Goal: Task Accomplishment & Management: Manage account settings

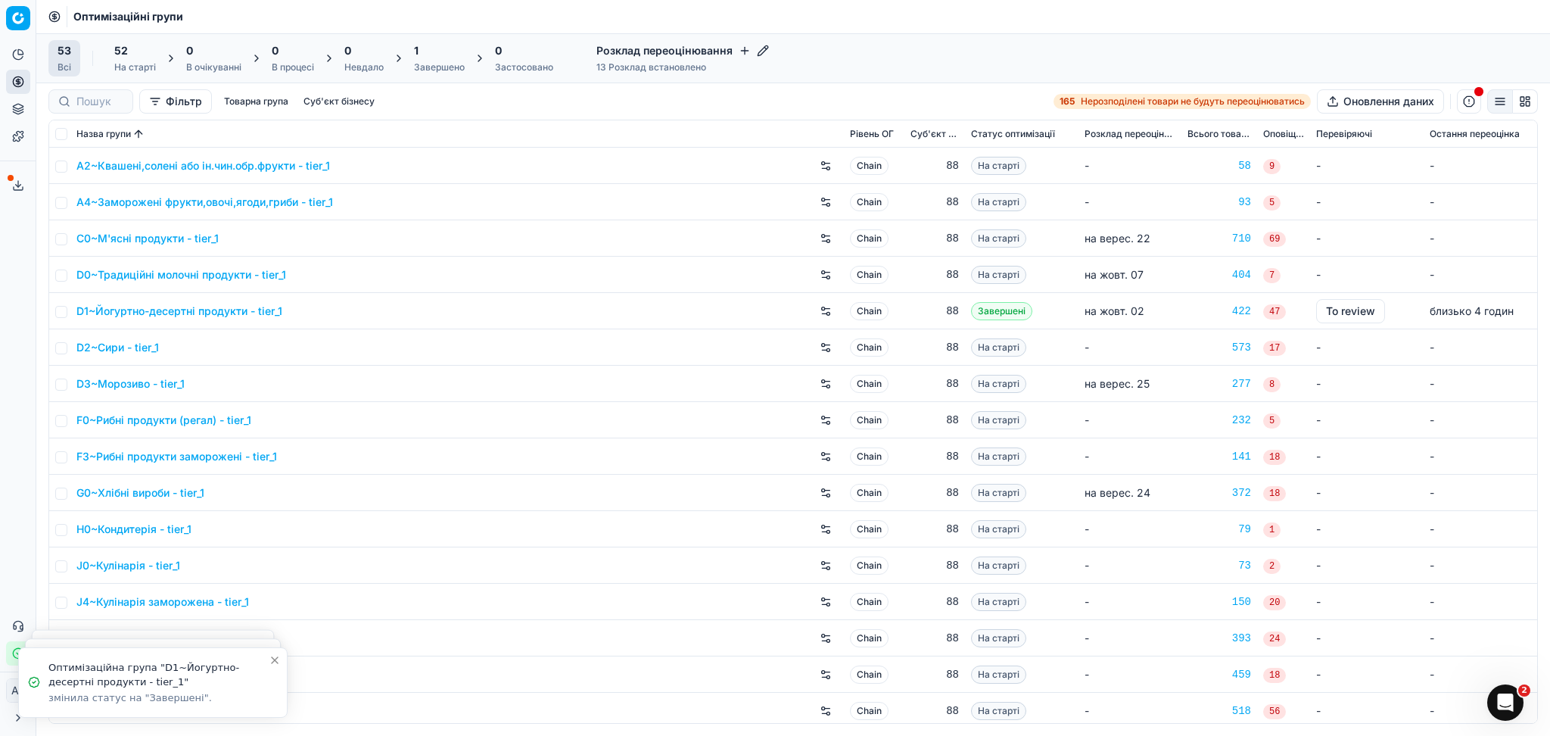
click at [444, 55] on div "1" at bounding box center [439, 50] width 51 height 15
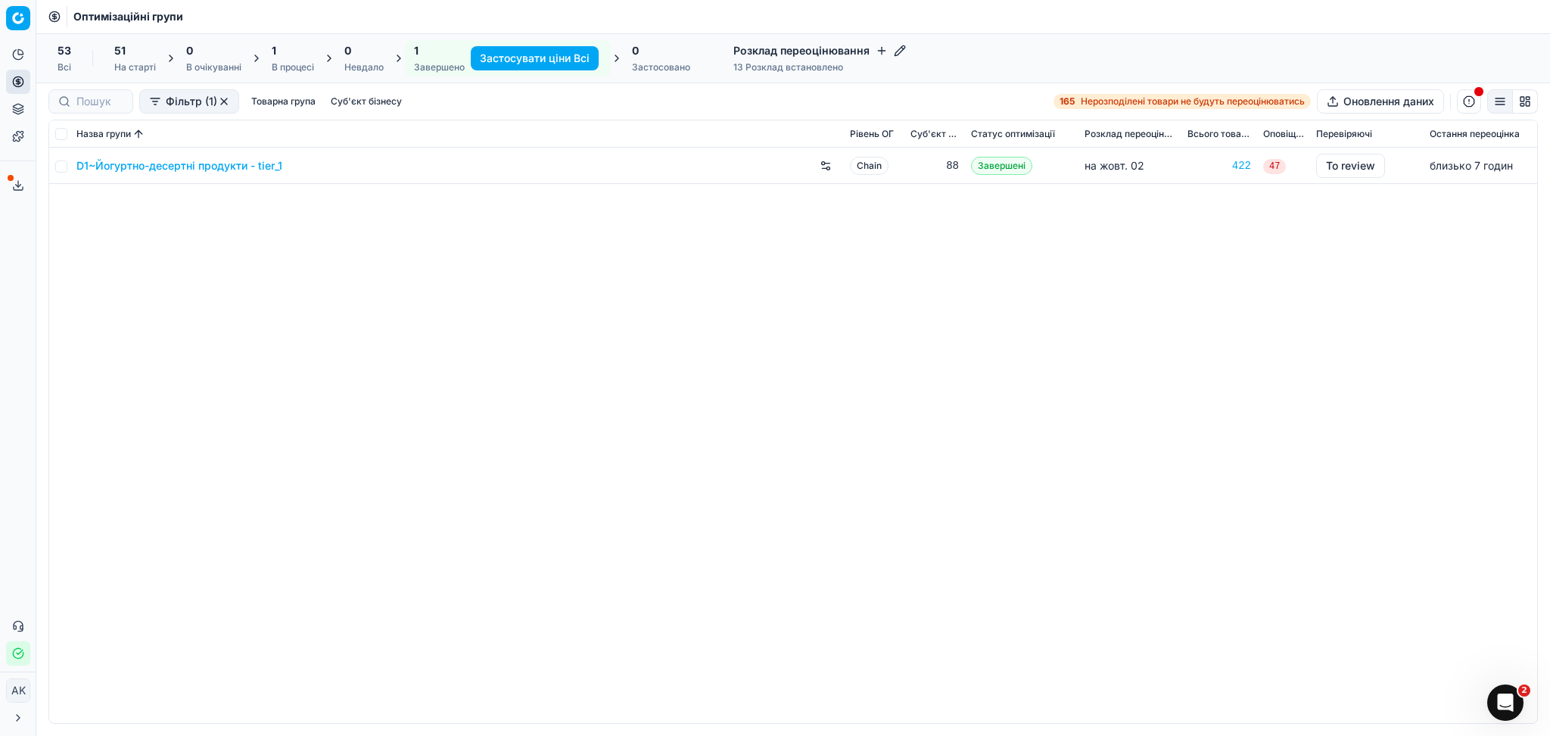
click at [152, 162] on link "D1~Йогуртно-десертні продукти - tier_1" at bounding box center [179, 165] width 206 height 15
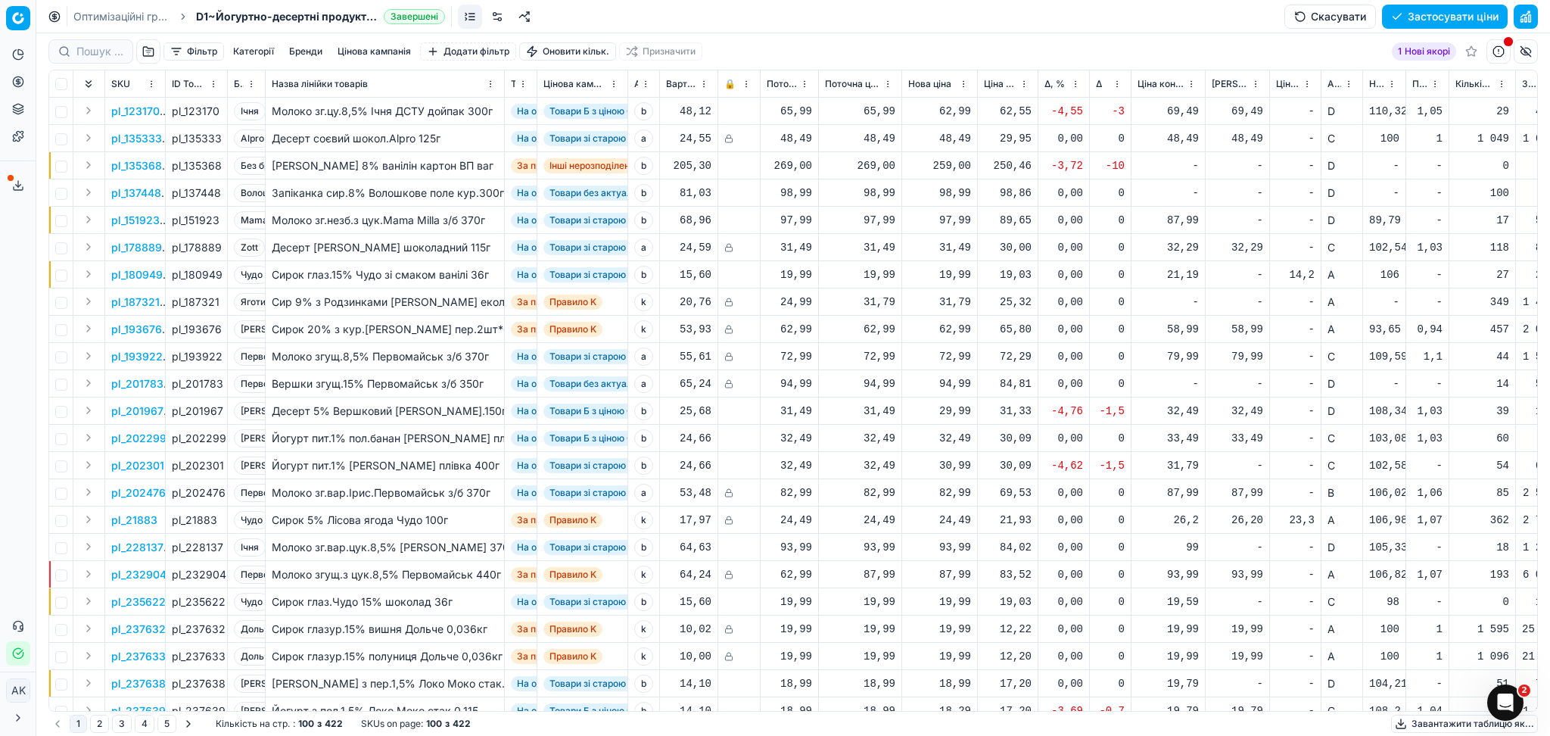
click at [368, 55] on button "Цінова кампанія" at bounding box center [375, 51] width 86 height 18
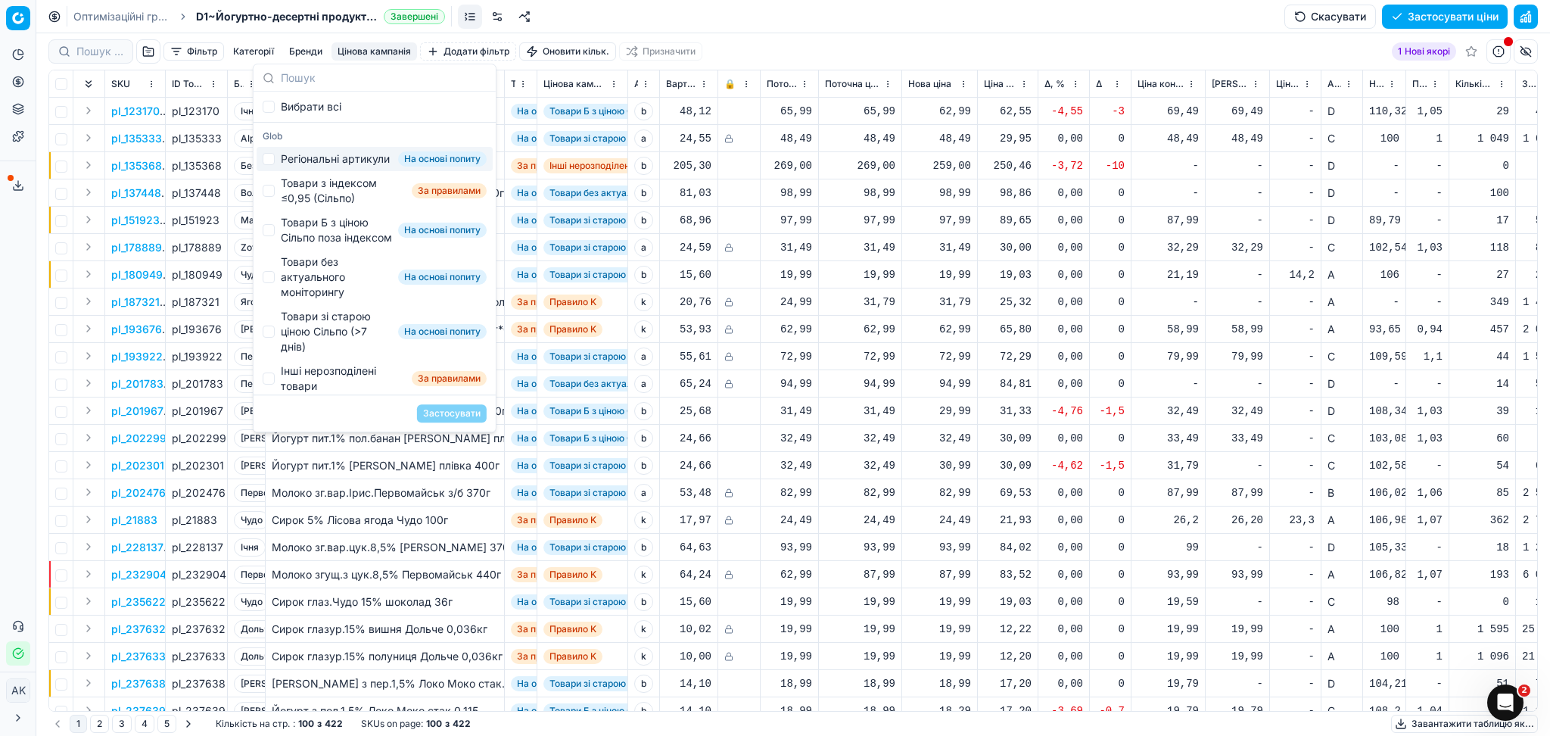
click at [324, 167] on div "Регіональні артикули" at bounding box center [335, 158] width 109 height 15
checkbox input "true"
click at [438, 413] on button "Застосувати" at bounding box center [452, 413] width 70 height 18
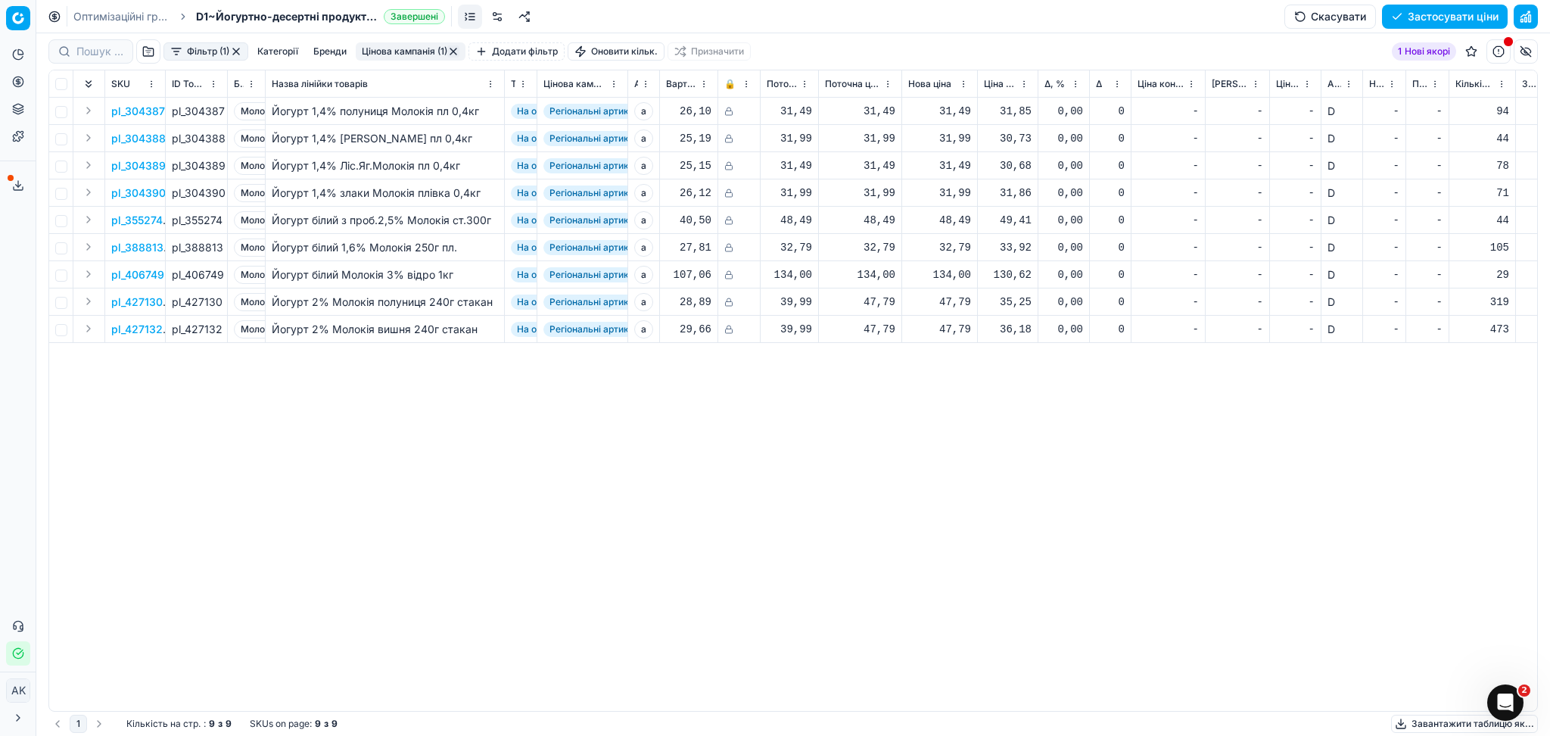
click at [1422, 55] on span "Нові якорі" at bounding box center [1427, 51] width 45 height 12
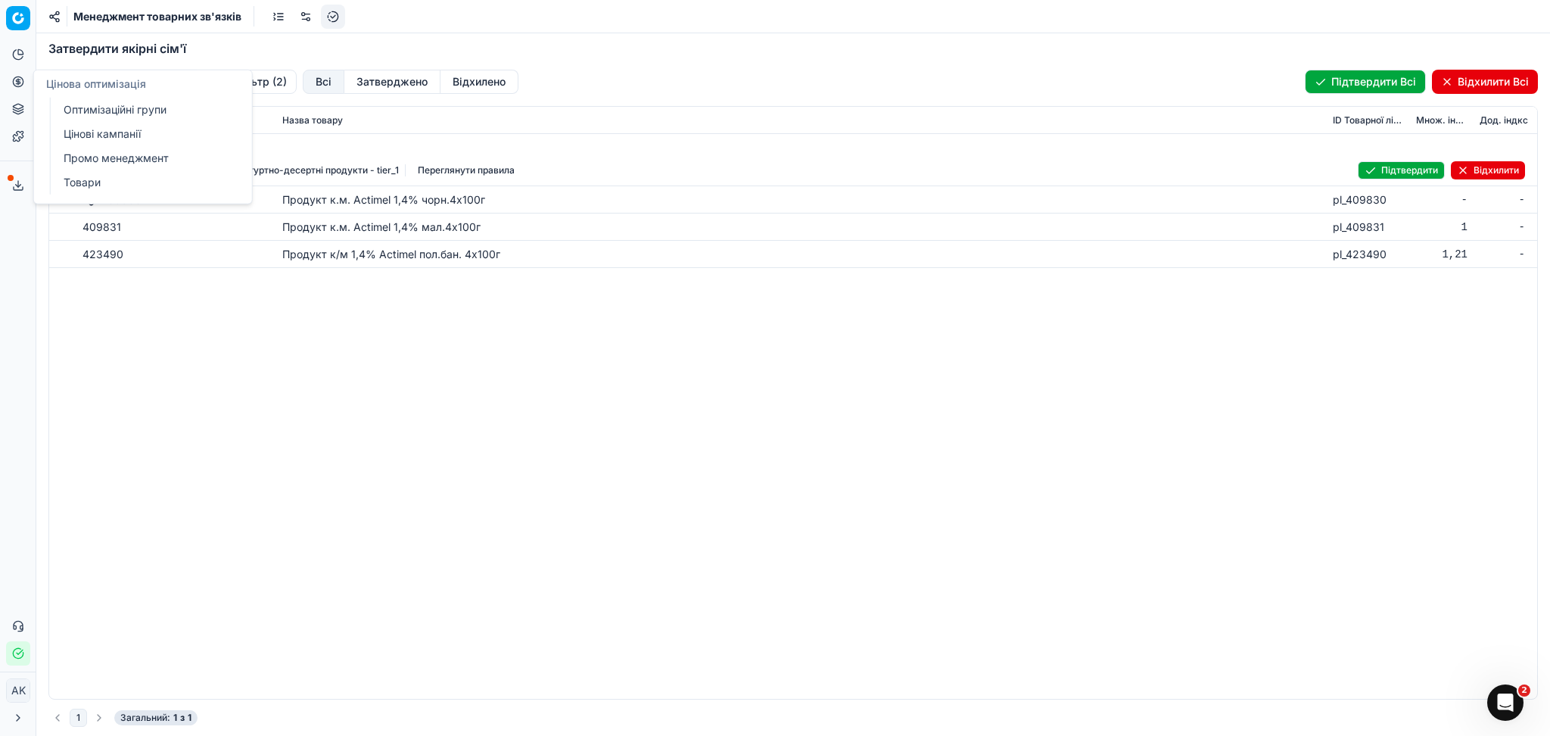
click at [114, 107] on link "Оптимізаційні групи" at bounding box center [146, 109] width 176 height 21
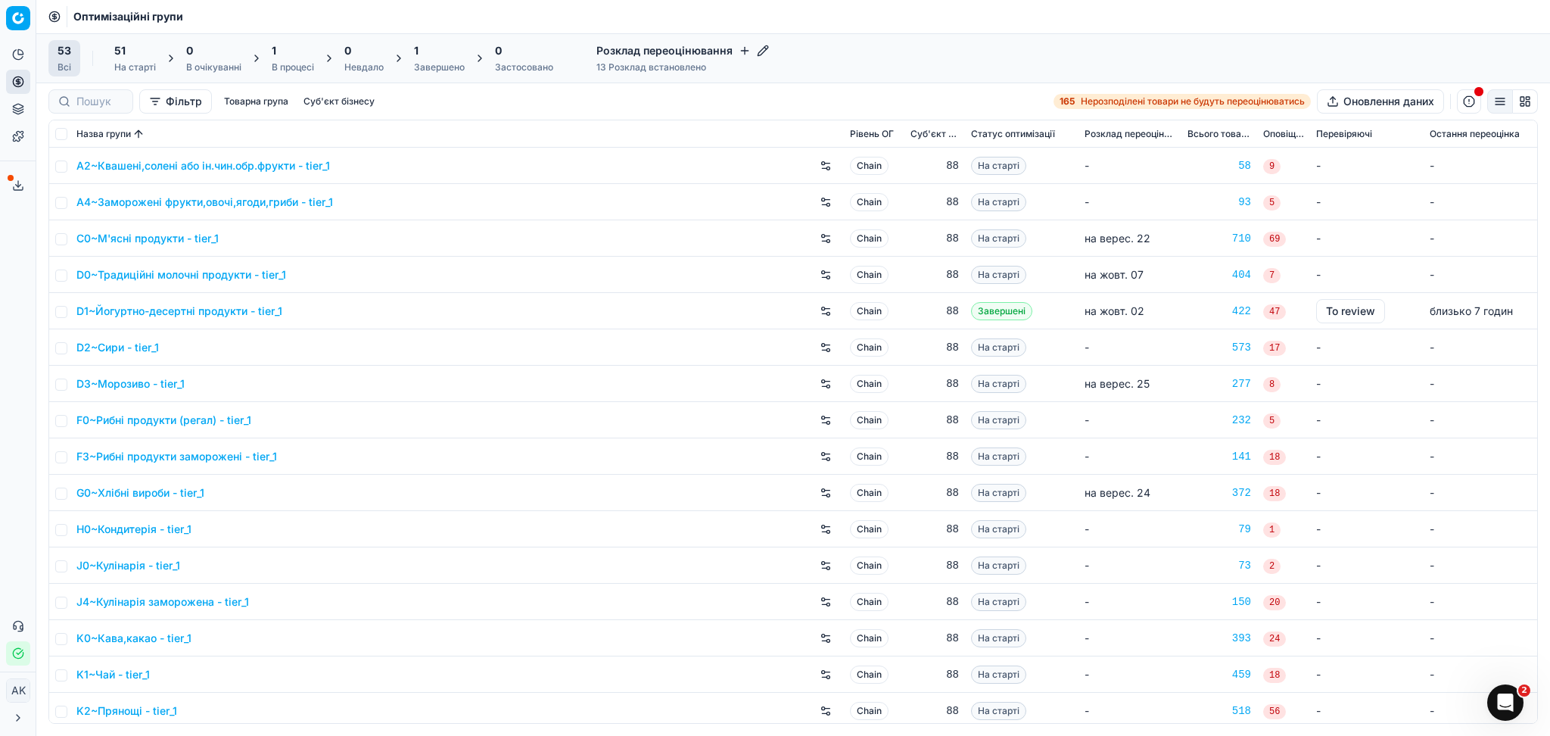
click at [445, 62] on div "Завершено" at bounding box center [439, 67] width 51 height 12
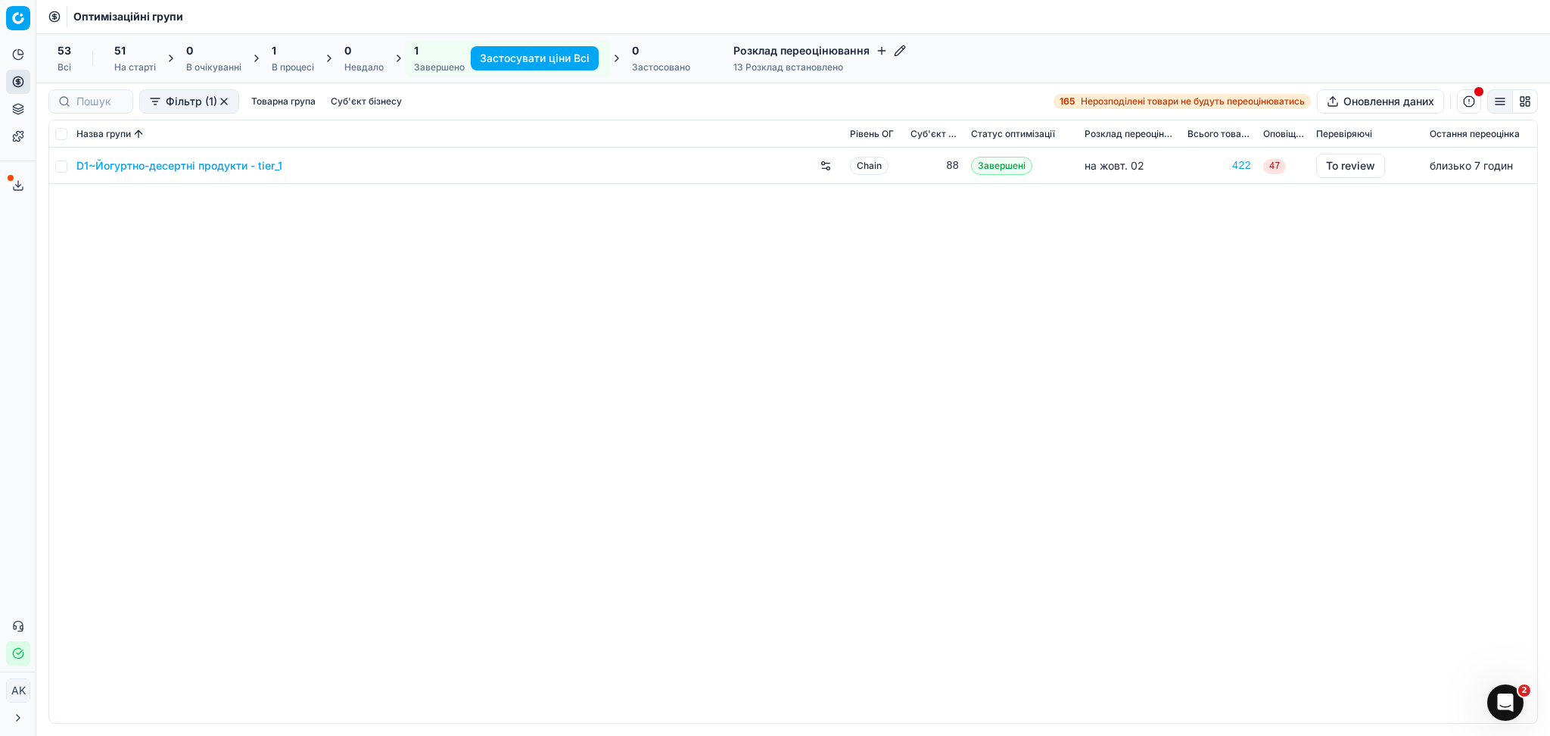
click at [195, 167] on link "D1~Йогуртно-десертні продукти - tier_1" at bounding box center [179, 165] width 206 height 15
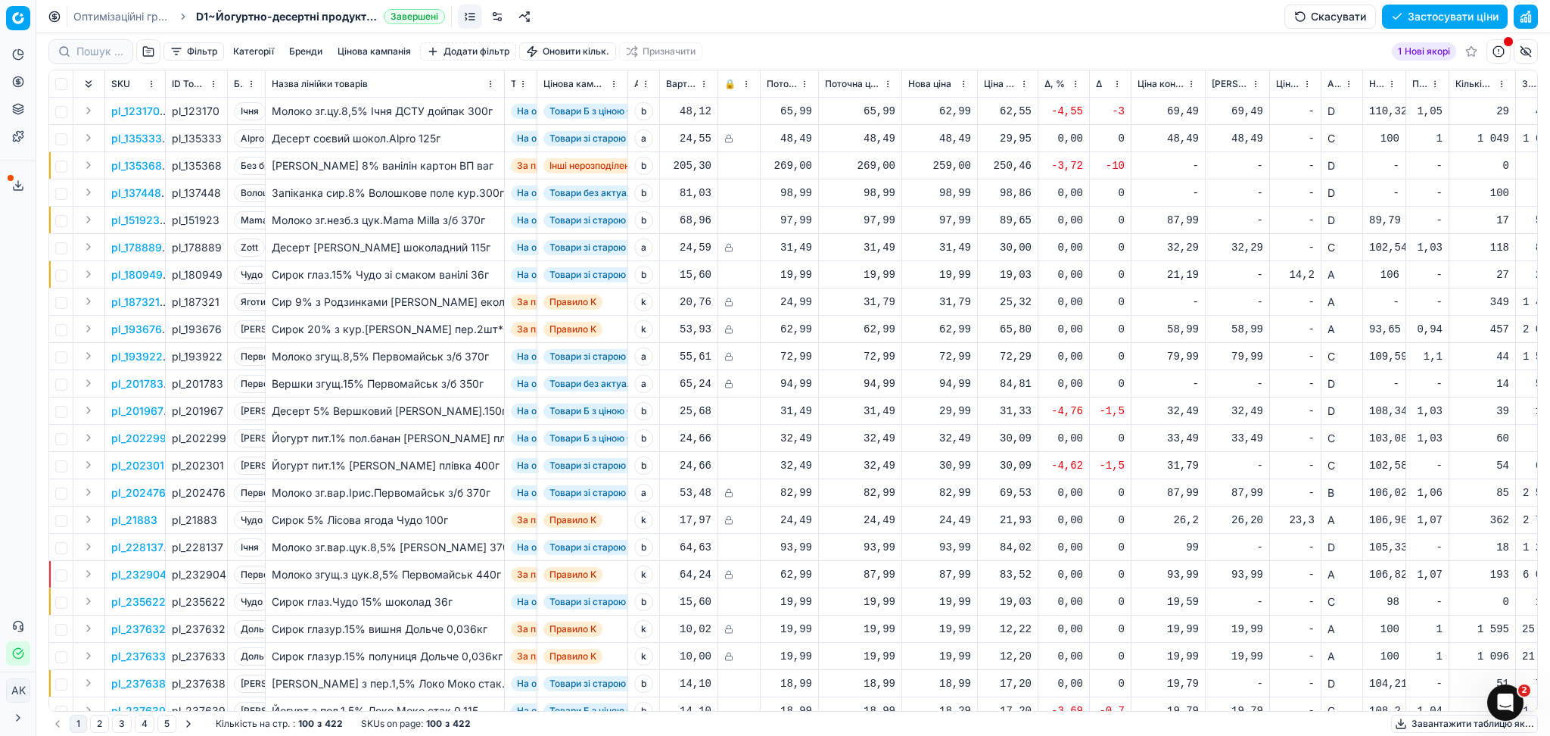
click at [369, 51] on button "Цінова кампанія" at bounding box center [375, 51] width 86 height 18
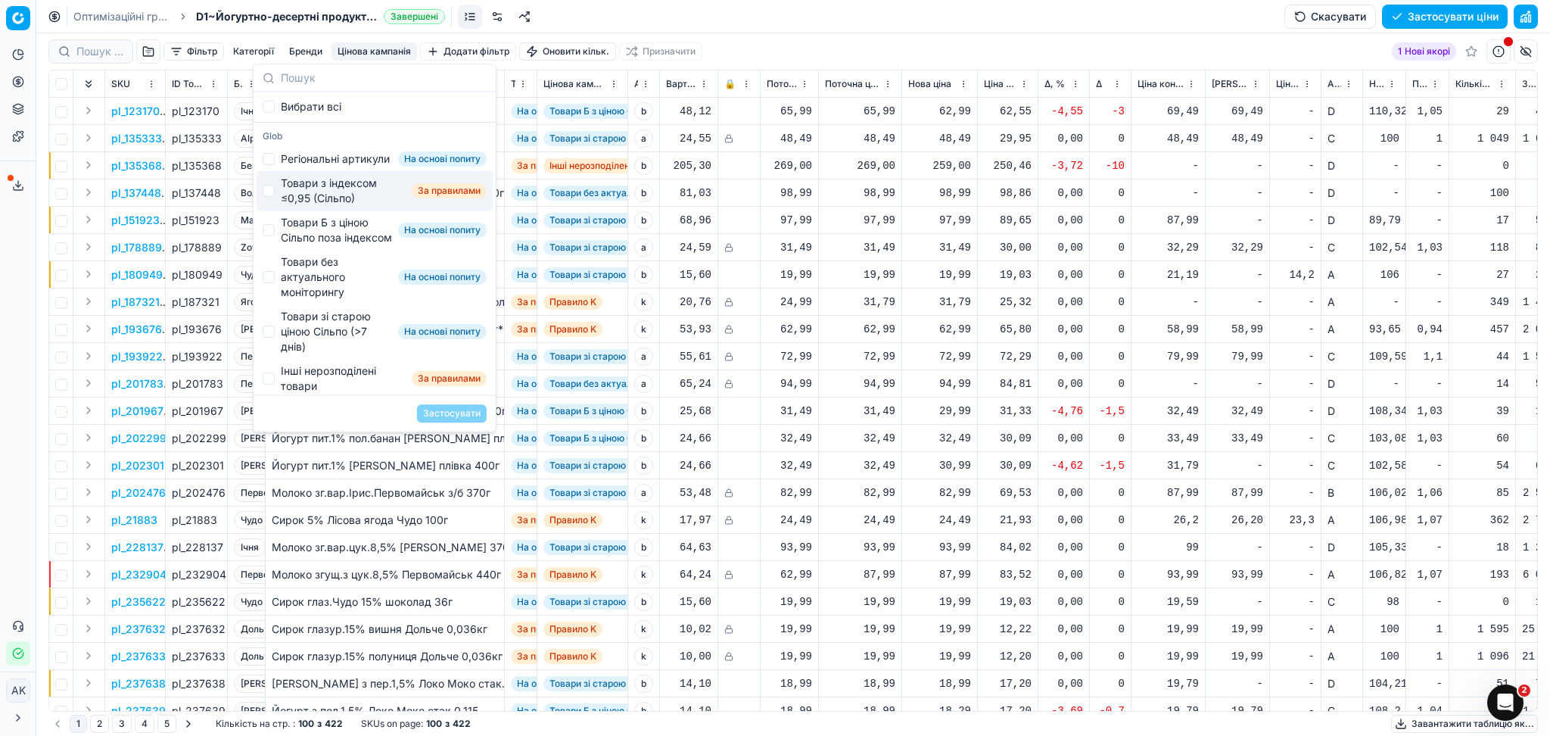
click at [329, 204] on div "Товари з індексом ≤0,95 (Сільпо)" at bounding box center [343, 191] width 125 height 30
checkbox input "true"
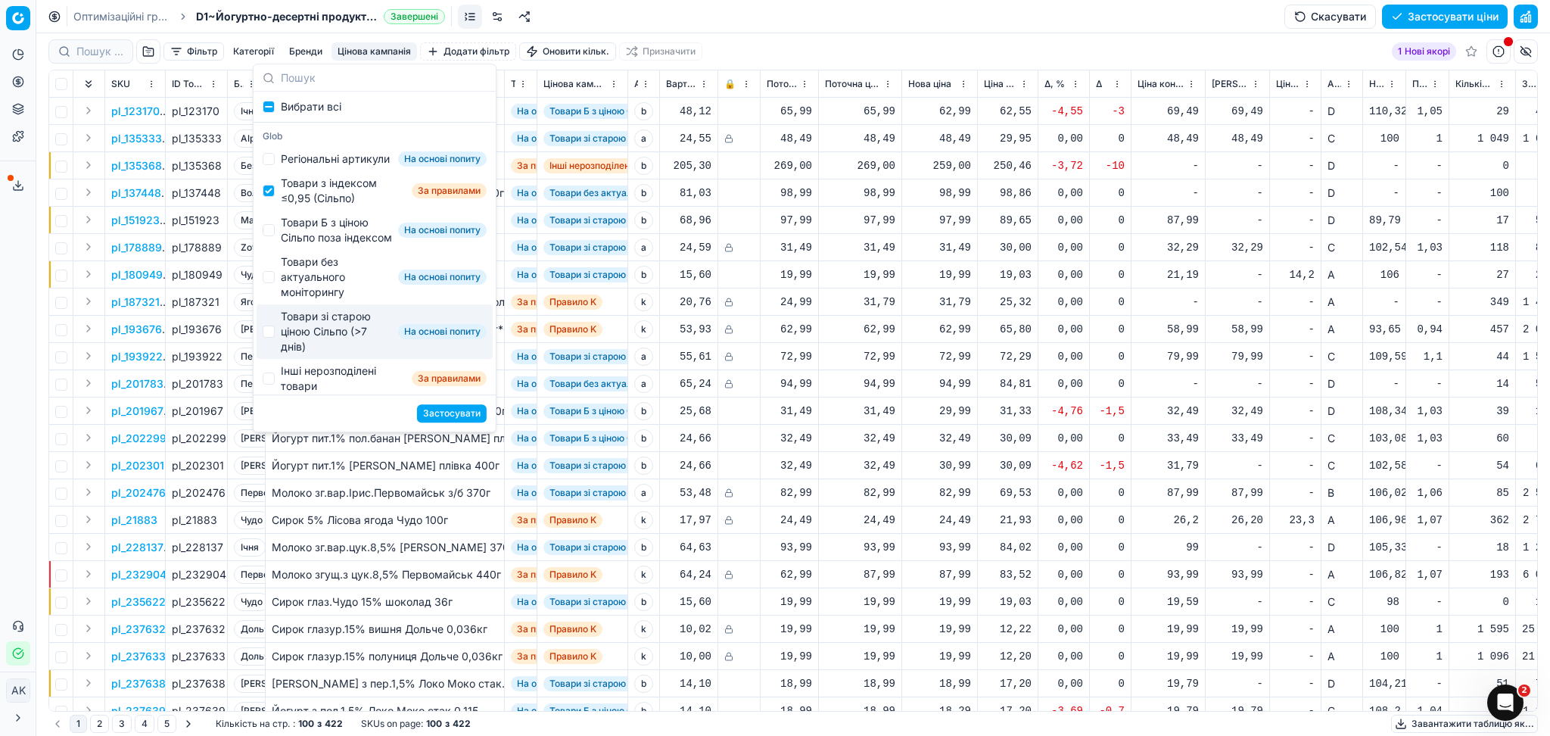
click at [441, 417] on button "Застосувати" at bounding box center [452, 413] width 70 height 18
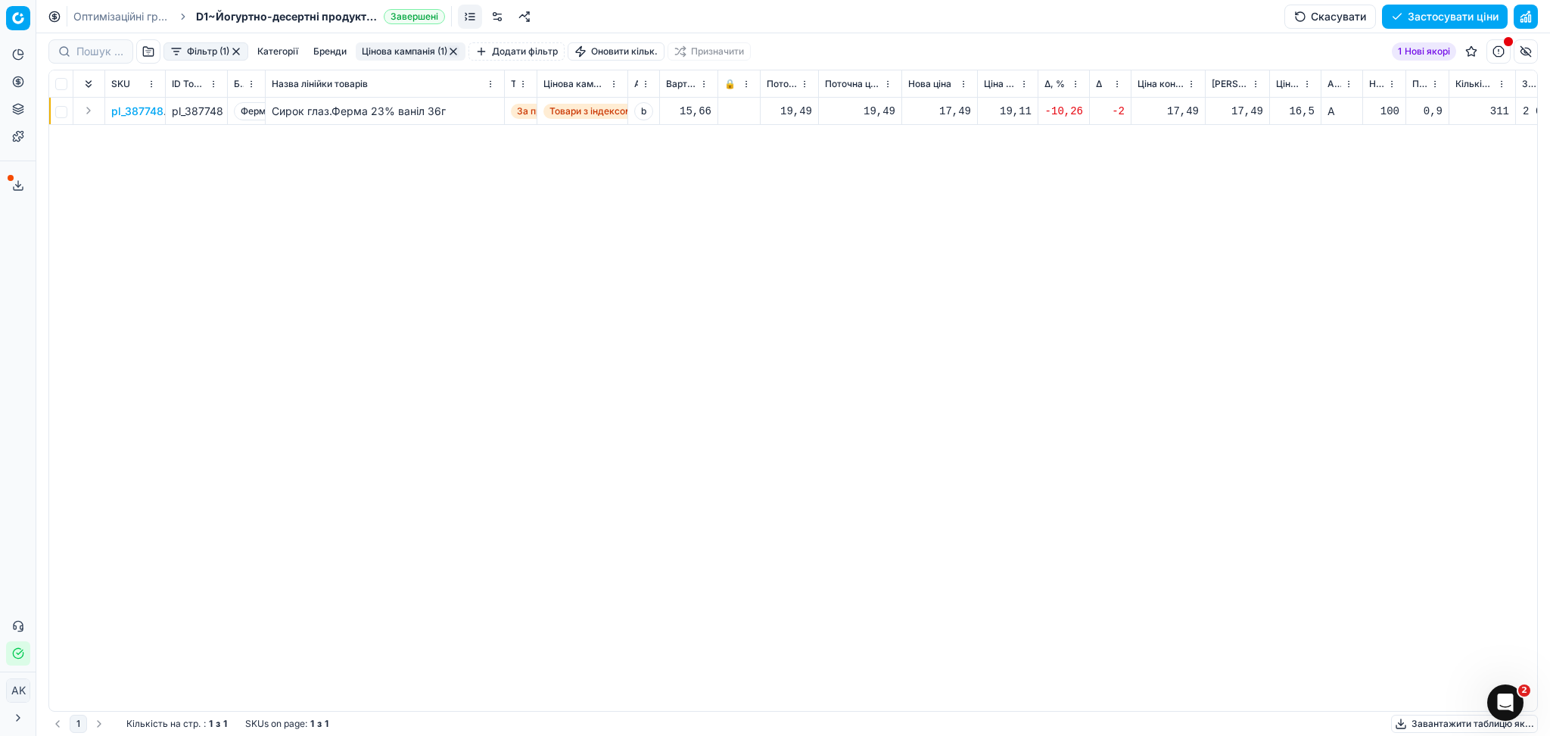
click at [146, 110] on p "pl_387748" at bounding box center [137, 111] width 52 height 15
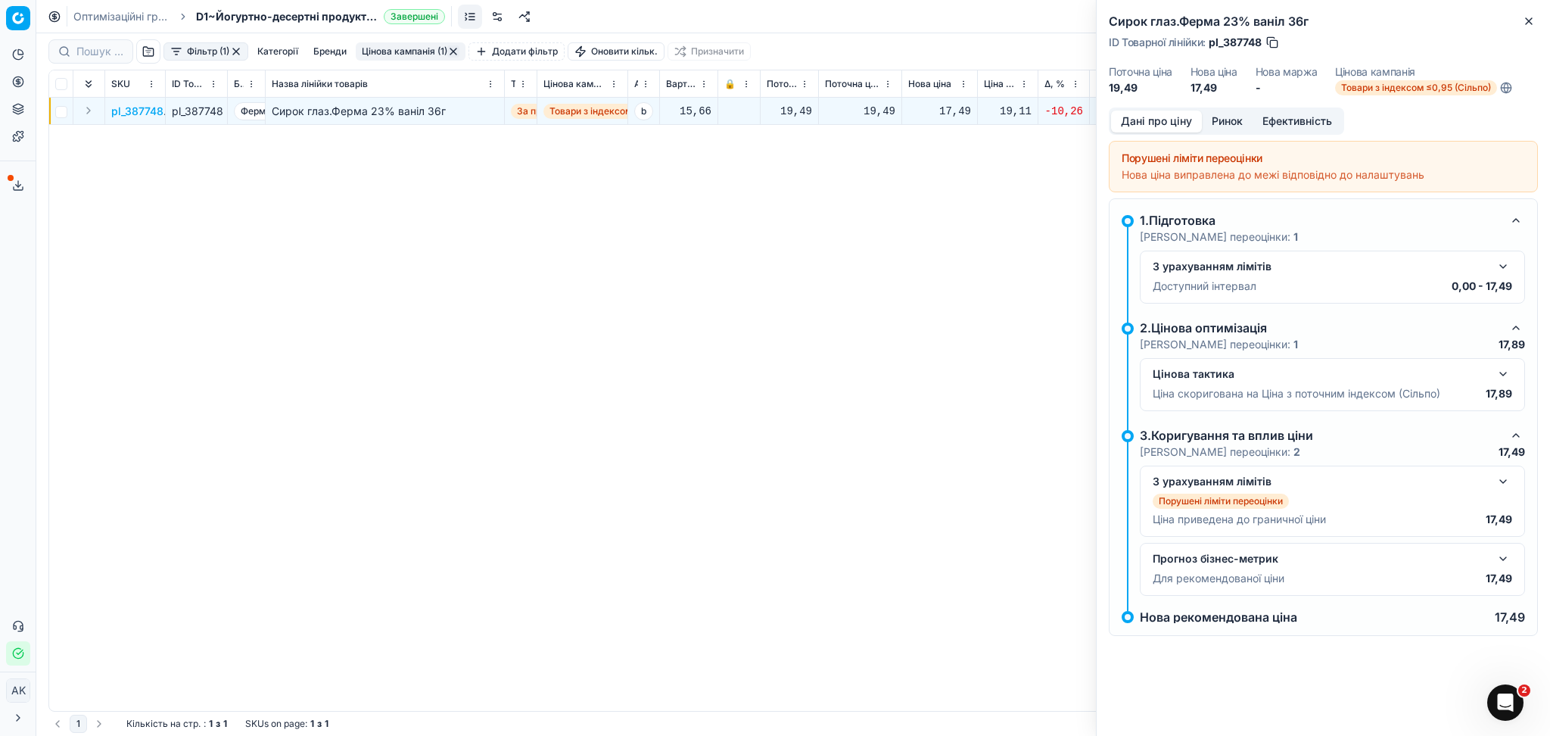
click at [1237, 111] on button "Ринок" at bounding box center [1227, 122] width 51 height 22
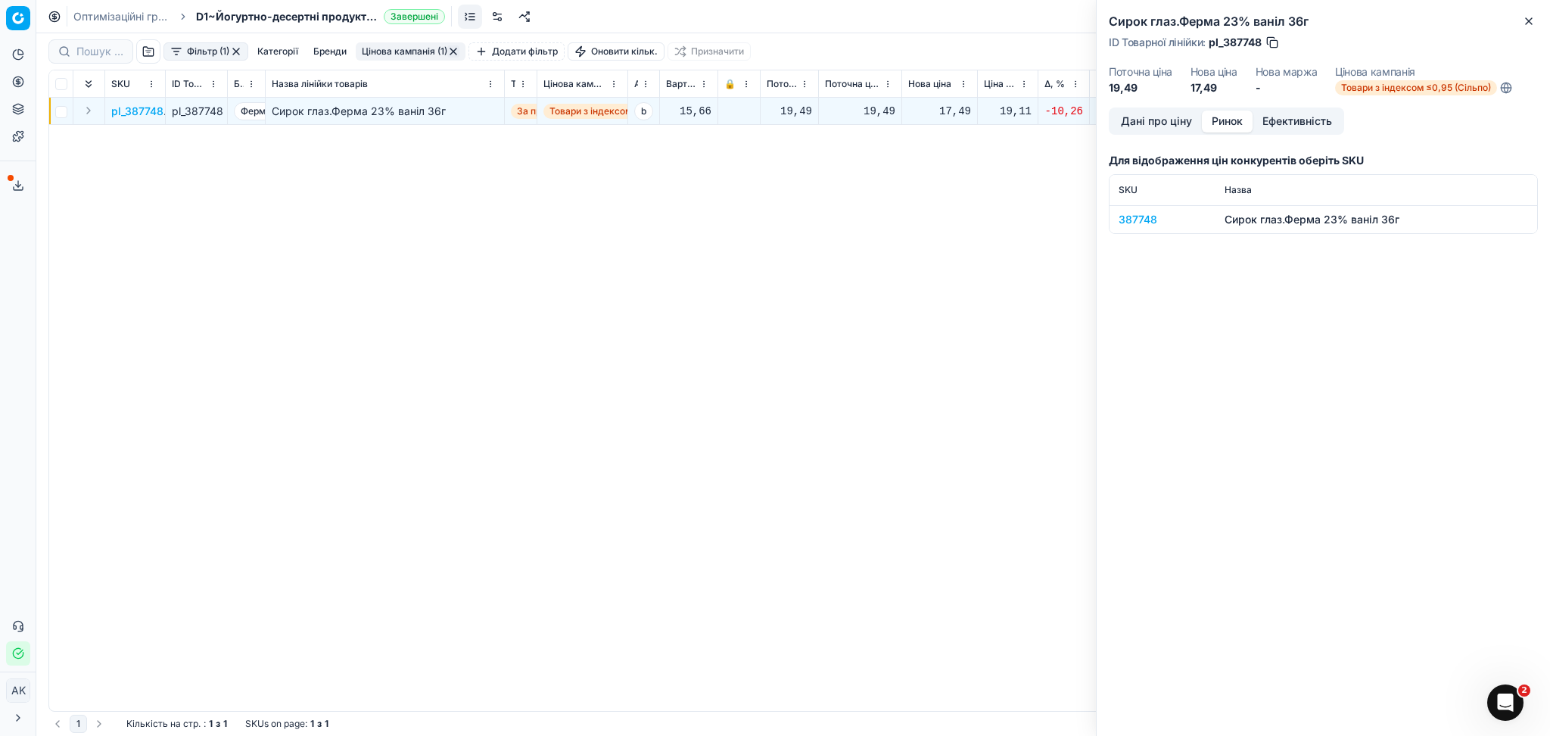
click at [1133, 219] on div "387748" at bounding box center [1163, 219] width 88 height 15
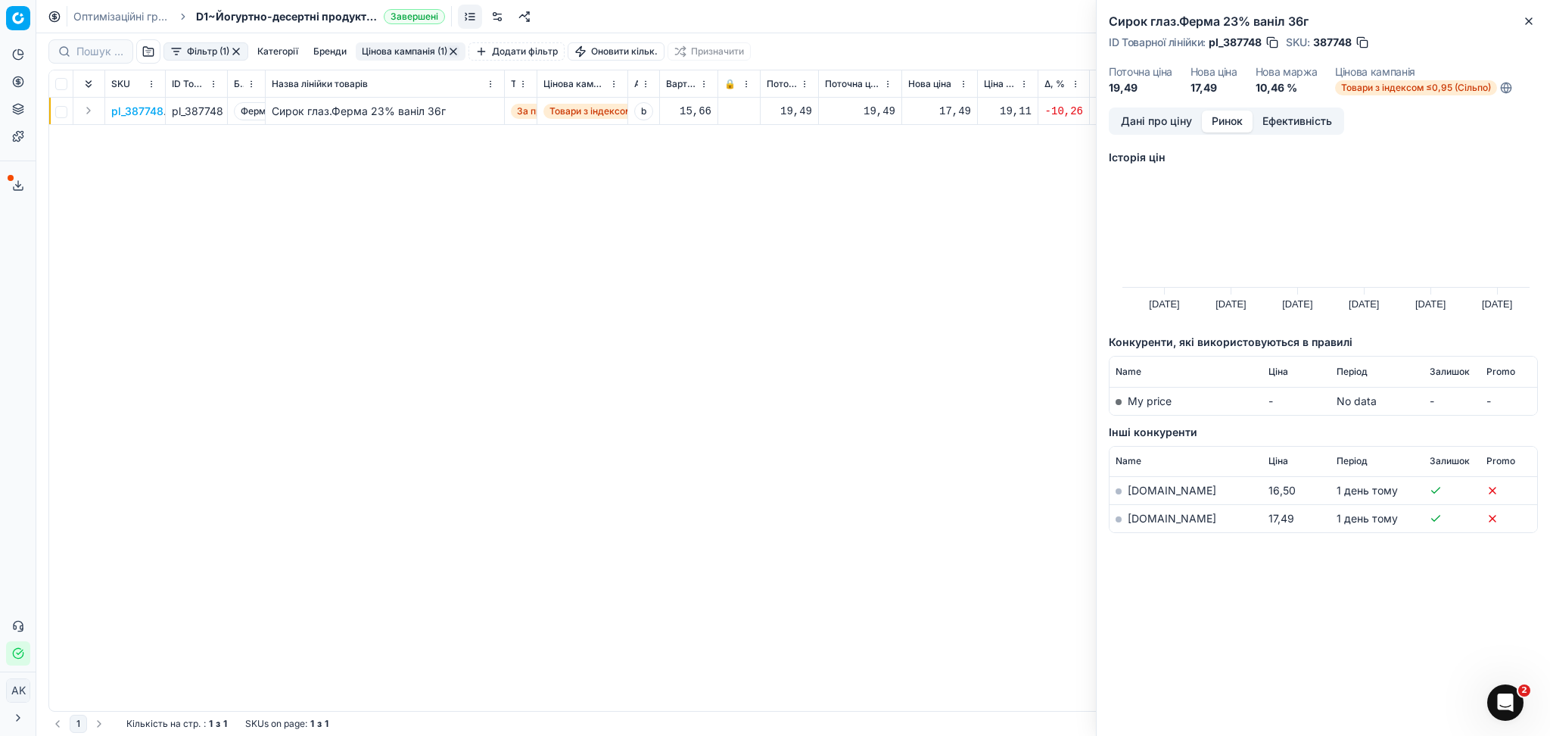
click at [1152, 516] on link "[DOMAIN_NAME]" at bounding box center [1172, 518] width 89 height 13
click at [1535, 21] on button "Close" at bounding box center [1529, 21] width 18 height 18
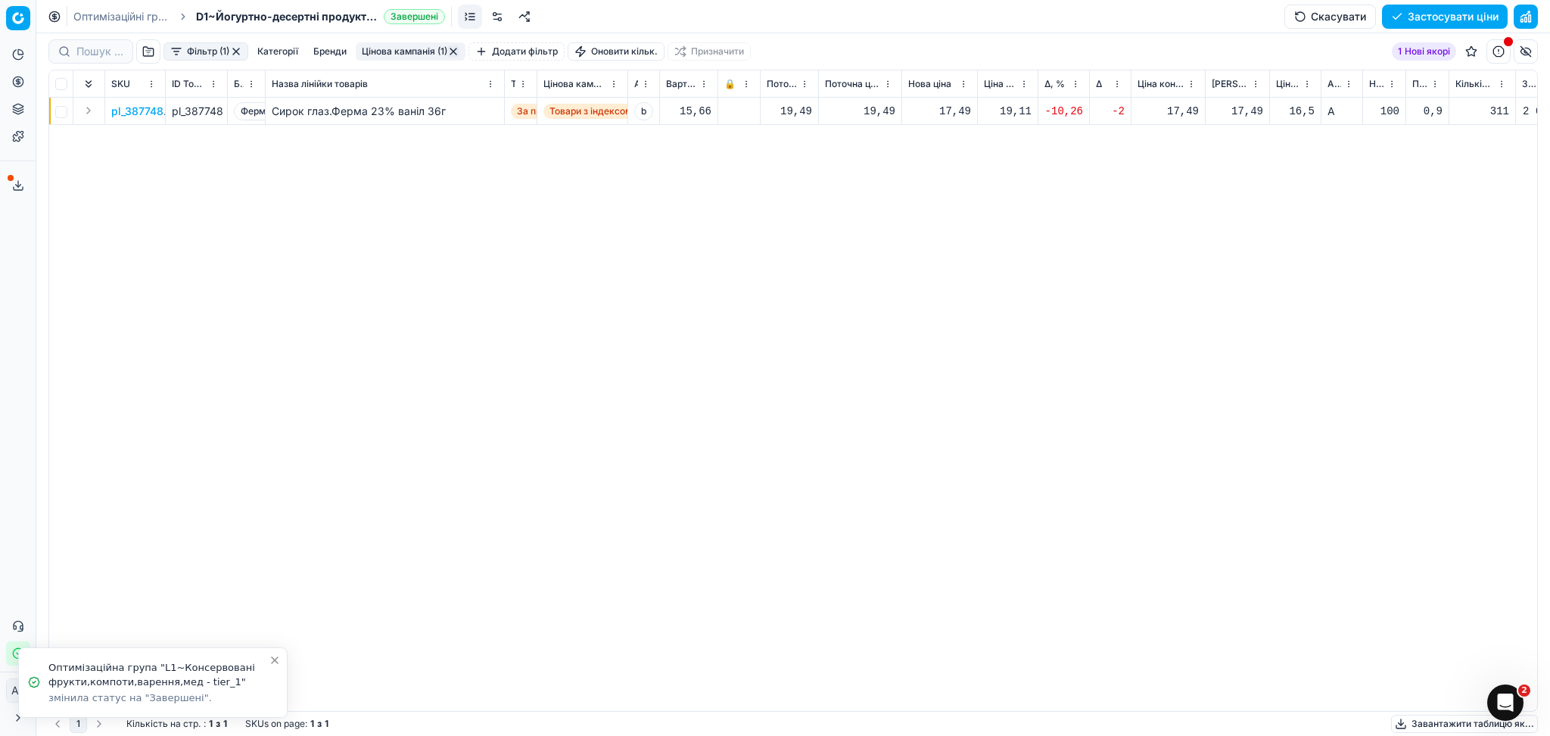
click at [952, 112] on div "17,49" at bounding box center [939, 111] width 63 height 15
drag, startPoint x: 989, startPoint y: 249, endPoint x: 934, endPoint y: 250, distance: 54.5
click at [936, 250] on dl "Поточна: 19,49 Оптимум: 17,49 Вручну: 17.49" at bounding box center [940, 214] width 218 height 98
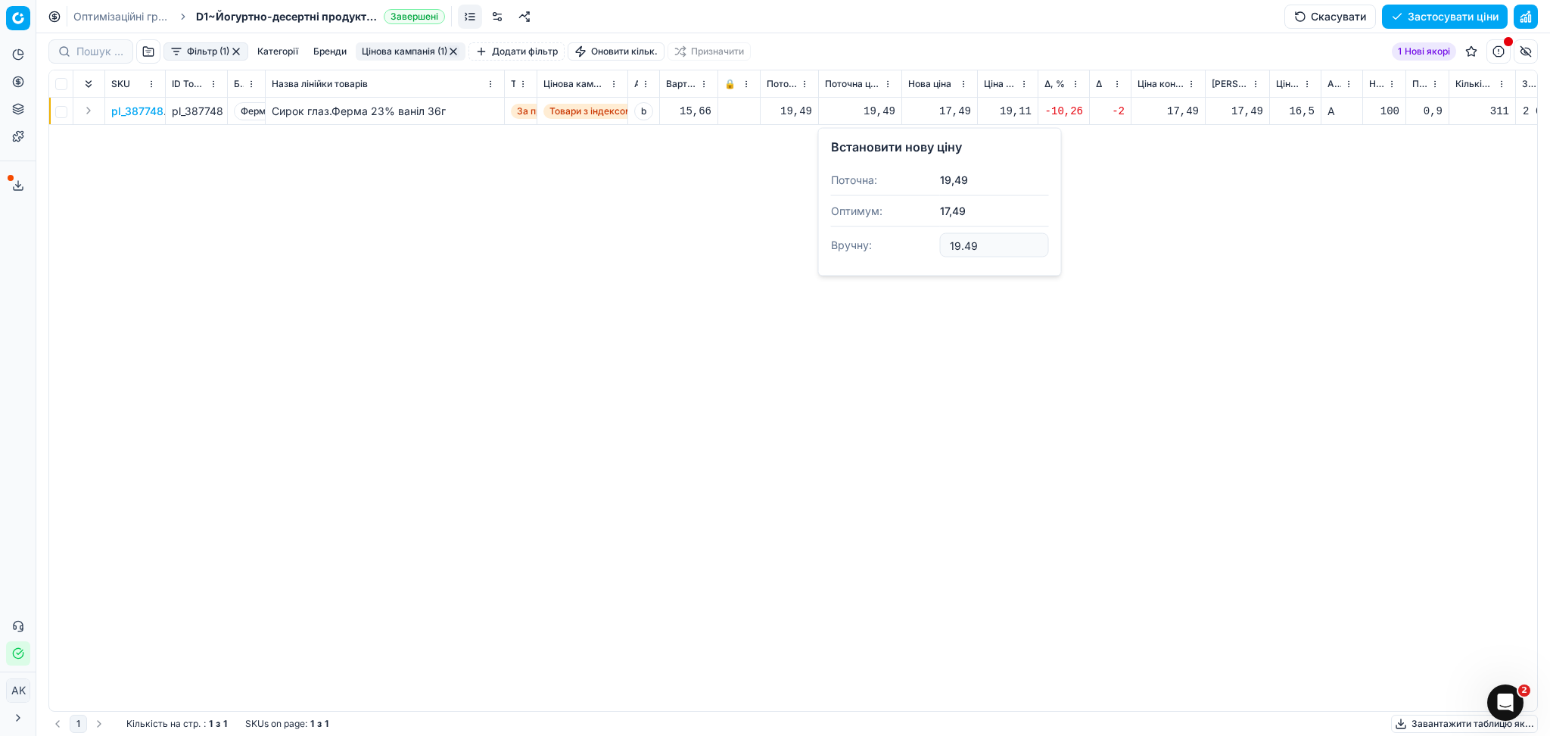
type input "19.49"
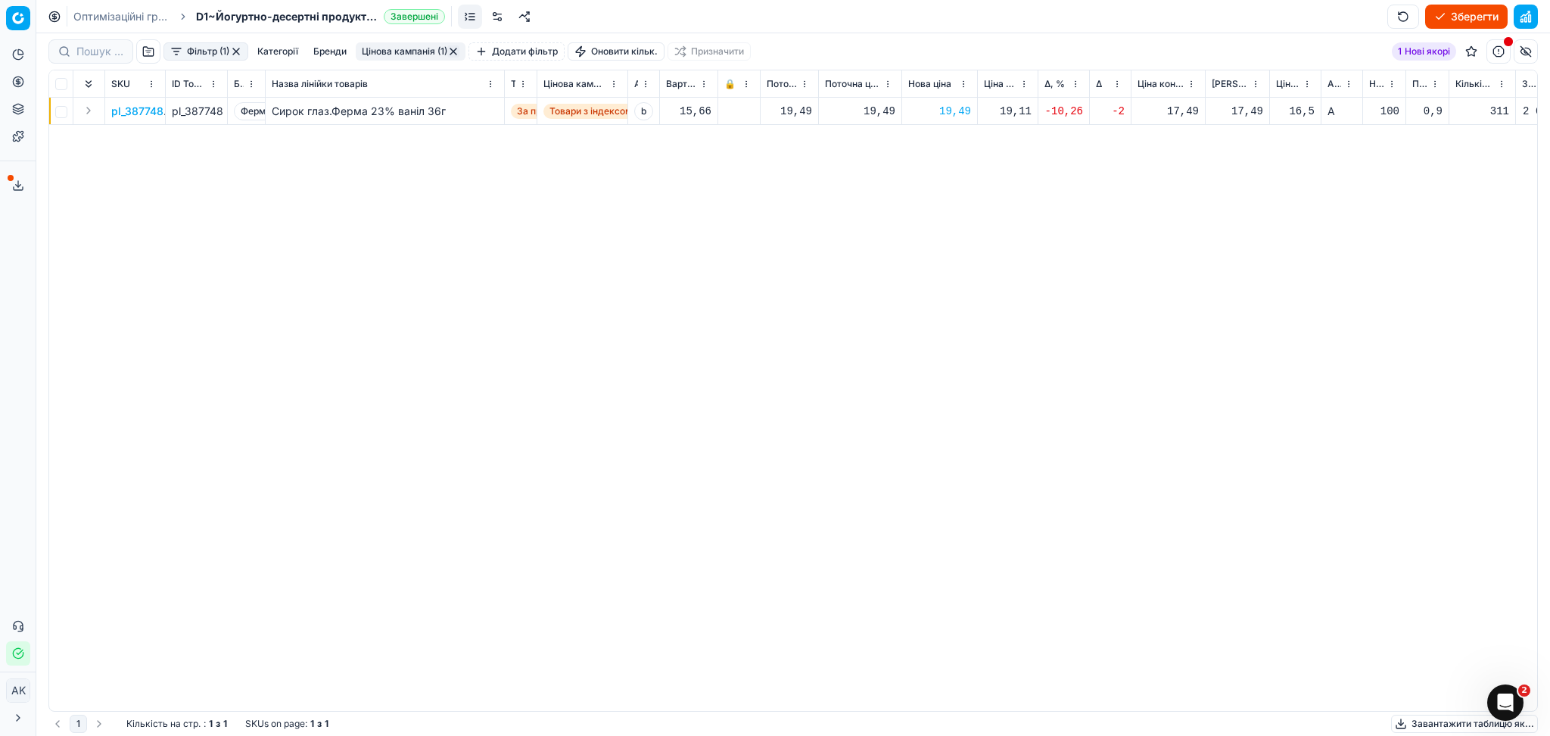
click at [400, 43] on button "Цінова кампанія (1)" at bounding box center [411, 51] width 110 height 18
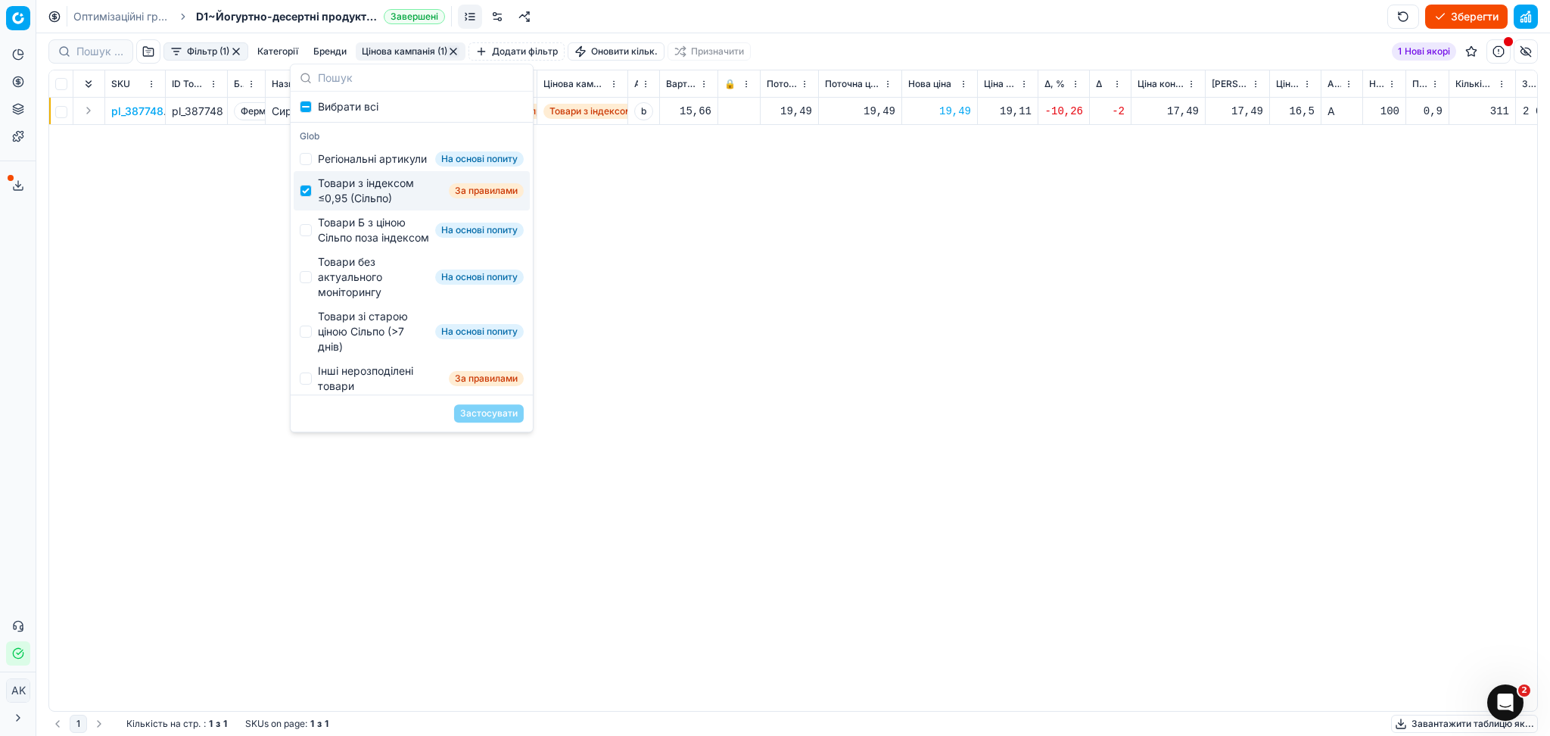
click at [374, 206] on div "Товари з індексом ≤0,95 (Сільпо)" at bounding box center [380, 191] width 125 height 30
checkbox input "false"
click at [358, 241] on div "Товари Б з ціною Сільпо поза індексом" at bounding box center [373, 230] width 111 height 30
checkbox input "true"
click at [497, 413] on button "Застосувати" at bounding box center [489, 413] width 70 height 18
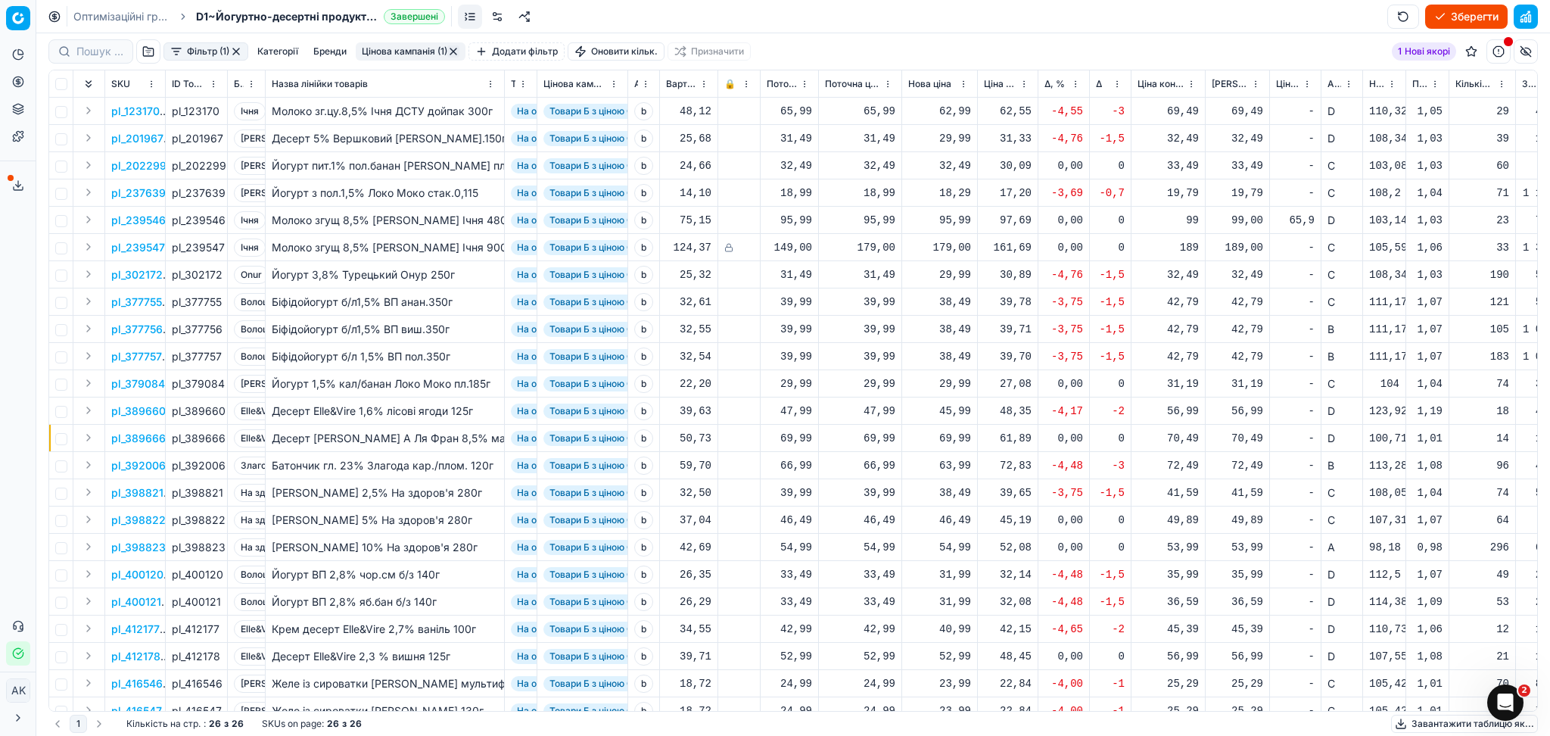
click at [955, 110] on div "62,99" at bounding box center [939, 111] width 63 height 15
drag, startPoint x: 986, startPoint y: 242, endPoint x: 892, endPoint y: 248, distance: 94.1
click at [892, 248] on dl "Поточна: 65,99 Оптимум: 62,99 Вручну: 62.99" at bounding box center [940, 214] width 218 height 98
type input "65.99"
click at [953, 145] on div "29,99" at bounding box center [939, 138] width 63 height 15
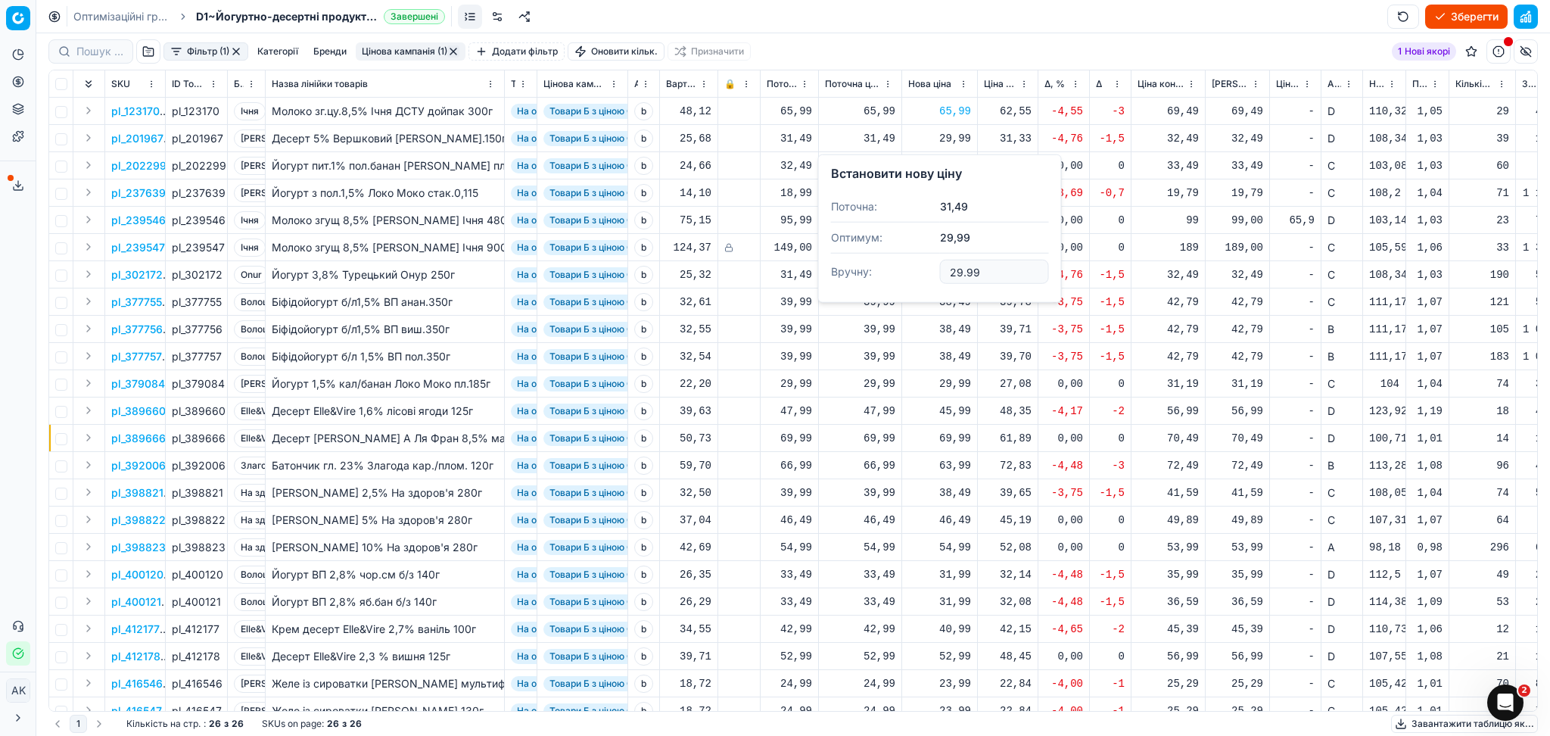
drag, startPoint x: 892, startPoint y: 269, endPoint x: 867, endPoint y: 270, distance: 24.2
click at [868, 270] on dl "Поточна: 31,49 Оптимум: 29,99 Вручну: 29.99" at bounding box center [940, 241] width 218 height 98
type input "31"
type input "31.49"
click at [958, 197] on div "18,29" at bounding box center [939, 192] width 63 height 15
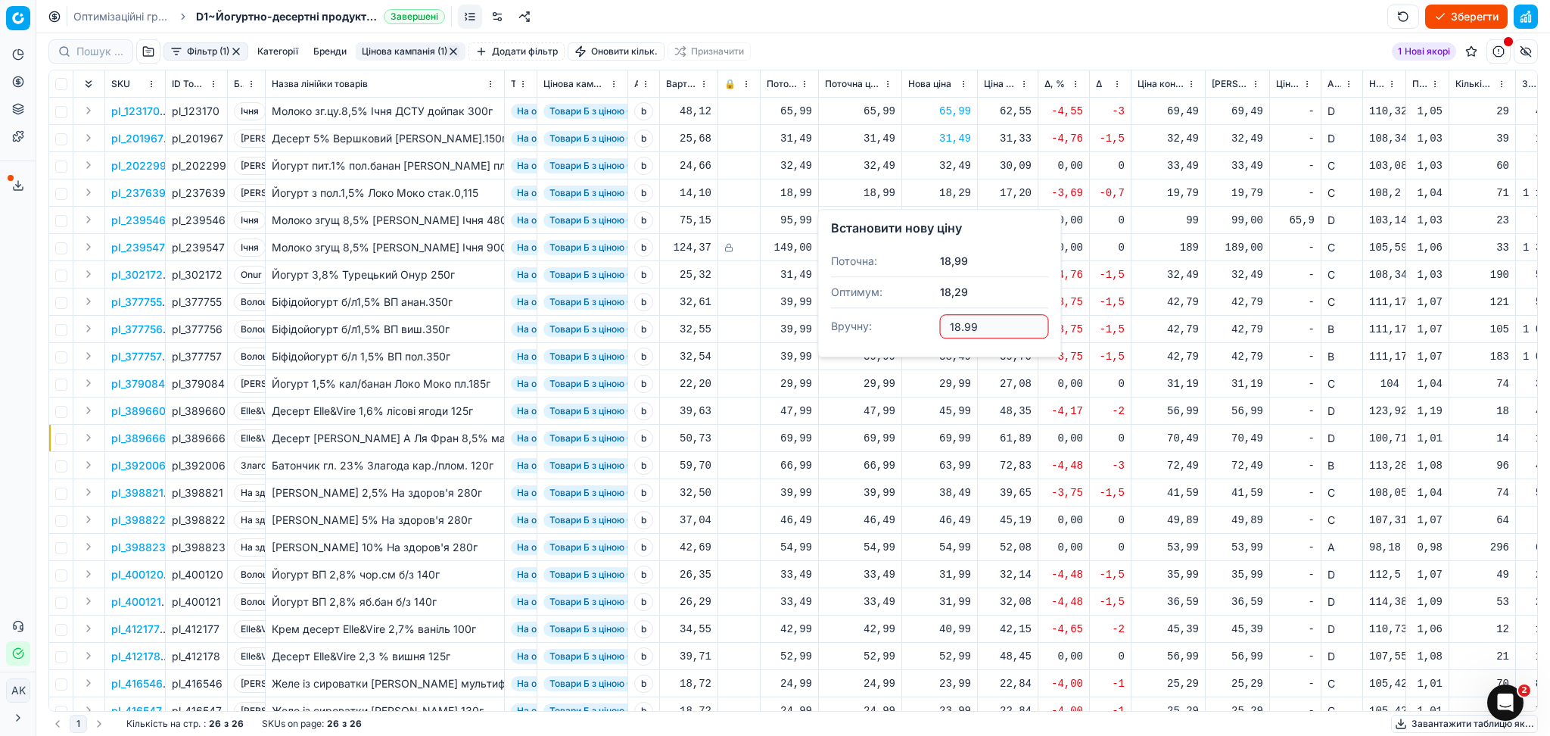
type input "18.99"
click at [942, 284] on div "29,99" at bounding box center [939, 274] width 63 height 26
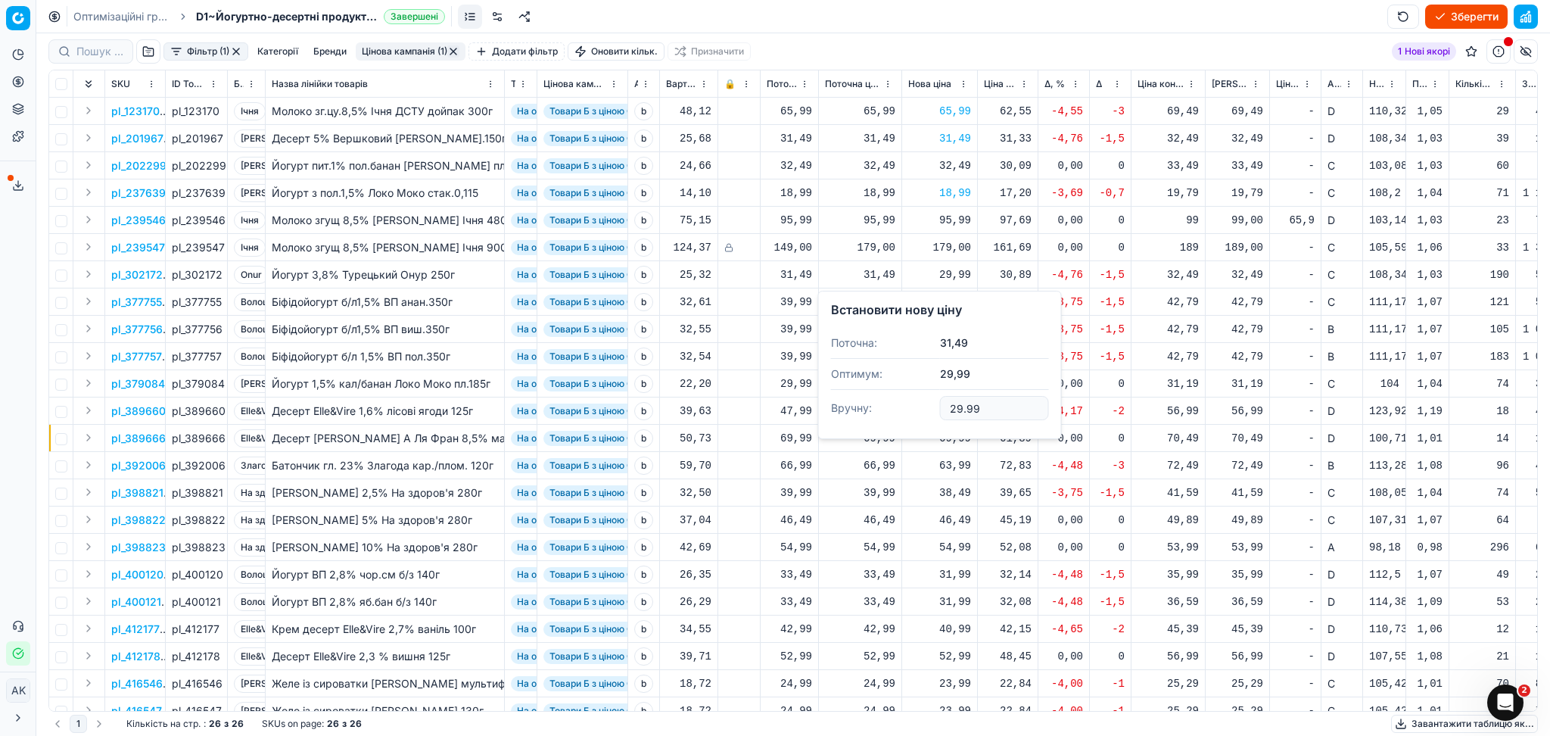
drag, startPoint x: 997, startPoint y: 405, endPoint x: 892, endPoint y: 410, distance: 104.6
click at [893, 410] on dl "Поточна: 31,49 Оптимум: 29,99 Вручну: 29.99" at bounding box center [940, 377] width 218 height 98
type input "32"
type input "32.4"
type input "32.49"
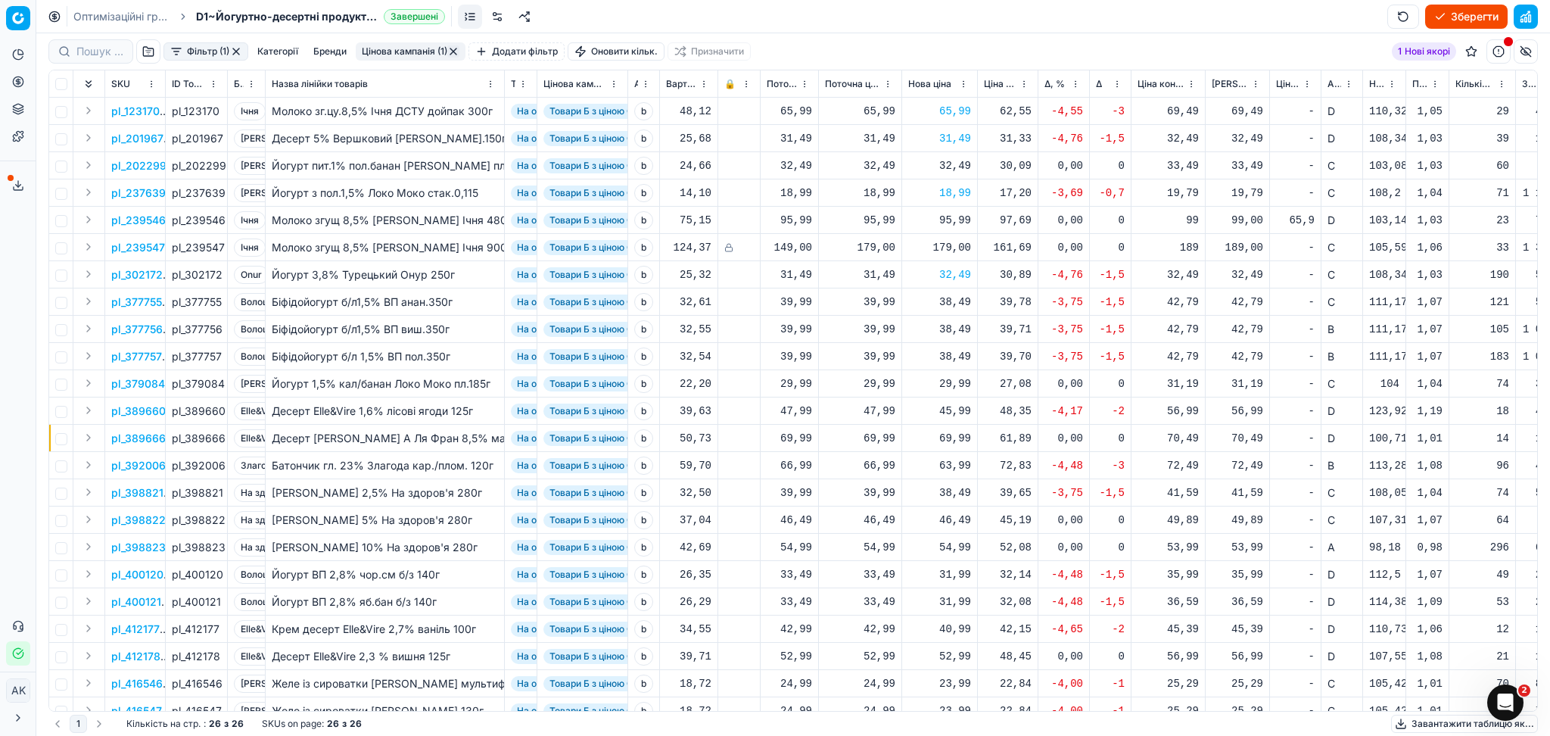
click at [953, 303] on div "38,49" at bounding box center [939, 301] width 63 height 15
drag, startPoint x: 995, startPoint y: 429, endPoint x: 921, endPoint y: 438, distance: 74.7
click at [930, 437] on dl "Поточна: 39,99 Оптимум: 38,49 Вручну: 38.49" at bounding box center [940, 404] width 218 height 98
type input "39.99"
drag, startPoint x: 959, startPoint y: 326, endPoint x: 967, endPoint y: 336, distance: 13.0
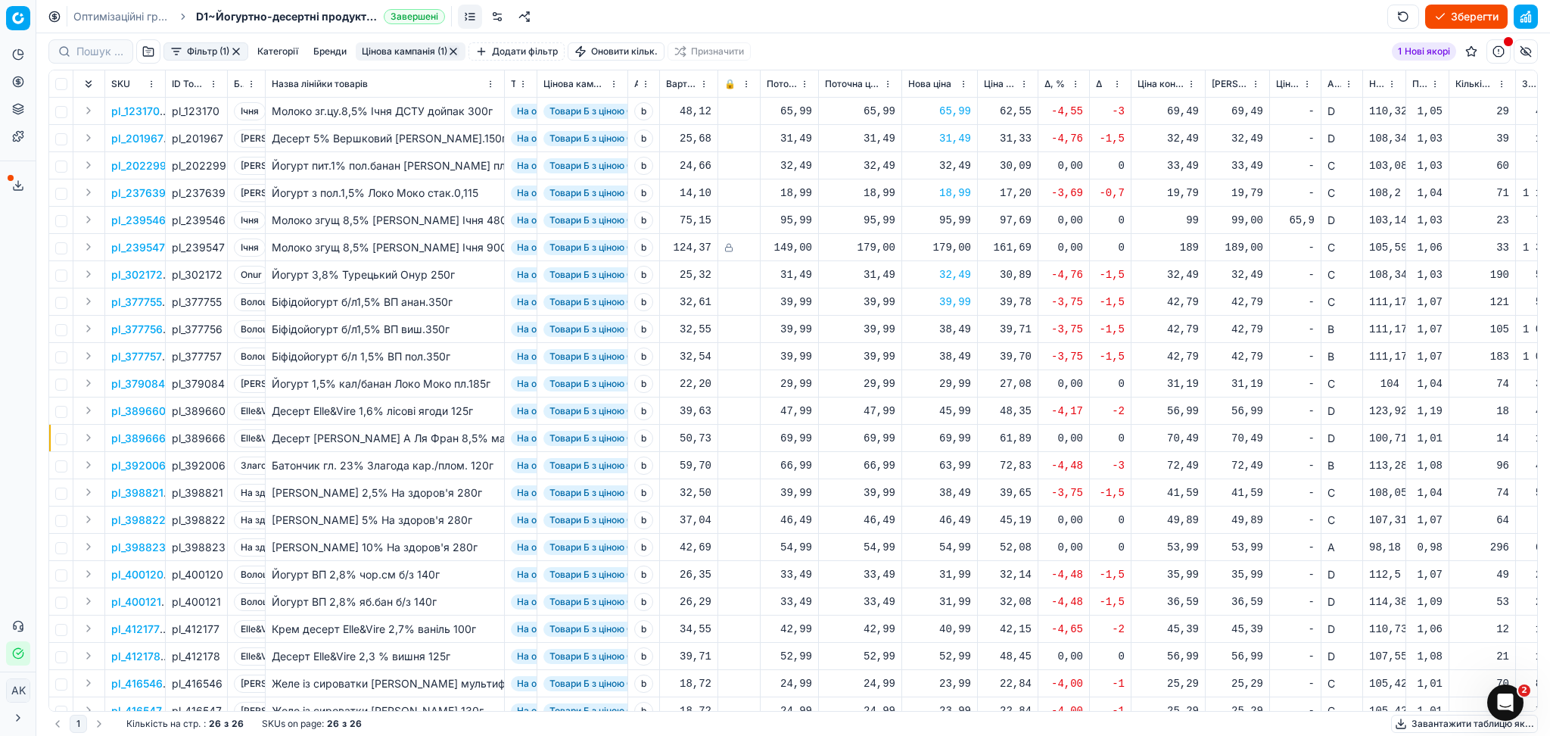
click at [959, 325] on div "38,49" at bounding box center [939, 329] width 63 height 15
drag, startPoint x: 1001, startPoint y: 458, endPoint x: 904, endPoint y: 463, distance: 97.8
click at [904, 463] on dl "Поточна: 39,99 Оптимум: 38,49 Вручну: 38.49" at bounding box center [940, 432] width 218 height 98
type input "39.99"
click at [955, 355] on div "38,49" at bounding box center [939, 356] width 63 height 15
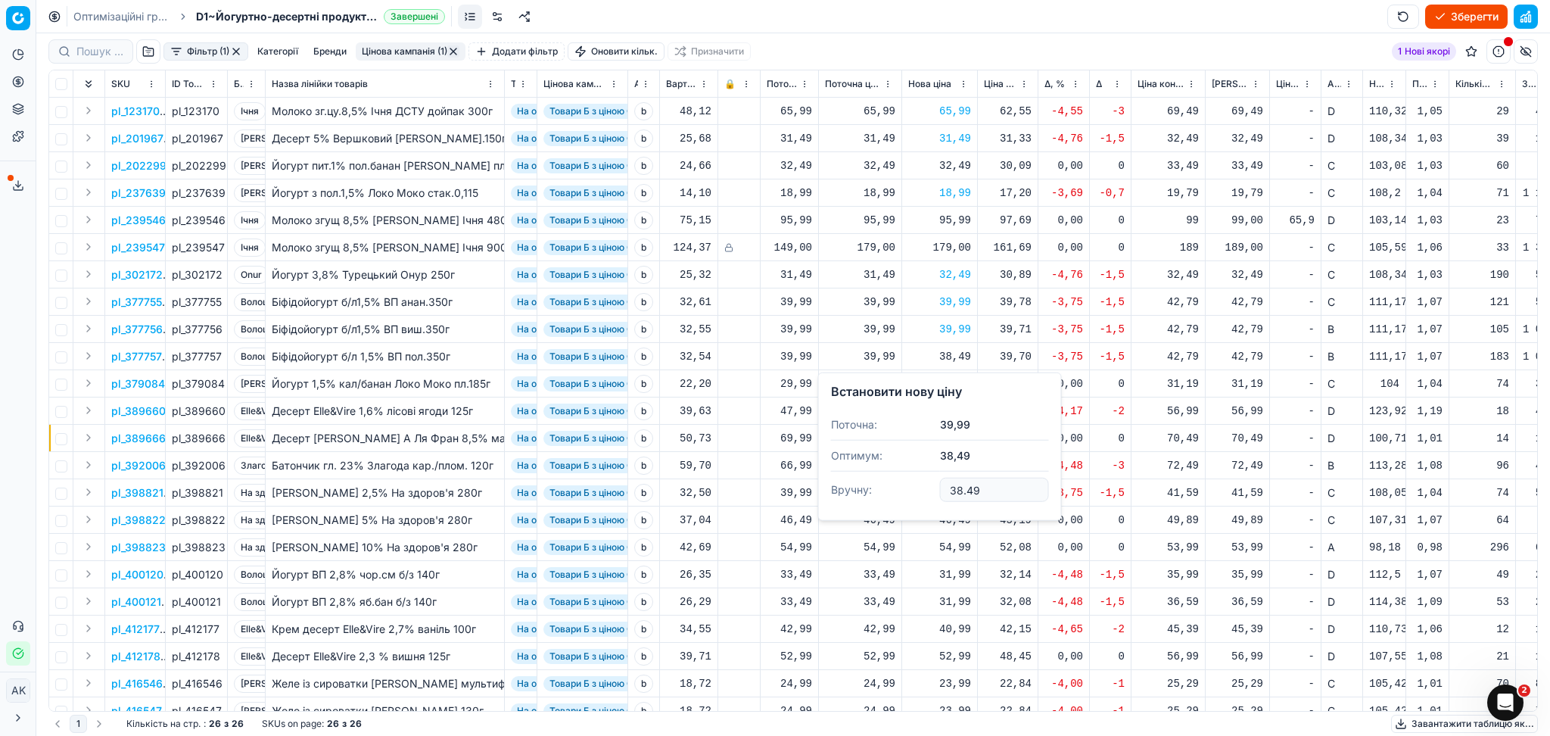
drag, startPoint x: 939, startPoint y: 494, endPoint x: 899, endPoint y: 494, distance: 40.1
click at [898, 495] on dl "Поточна: 39,99 Оптимум: 38,49 Вручну: 38.49" at bounding box center [940, 459] width 218 height 98
type input "39.99"
click at [952, 416] on div "45,99" at bounding box center [939, 410] width 63 height 15
drag, startPoint x: 996, startPoint y: 544, endPoint x: 899, endPoint y: 557, distance: 98.5
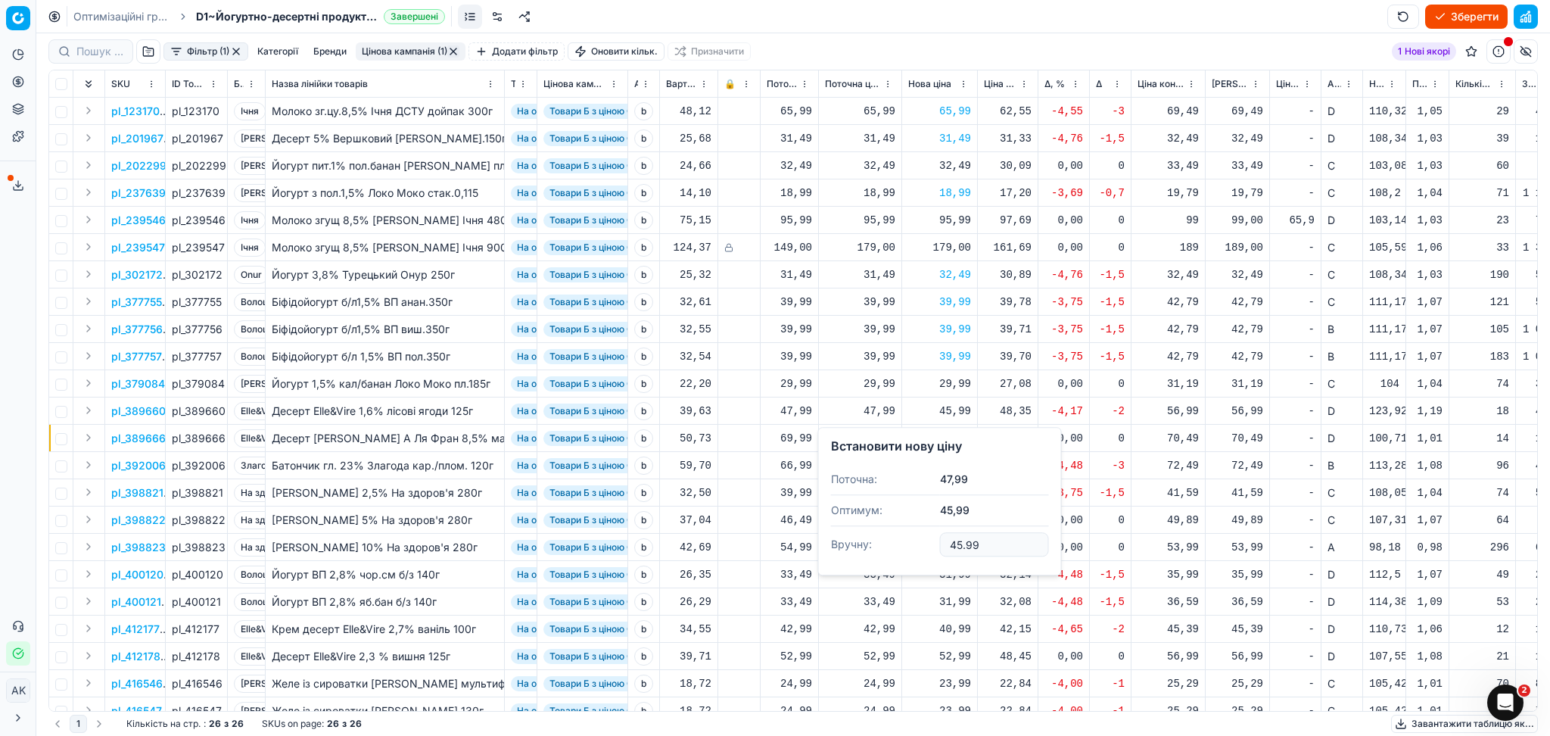
click at [899, 557] on dl "Поточна: 47,99 Оптимум: 45,99 Вручну: 45.99" at bounding box center [940, 513] width 218 height 98
type input "47.99"
click at [947, 467] on div "63,99" at bounding box center [939, 465] width 63 height 15
drag, startPoint x: 990, startPoint y: 608, endPoint x: 943, endPoint y: 609, distance: 46.9
click at [943, 609] on input "63.99" at bounding box center [994, 599] width 109 height 24
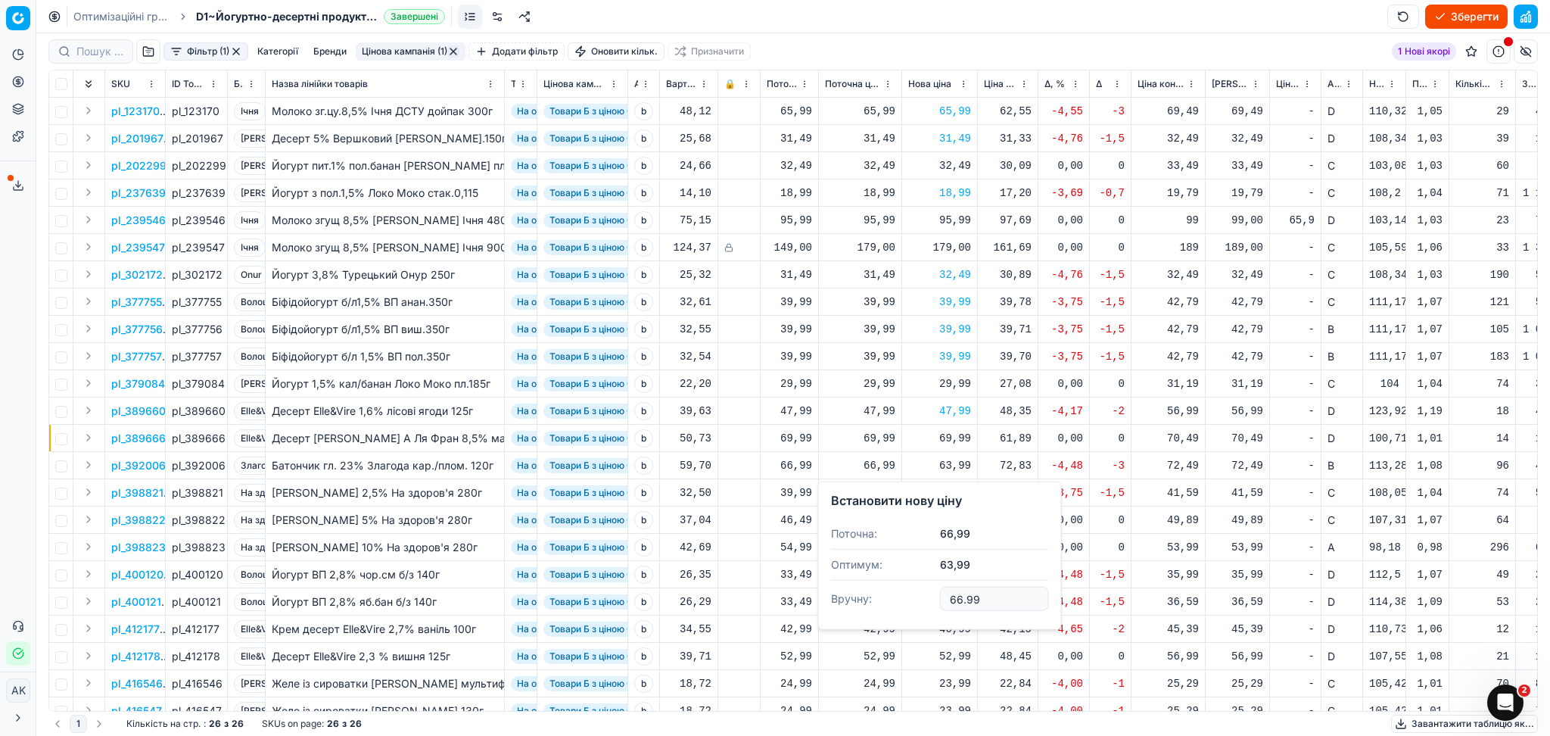
type input "66.99"
click at [958, 489] on div "38,49" at bounding box center [939, 492] width 63 height 15
drag, startPoint x: 984, startPoint y: 622, endPoint x: 909, endPoint y: 634, distance: 75.9
click at [909, 634] on dl "Поточна: 39,99 Оптимум: 38,49 Вручну: 38.49" at bounding box center [940, 595] width 218 height 98
type input "39.99"
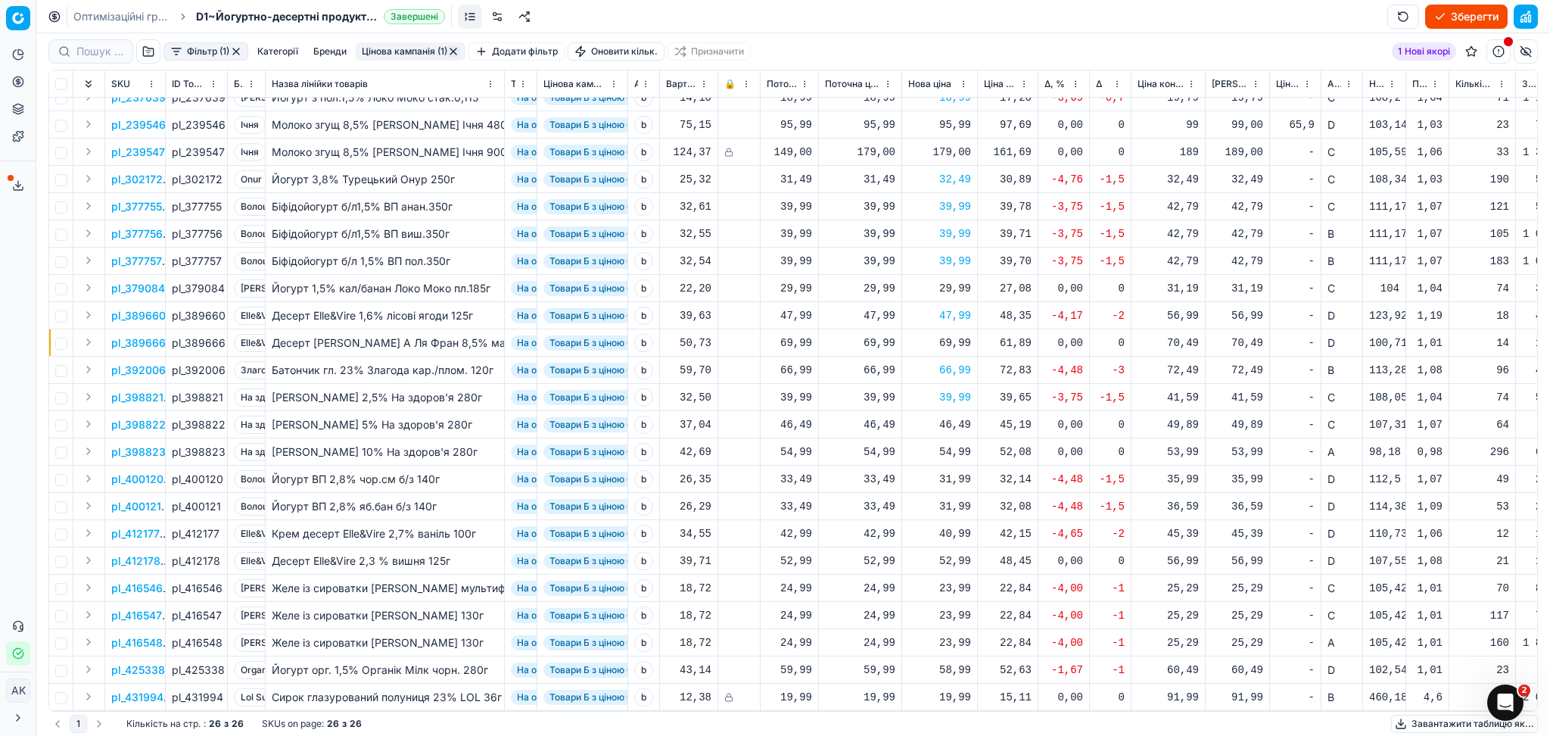
scroll to position [101, 0]
click at [954, 472] on div "31,99" at bounding box center [939, 479] width 63 height 15
drag, startPoint x: 961, startPoint y: 603, endPoint x: 917, endPoint y: 606, distance: 44.0
click at [917, 606] on dl "Поточна: 33,49 Оптимум: 31,99 Вручну: 31.99" at bounding box center [940, 575] width 218 height 98
type input "33.49"
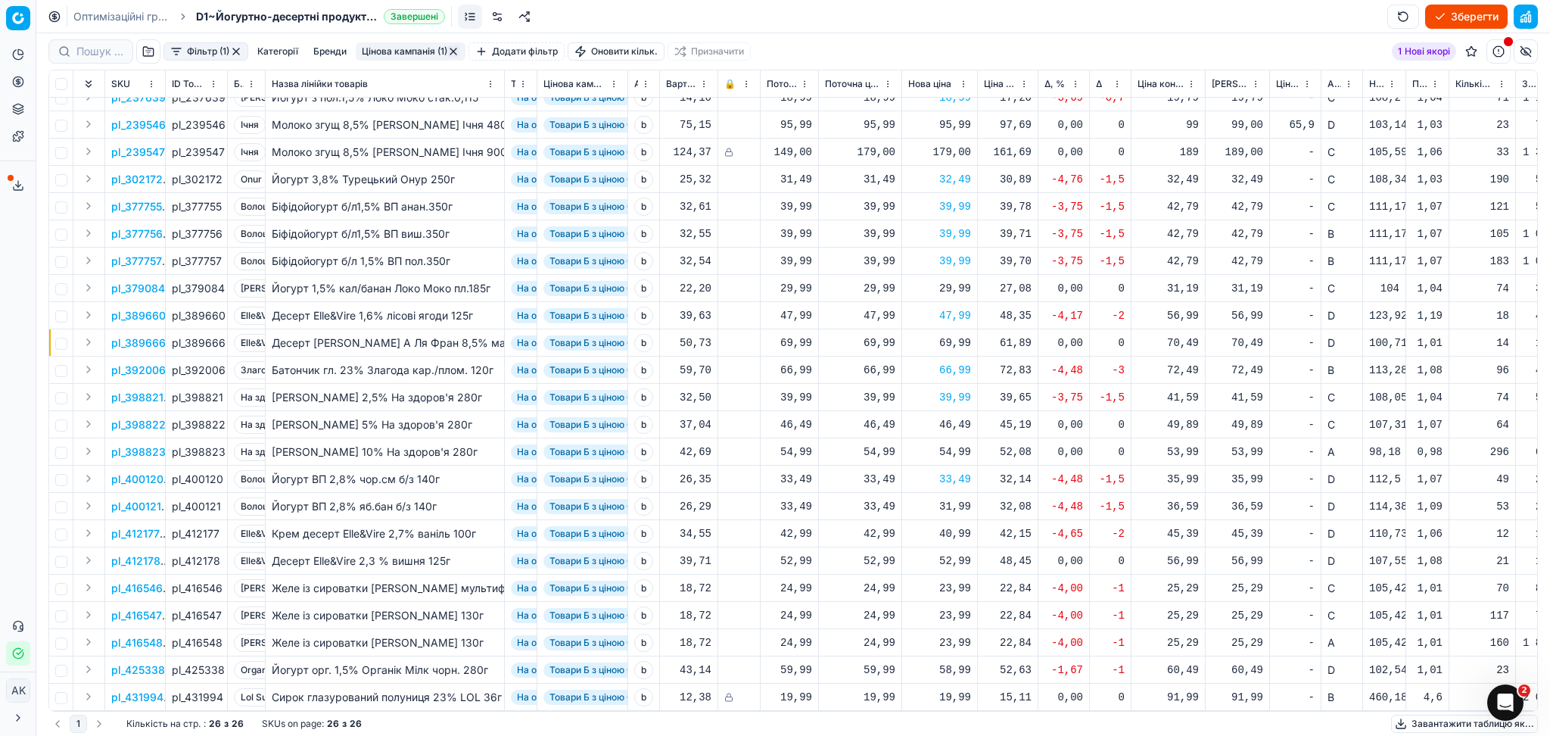
click at [964, 499] on div "31,99" at bounding box center [939, 506] width 63 height 15
drag, startPoint x: 973, startPoint y: 630, endPoint x: 884, endPoint y: 642, distance: 90.1
click at [884, 642] on dl "Поточна: 33,49 Оптимум: 31,99 Вручну: 31.99" at bounding box center [940, 603] width 218 height 98
type input "33.49"
click at [945, 534] on div "40,99" at bounding box center [939, 533] width 63 height 15
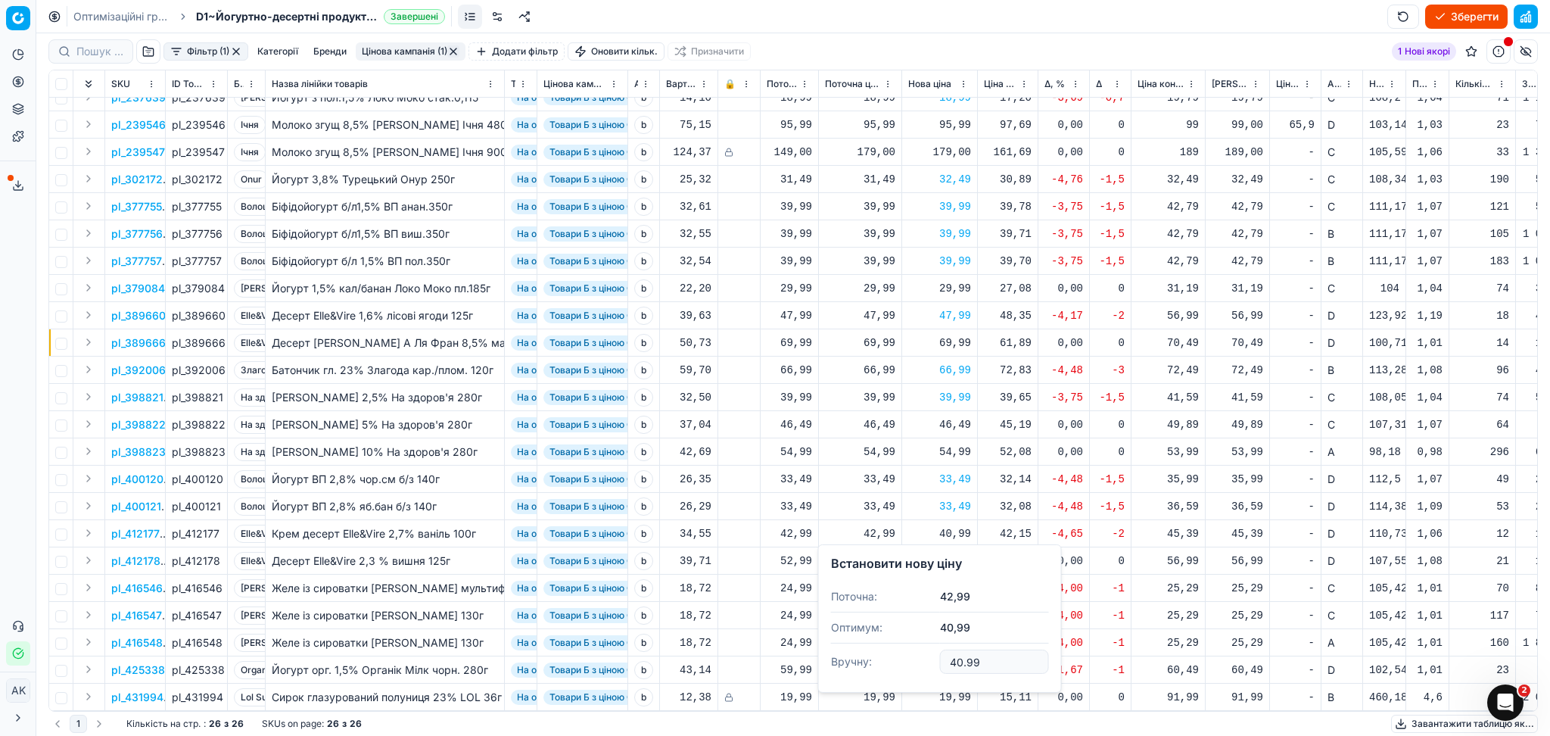
drag, startPoint x: 977, startPoint y: 663, endPoint x: 906, endPoint y: 663, distance: 70.4
click at [914, 663] on dl "Поточна: 42,99 Оптимум: 40,99 Вручну: 40.99" at bounding box center [940, 630] width 218 height 98
type input "42.99"
click at [942, 581] on div "23,99" at bounding box center [939, 588] width 63 height 15
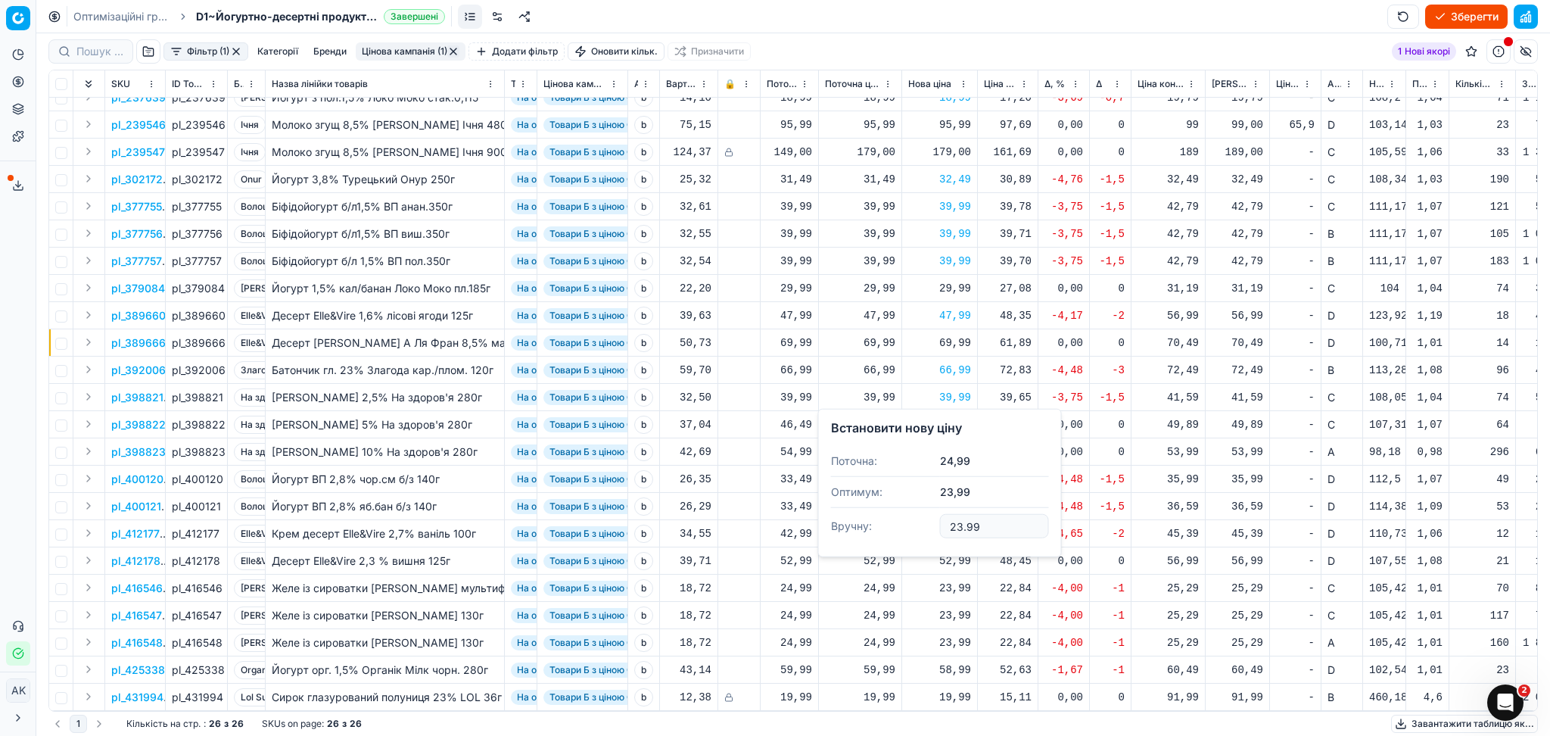
click at [962, 526] on input "23.99" at bounding box center [994, 526] width 109 height 24
type input "24.99"
click at [953, 608] on div "23,99" at bounding box center [939, 615] width 63 height 15
click at [960, 553] on input "23.99" at bounding box center [994, 553] width 109 height 24
type input "24.99"
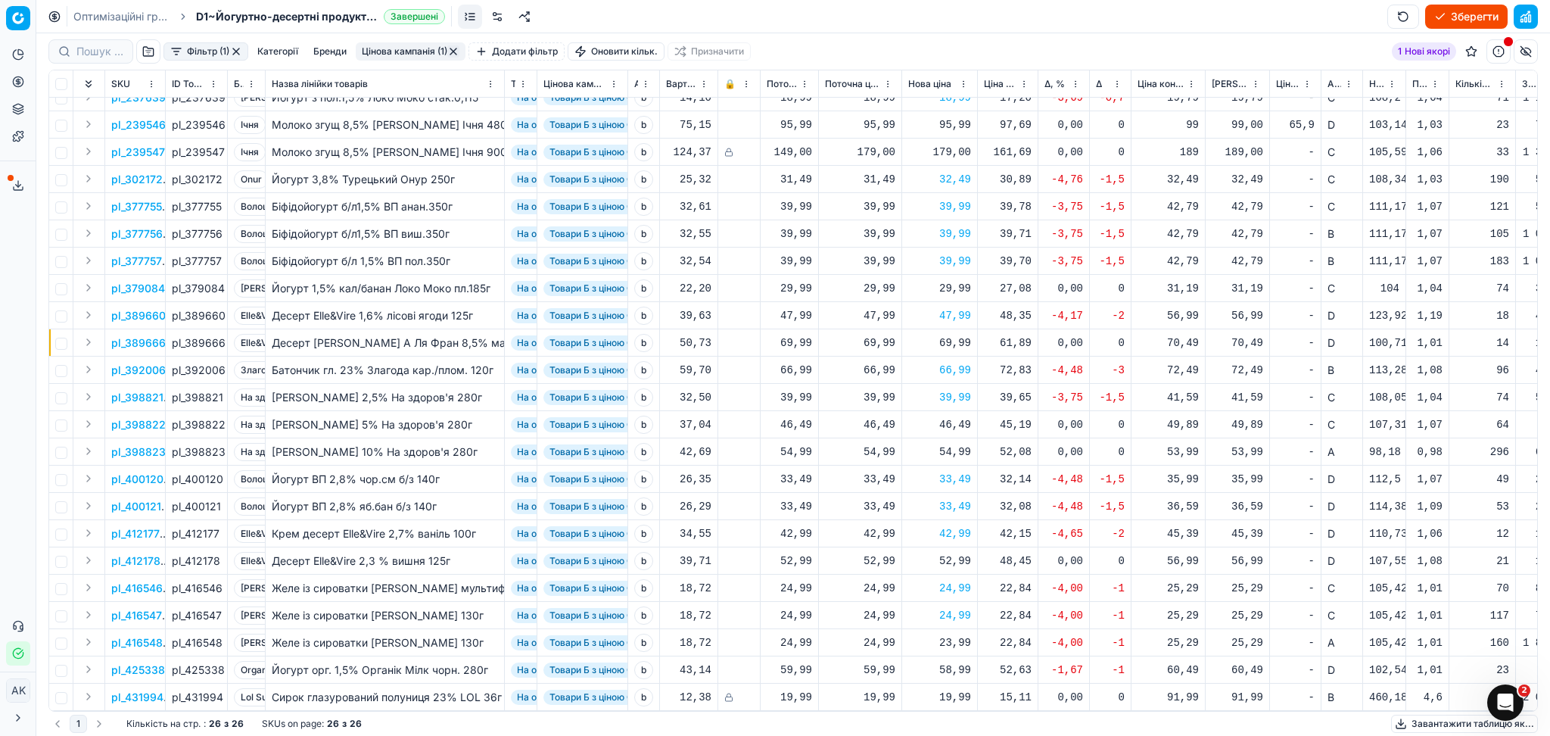
click at [953, 635] on div "23,99" at bounding box center [939, 642] width 63 height 15
click at [962, 579] on input "23.99" at bounding box center [994, 580] width 109 height 24
type input "24.99"
click at [950, 662] on div "58,99" at bounding box center [939, 669] width 63 height 15
click at [961, 606] on input "58.99" at bounding box center [994, 607] width 109 height 24
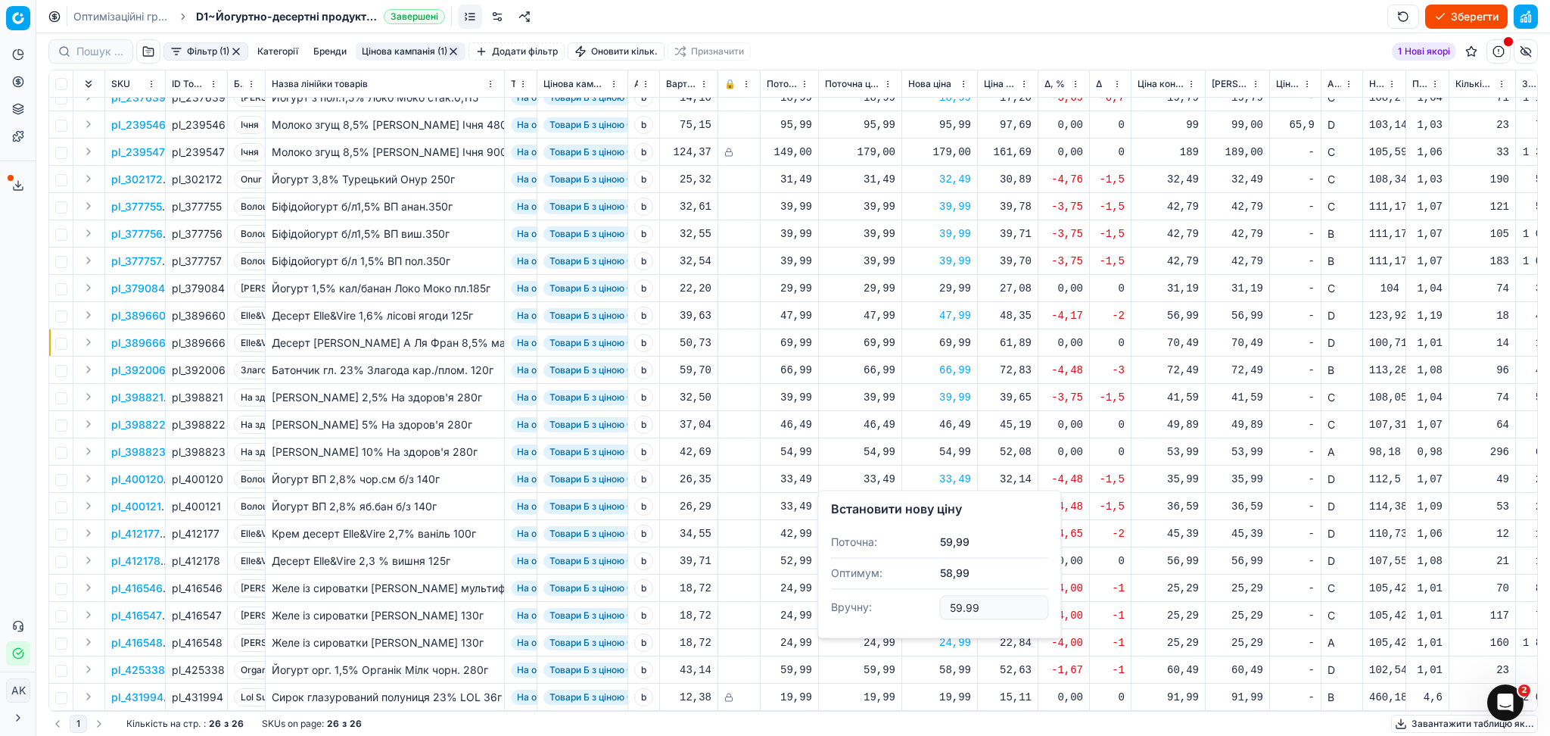
type input "59.99"
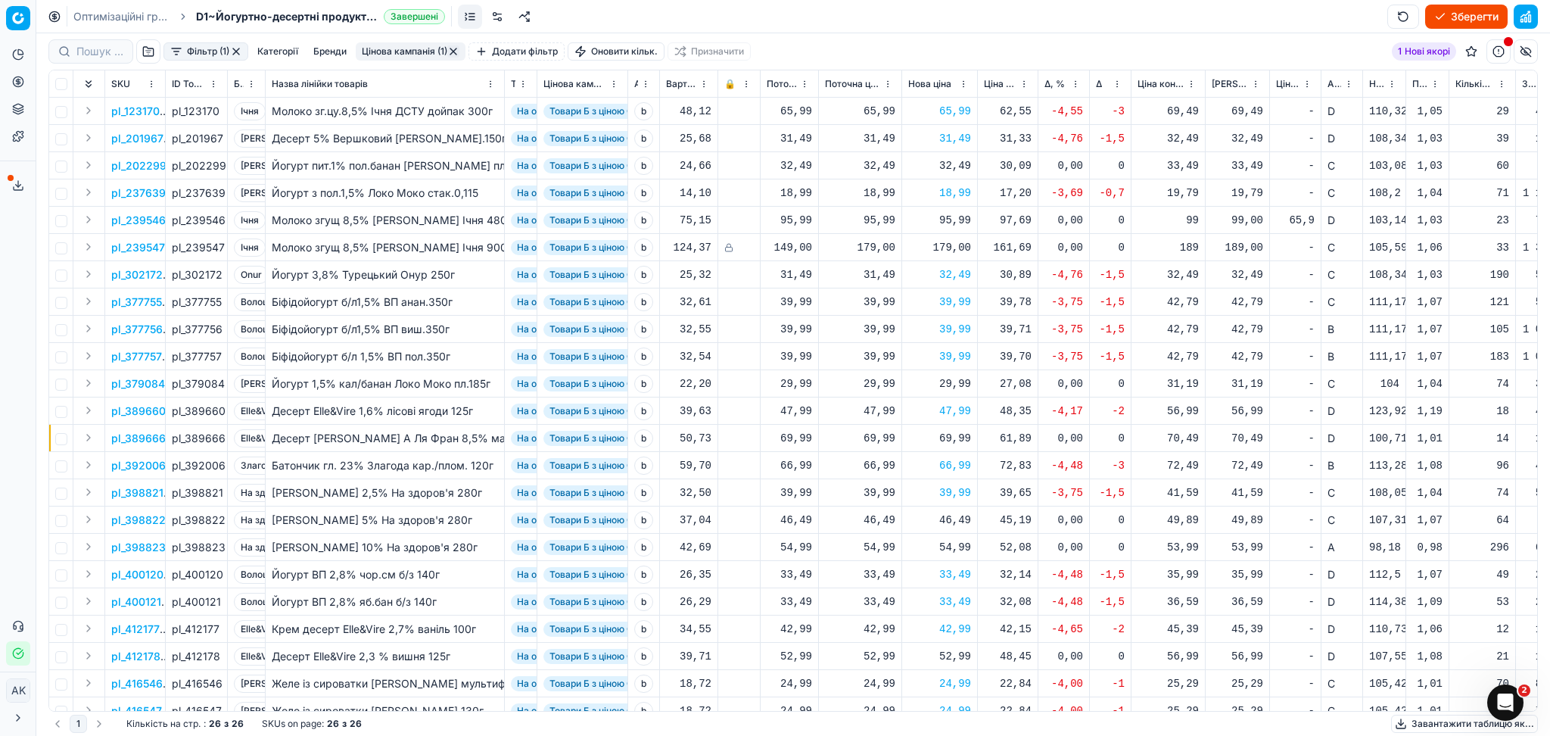
click at [428, 56] on button "Цінова кампанія (1)" at bounding box center [411, 51] width 110 height 18
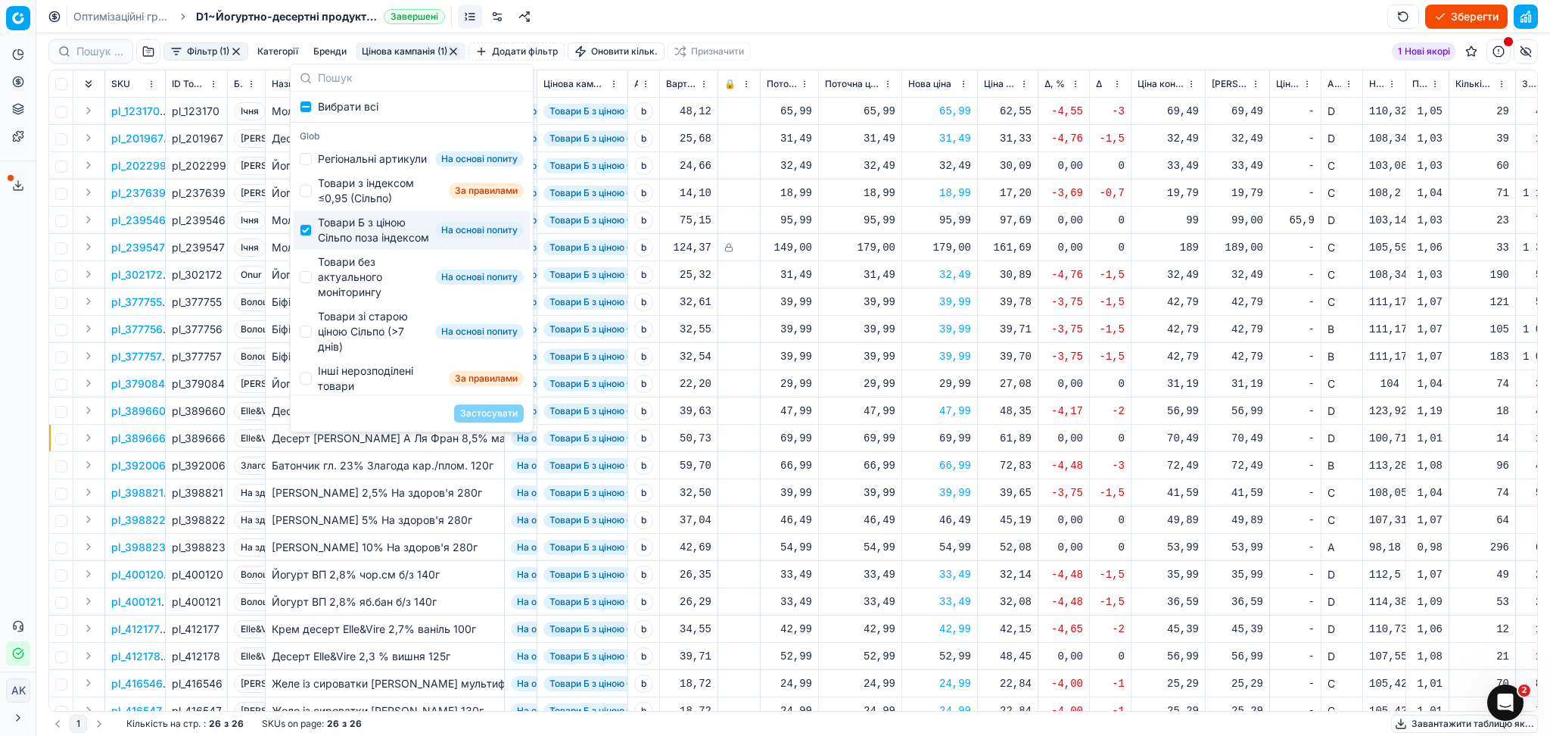
click at [332, 245] on div "Товари Б з ціною Сільпо поза індексом" at bounding box center [373, 230] width 111 height 30
checkbox input "false"
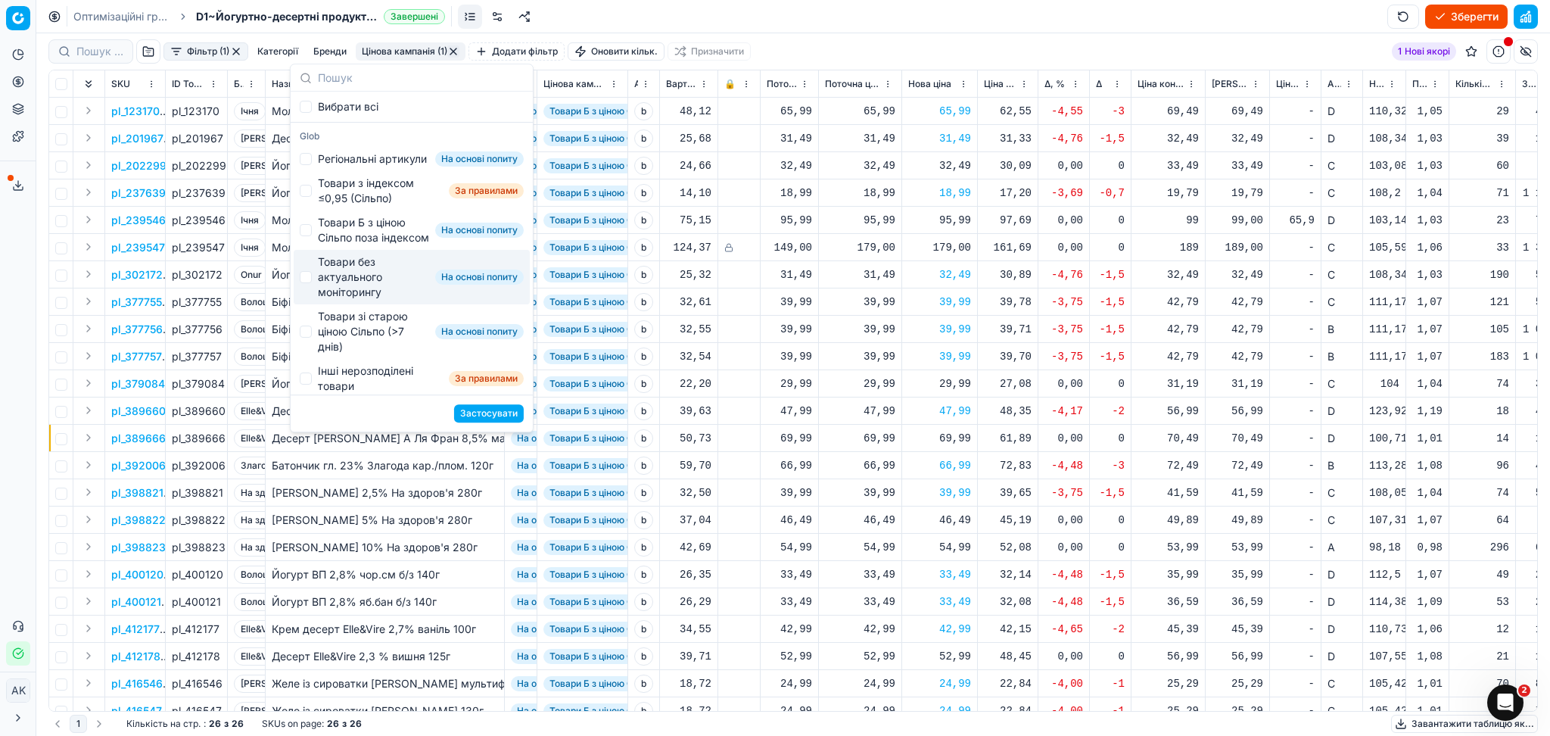
click at [343, 297] on div "Товари без актуального моніторингу" at bounding box center [373, 276] width 111 height 45
checkbox input "true"
click at [475, 413] on button "Застосувати" at bounding box center [489, 413] width 70 height 18
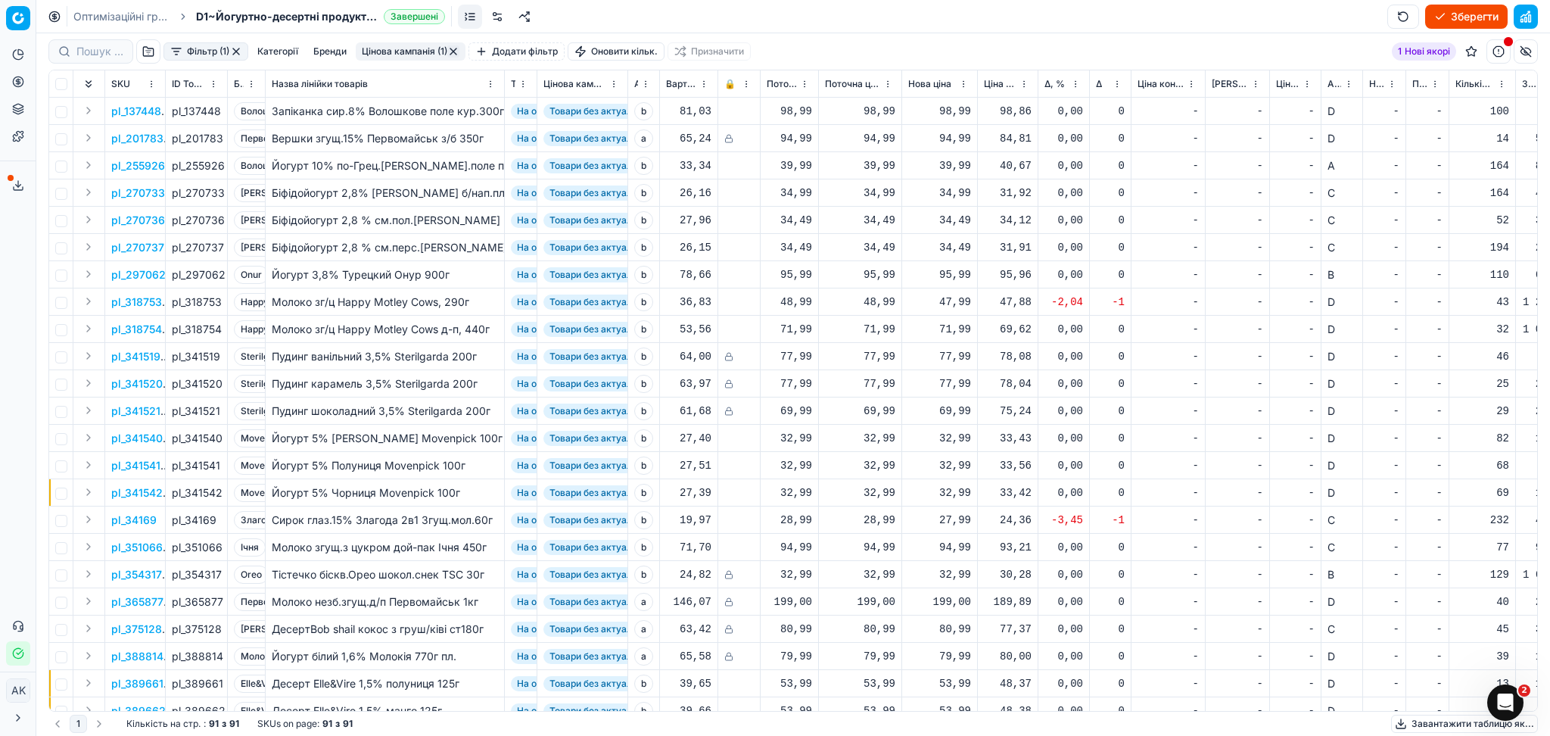
click at [948, 303] on div "47,99" at bounding box center [939, 301] width 63 height 15
click at [960, 441] on input "47.99" at bounding box center [994, 435] width 109 height 24
click at [1175, 372] on td "-" at bounding box center [1169, 383] width 74 height 27
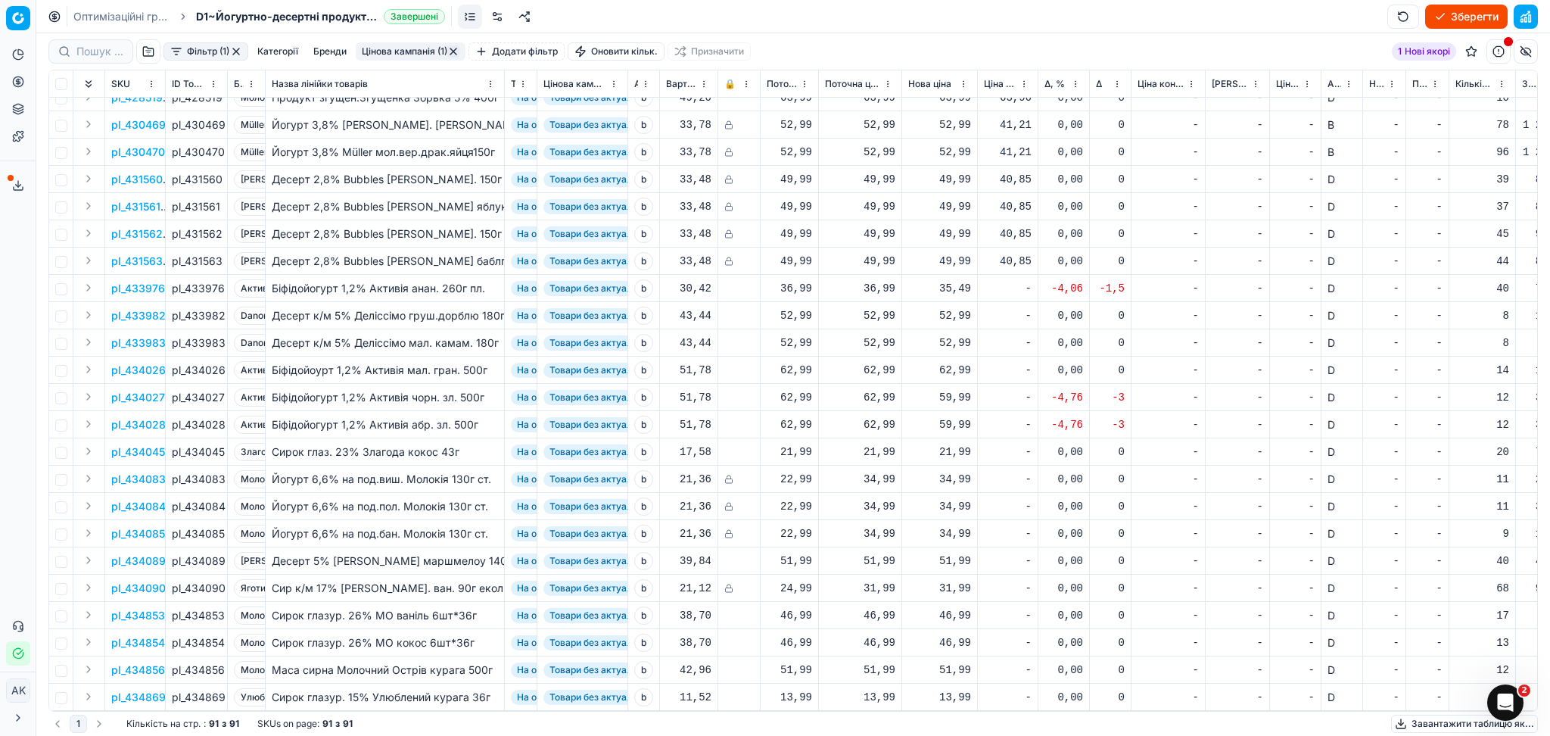
scroll to position [1881, 0]
click at [402, 52] on button "Цінова кампанія (1)" at bounding box center [411, 51] width 110 height 18
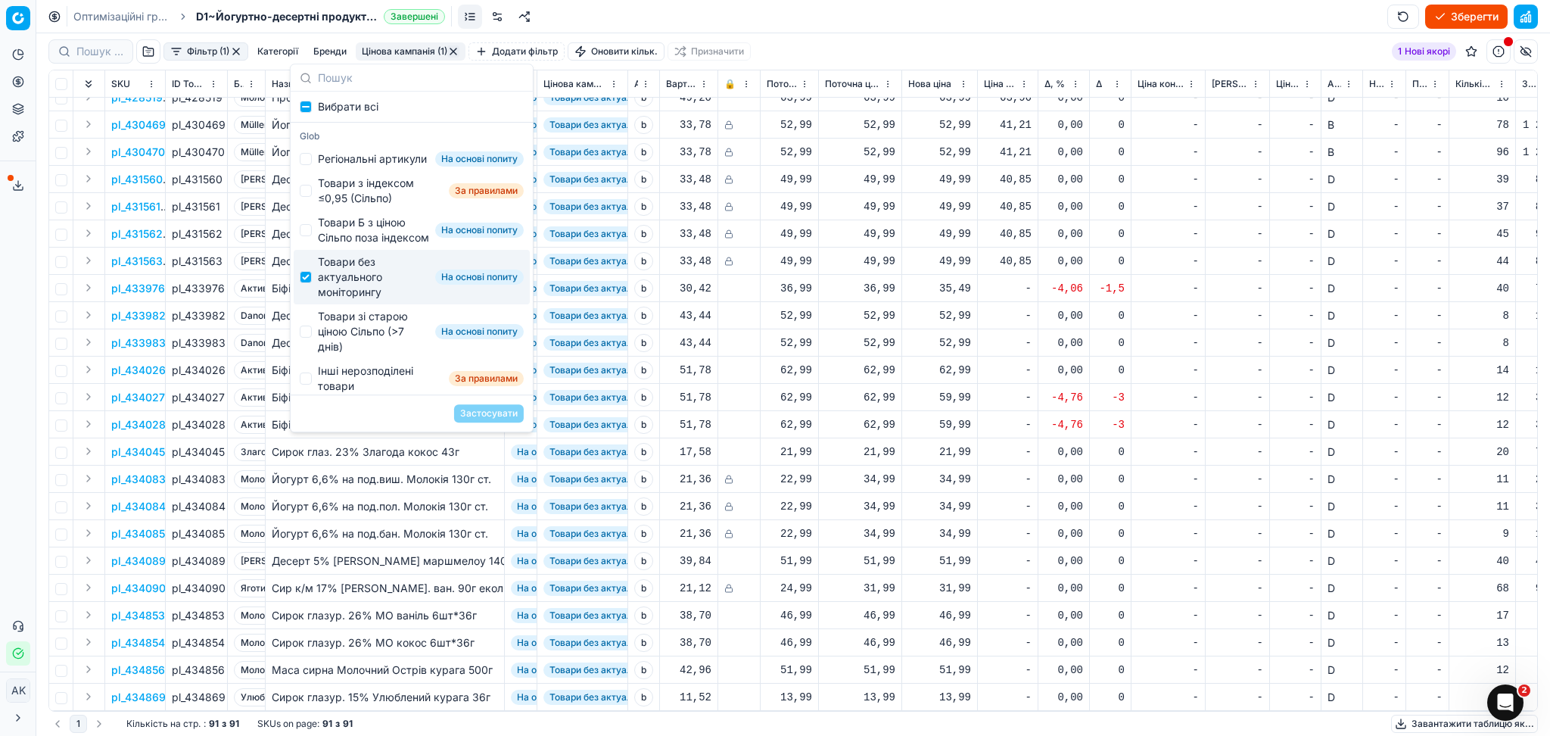
click at [372, 300] on div "Товари без актуального моніторингу" at bounding box center [373, 276] width 111 height 45
checkbox input "false"
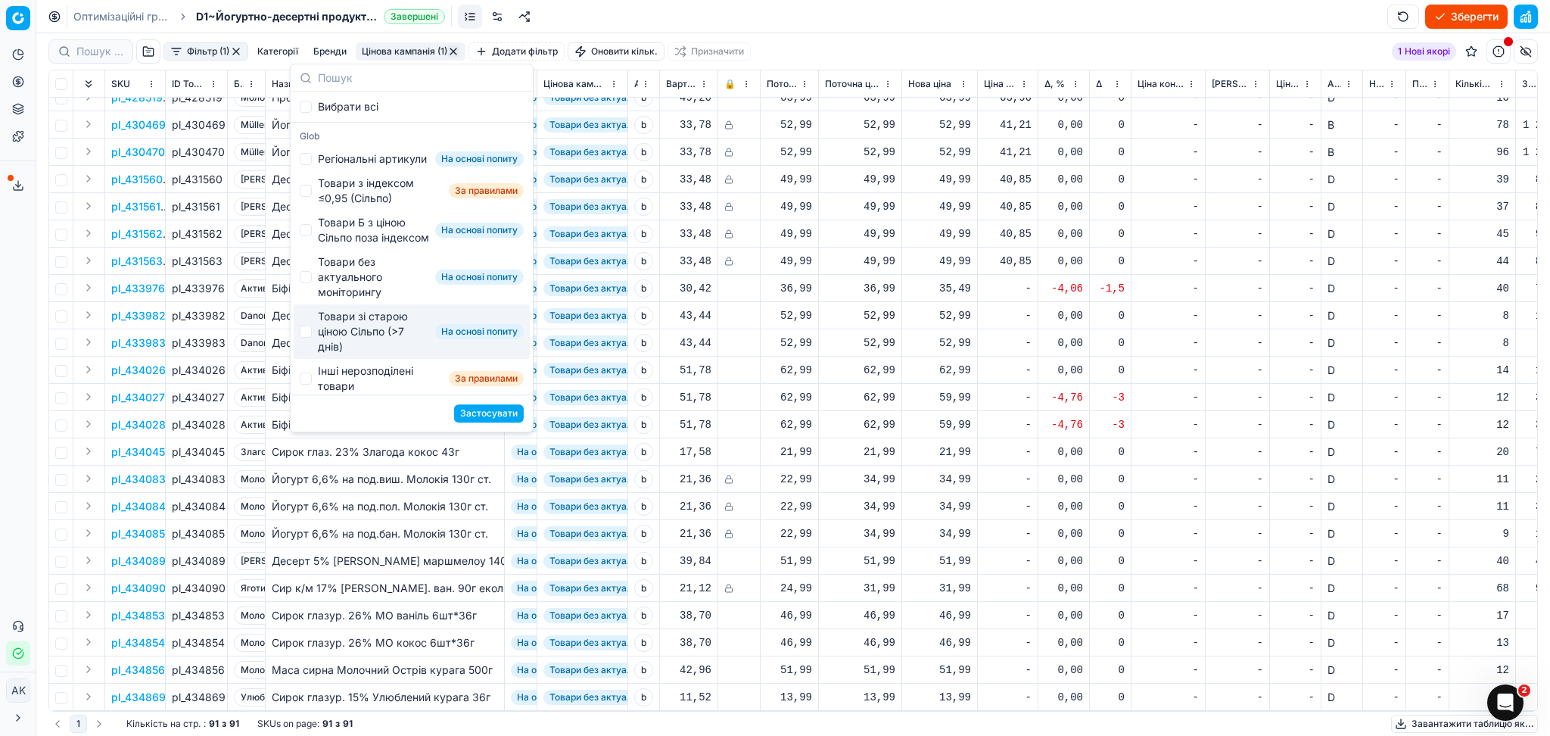
click at [363, 343] on div "Товари зі старою ціною Сільпо (>7 днів)" at bounding box center [373, 331] width 111 height 45
checkbox input "true"
click at [474, 411] on button "Застосувати" at bounding box center [489, 413] width 70 height 18
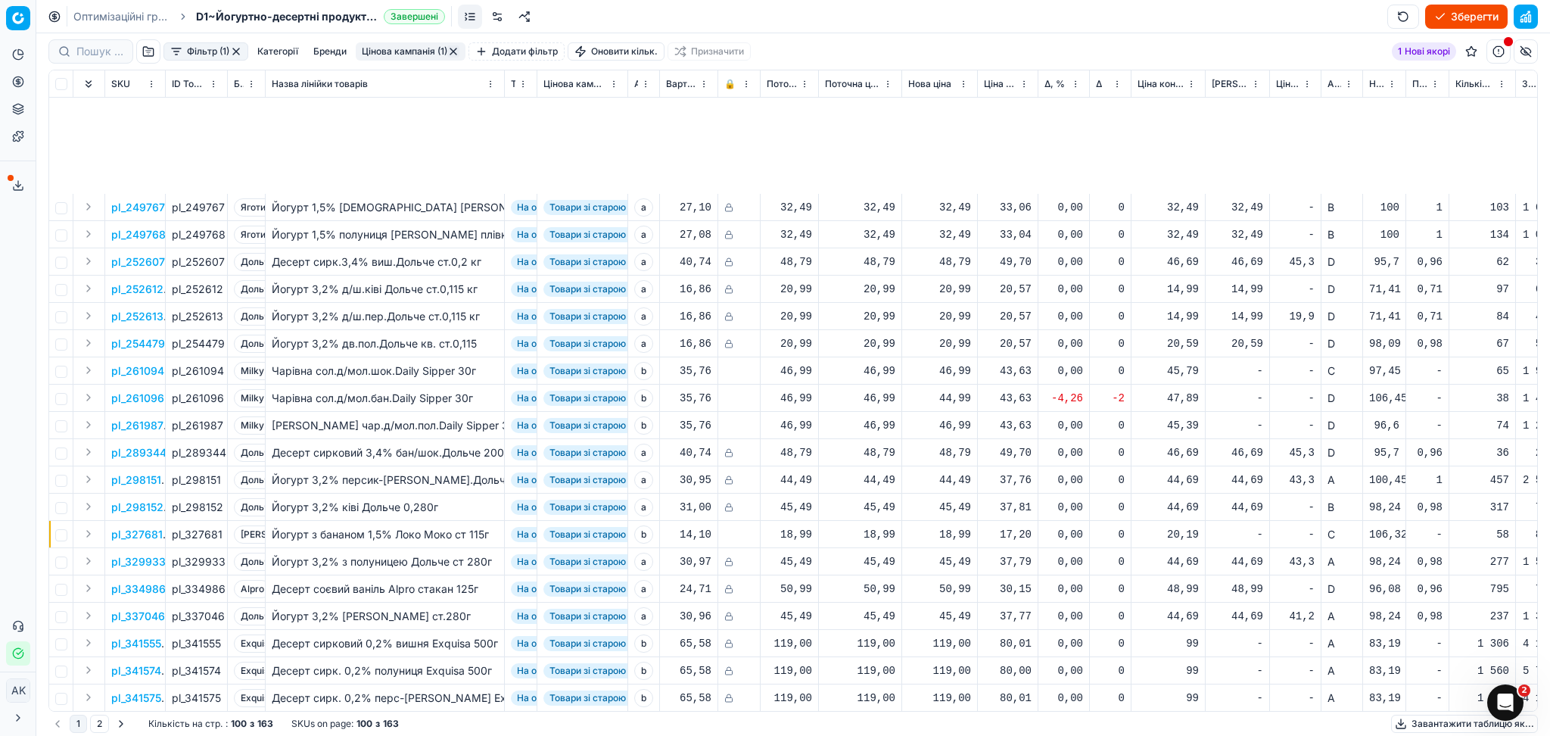
scroll to position [504, 0]
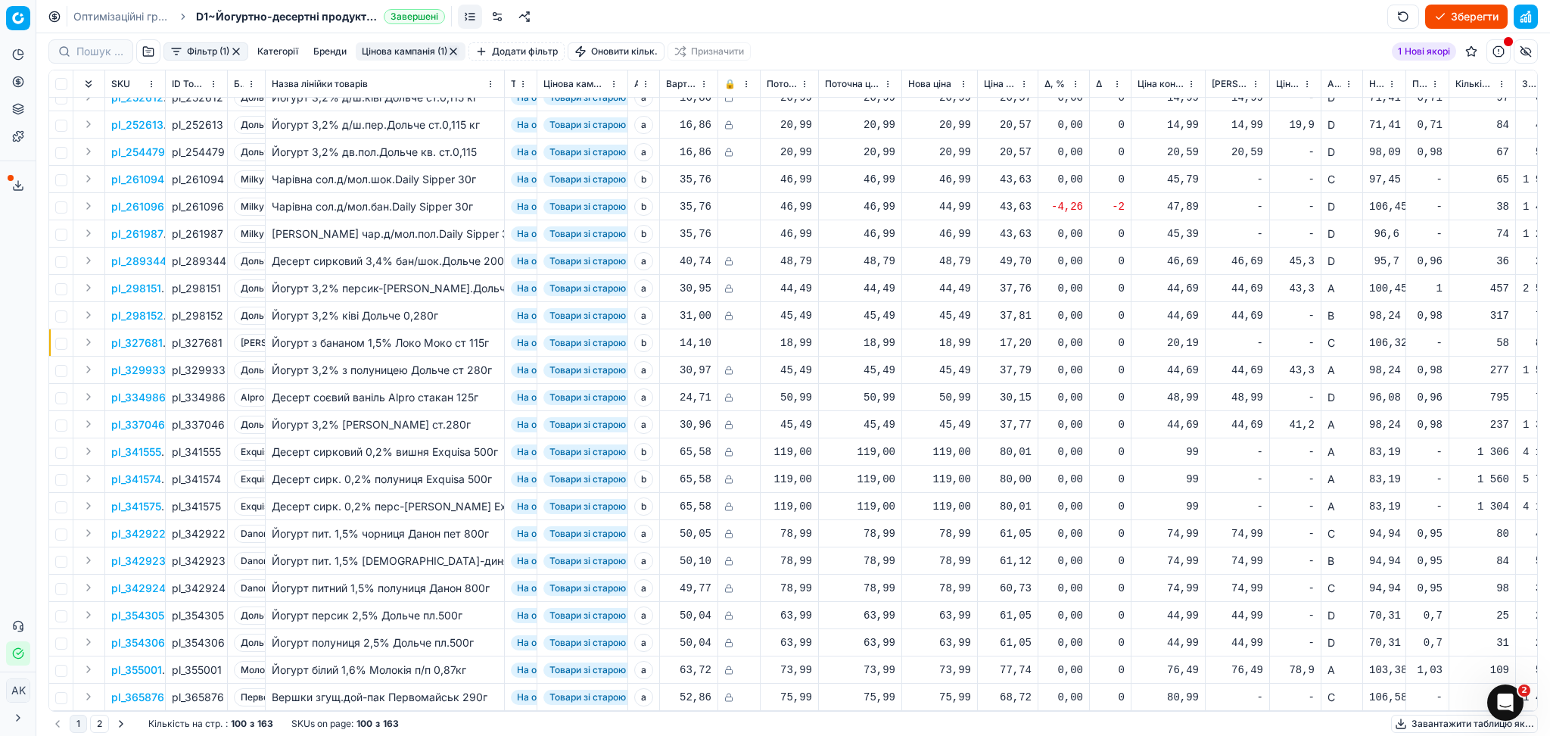
click at [959, 207] on div "44,99" at bounding box center [939, 206] width 63 height 15
click at [958, 344] on input "44.99" at bounding box center [994, 339] width 109 height 24
type input "46.99"
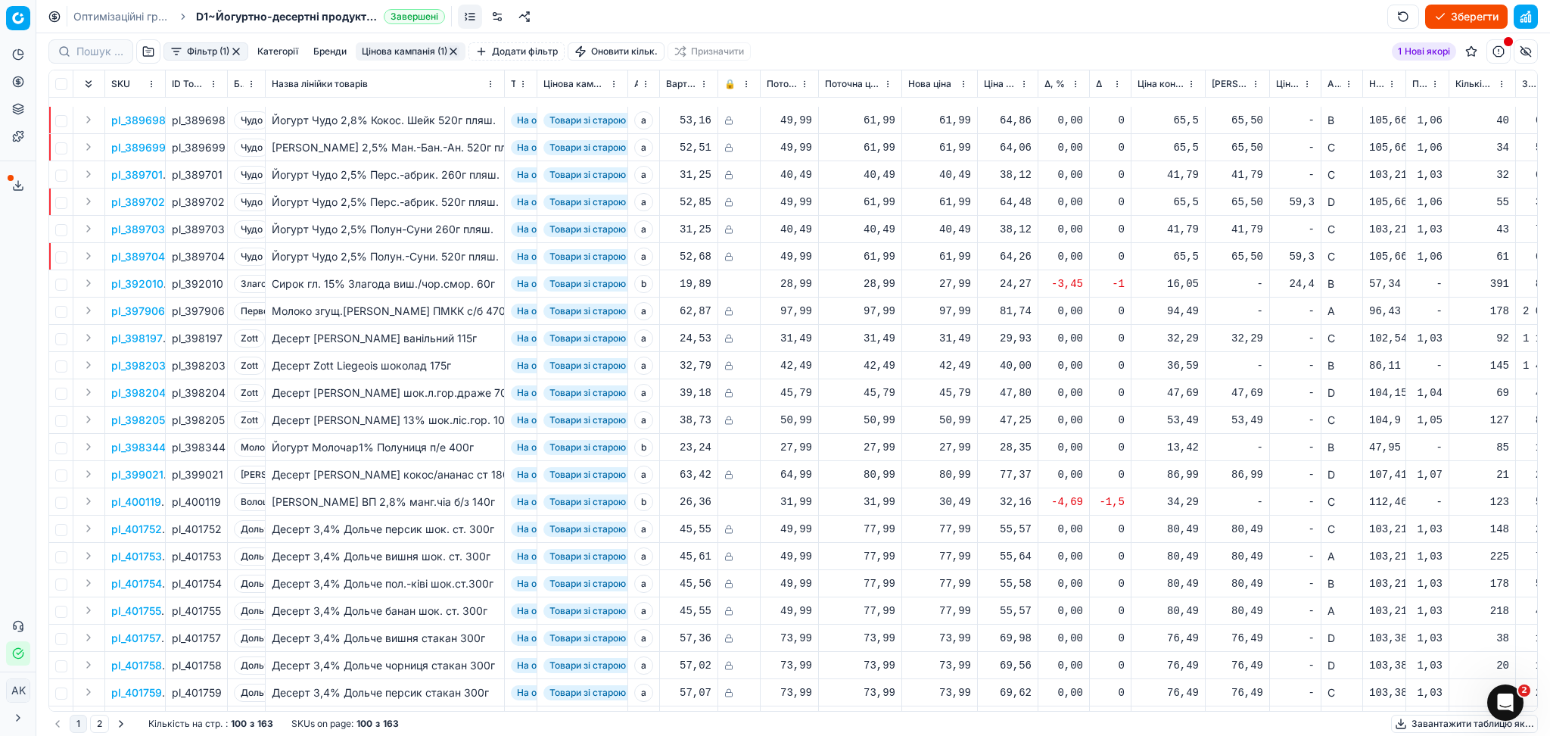
scroll to position [2126, 0]
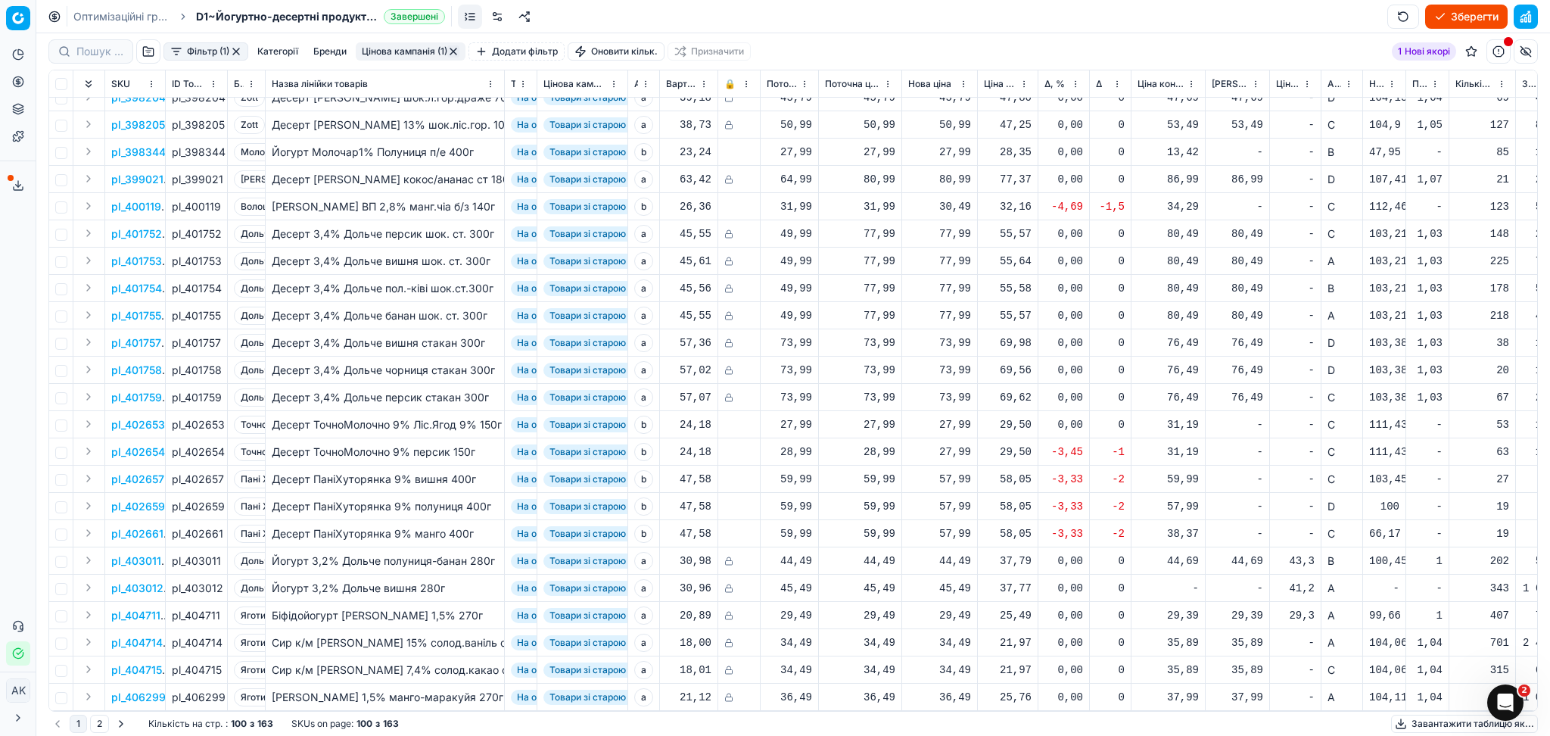
click at [402, 46] on button "Цінова кампанія (1)" at bounding box center [411, 51] width 110 height 18
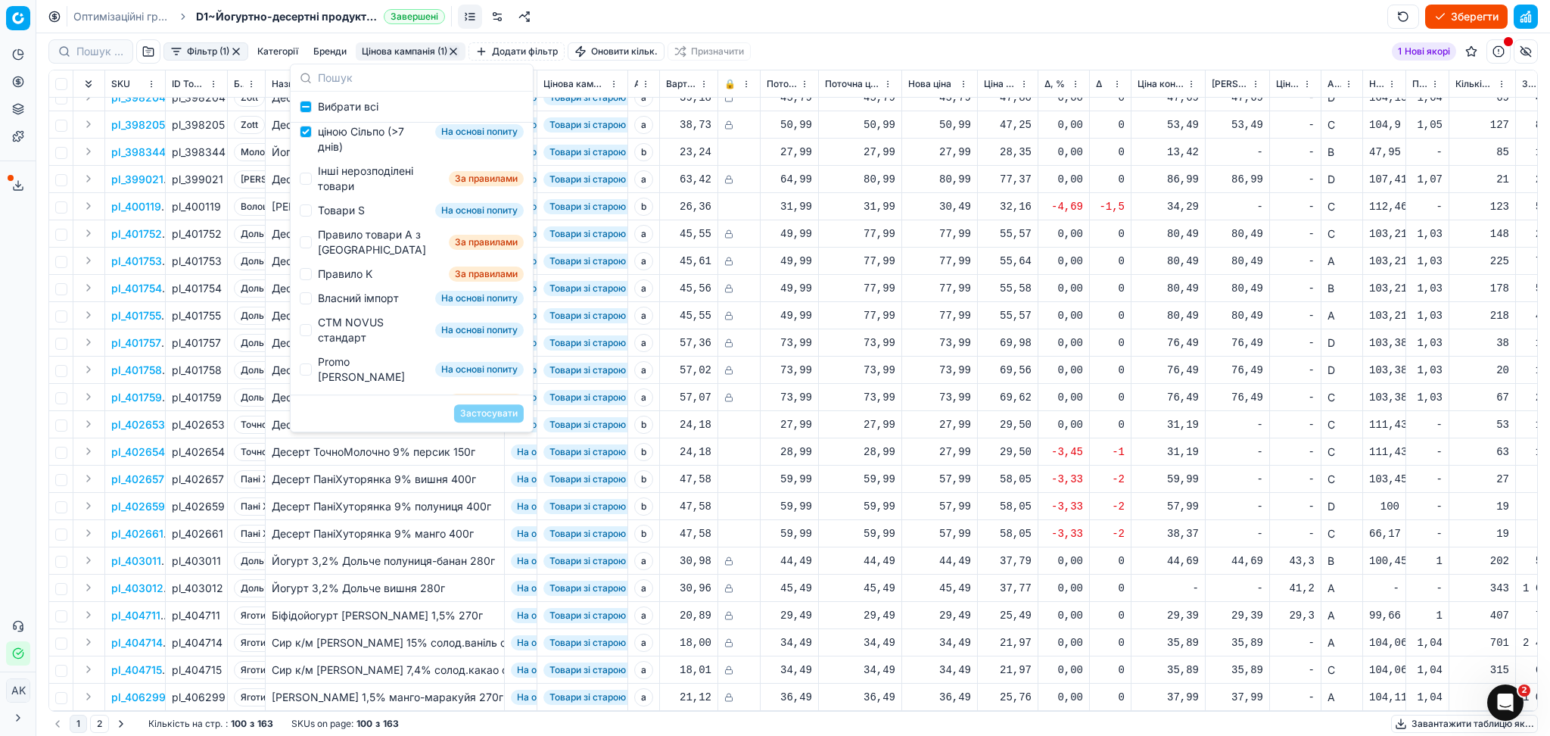
scroll to position [201, 0]
click at [336, 153] on div "Товари зі старою ціною Сільпо (>7 днів)" at bounding box center [373, 129] width 111 height 45
checkbox input "false"
click at [336, 192] on div "Інші нерозподілені товари" at bounding box center [380, 177] width 125 height 30
checkbox input "true"
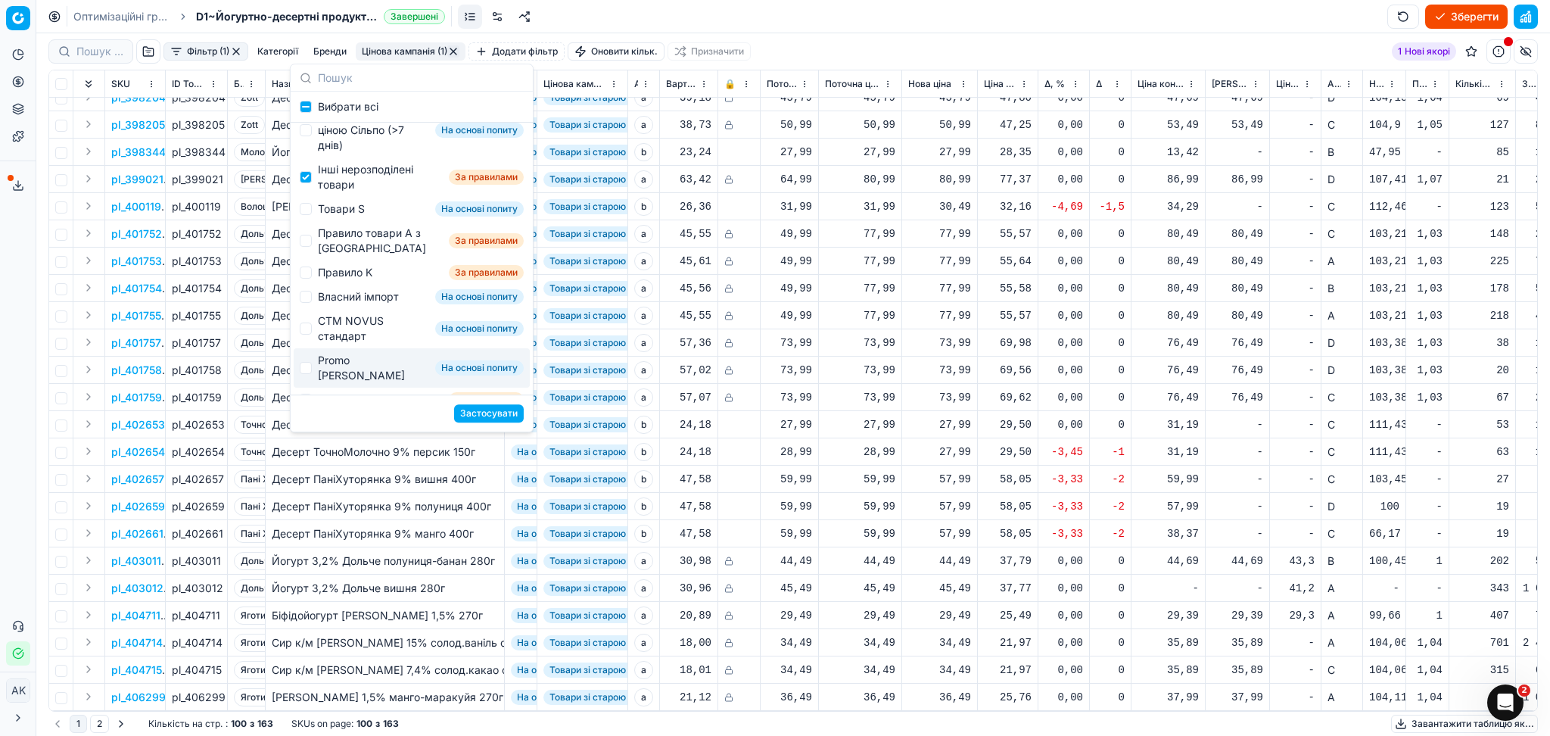
click at [476, 413] on button "Застосувати" at bounding box center [489, 413] width 70 height 18
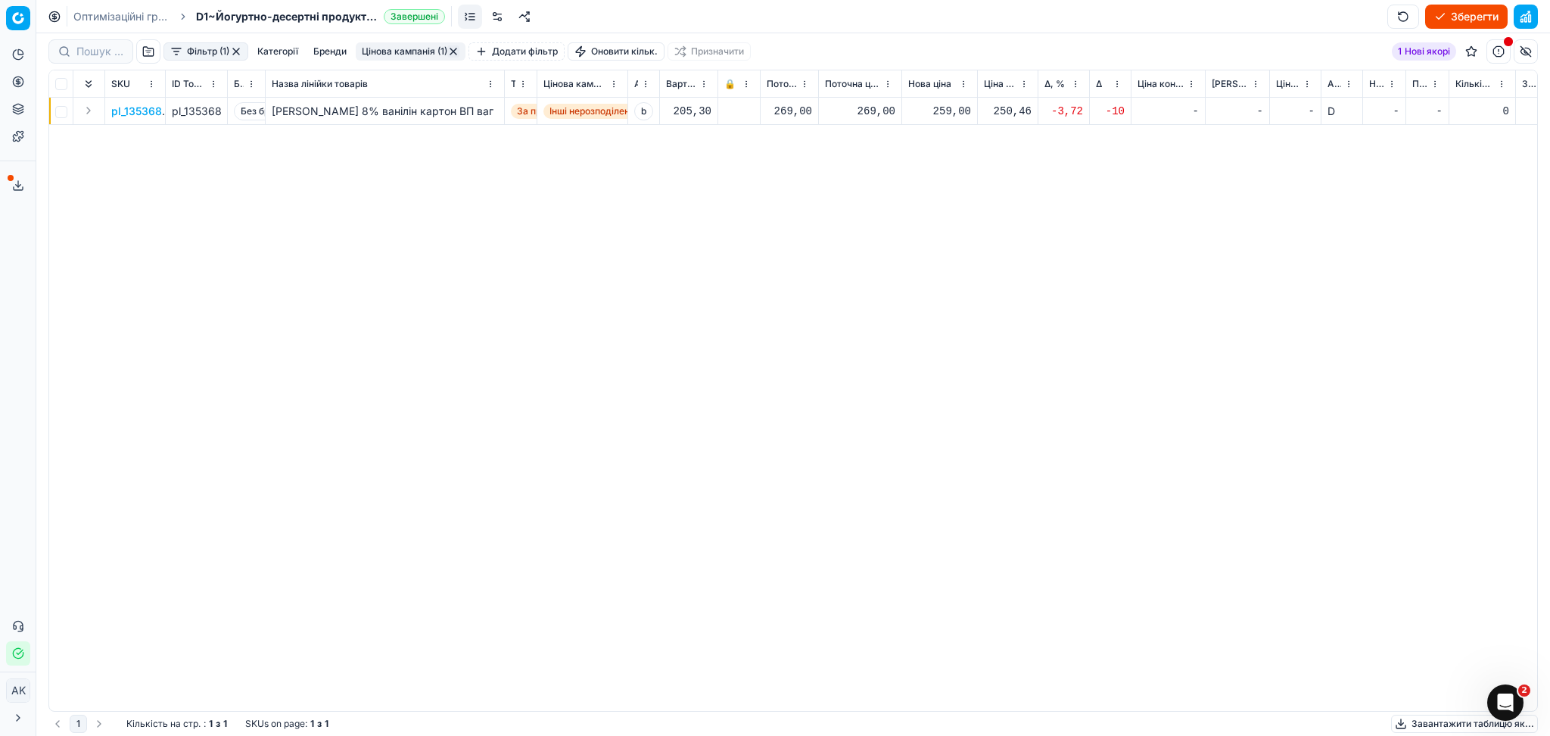
click at [933, 101] on div "259,00" at bounding box center [939, 111] width 63 height 26
drag, startPoint x: 986, startPoint y: 254, endPoint x: 889, endPoint y: 251, distance: 96.2
click at [892, 251] on dl "Поточна: 269,00 Оптимум: 259,00 Вручну: 259.00" at bounding box center [940, 214] width 218 height 98
type input "269.00"
click at [402, 47] on button "Цінова кампанія (1)" at bounding box center [411, 51] width 110 height 18
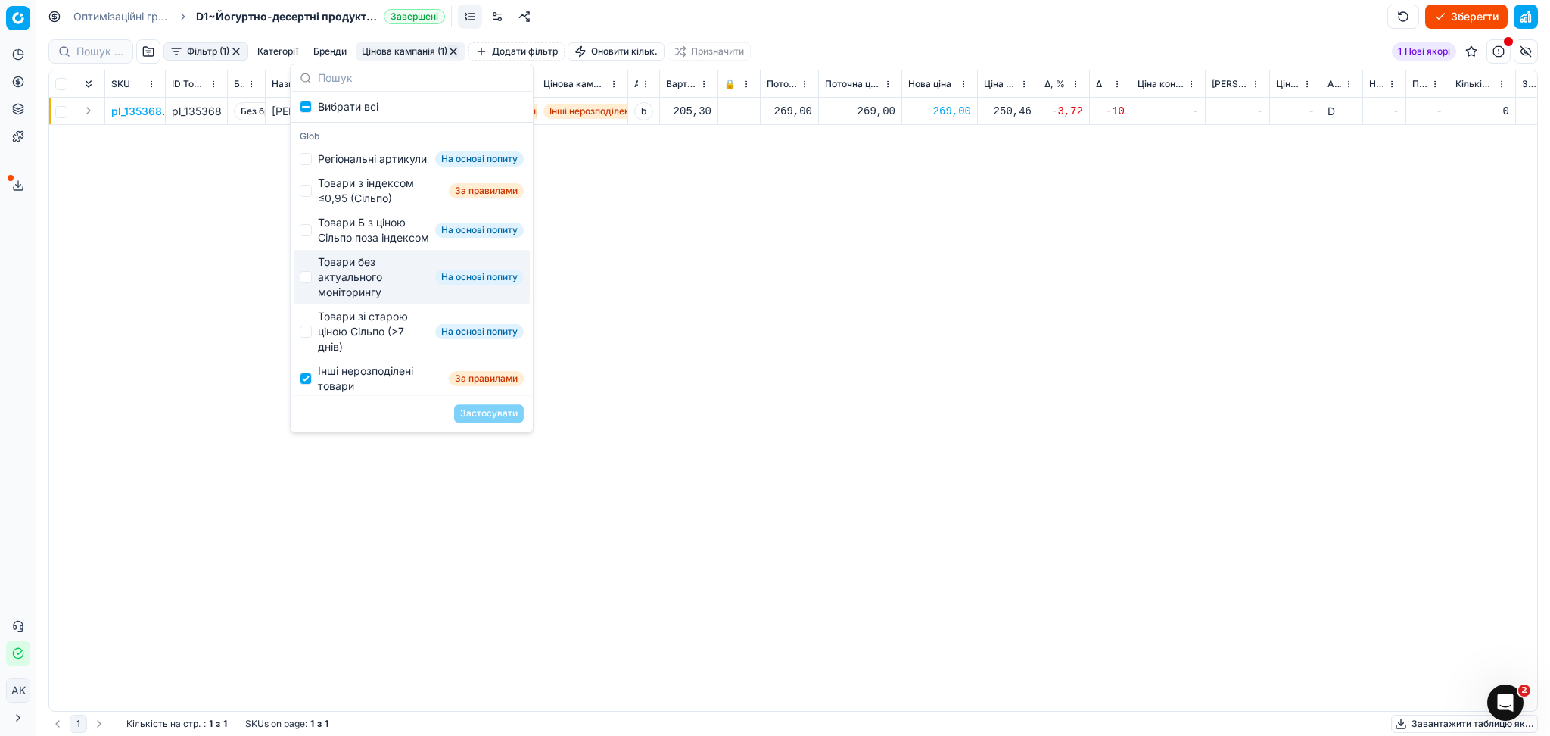
scroll to position [201, 0]
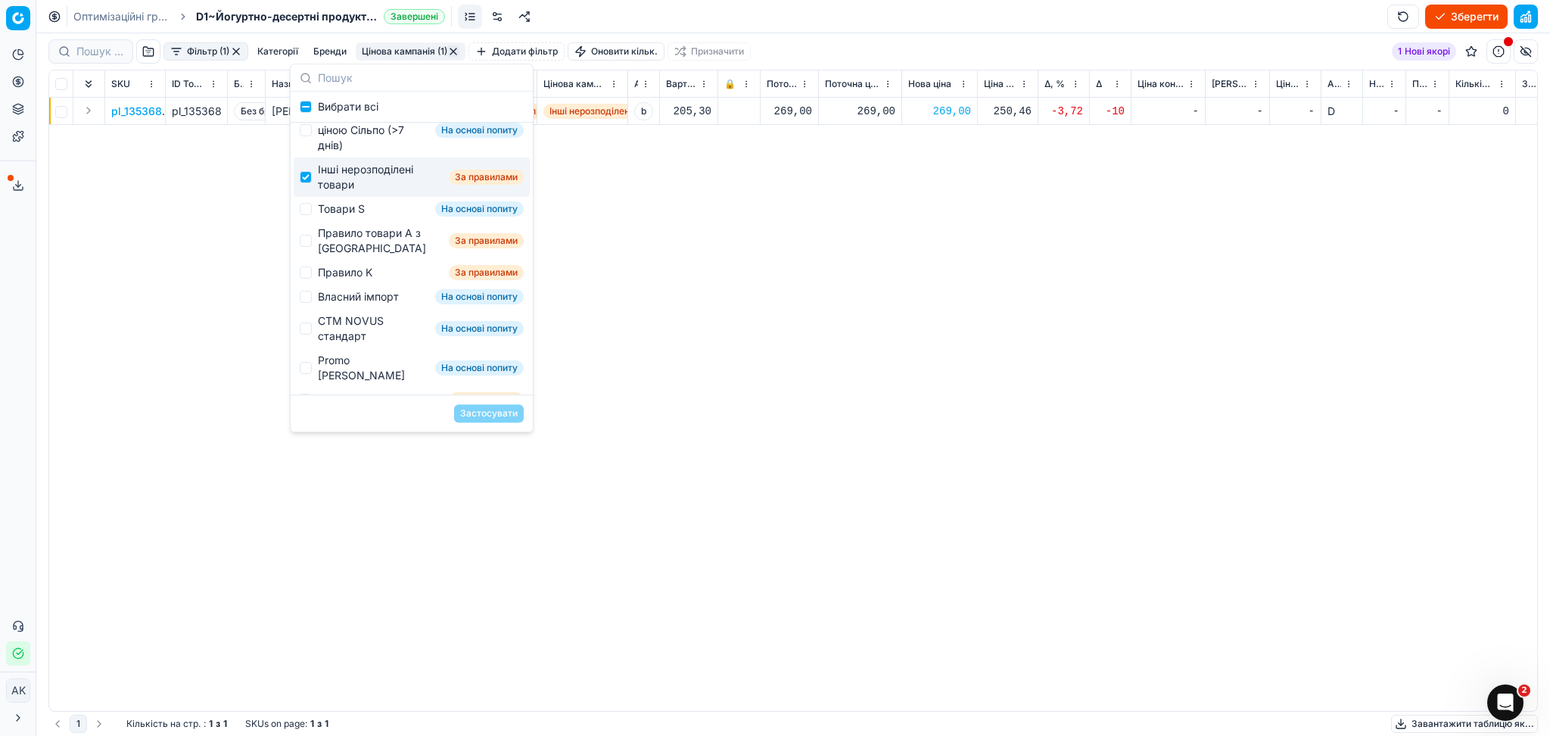
click at [338, 192] on div "Інші нерозподілені товари" at bounding box center [380, 177] width 125 height 30
checkbox input "false"
click at [338, 221] on div "Товари S На основі попиту" at bounding box center [412, 209] width 236 height 24
checkbox input "true"
drag, startPoint x: 484, startPoint y: 403, endPoint x: 488, endPoint y: 411, distance: 9.1
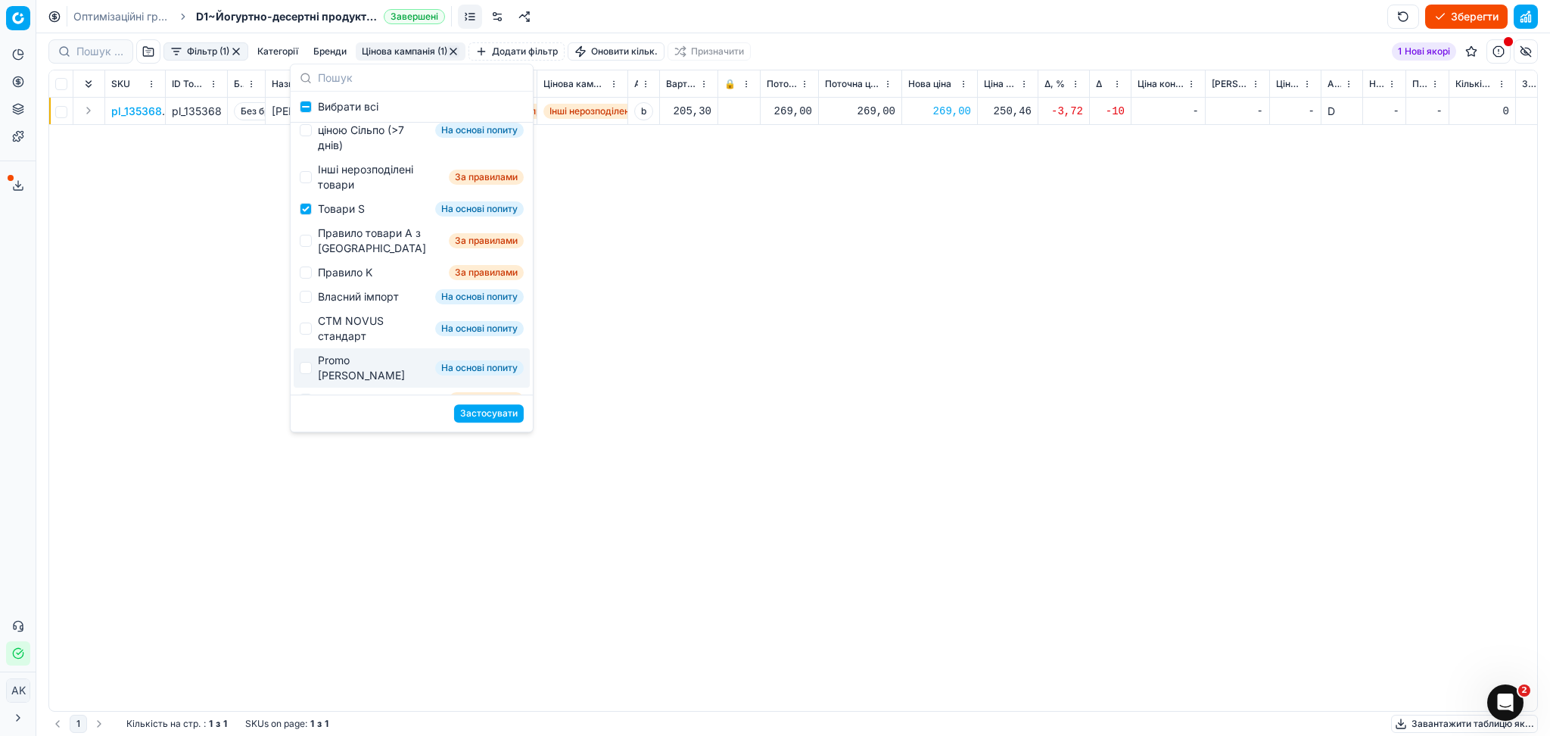
click at [485, 403] on div "Застосувати" at bounding box center [412, 412] width 242 height 37
click at [488, 413] on button "Застосувати" at bounding box center [489, 413] width 70 height 18
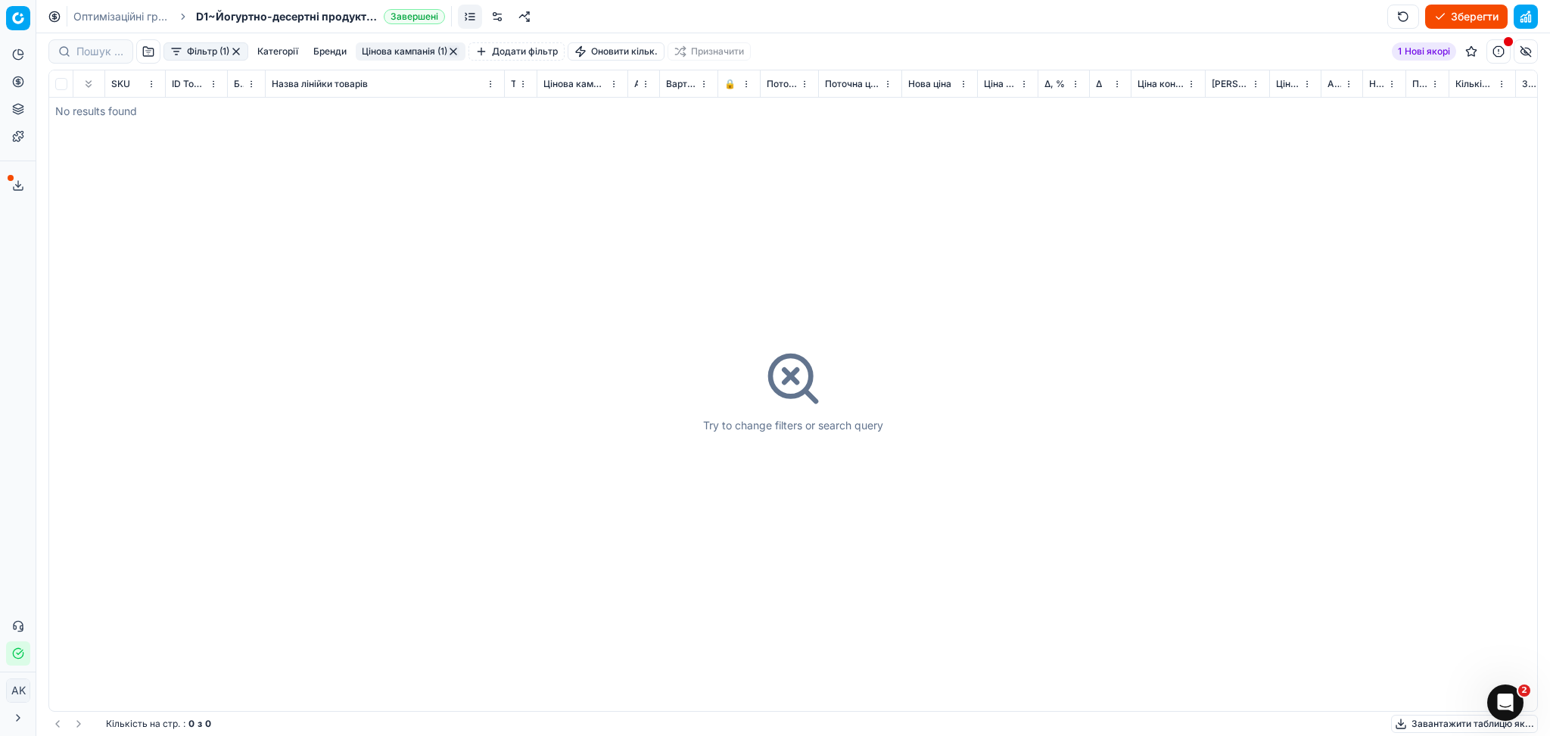
click at [398, 47] on button "Цінова кампанія (1)" at bounding box center [411, 51] width 110 height 18
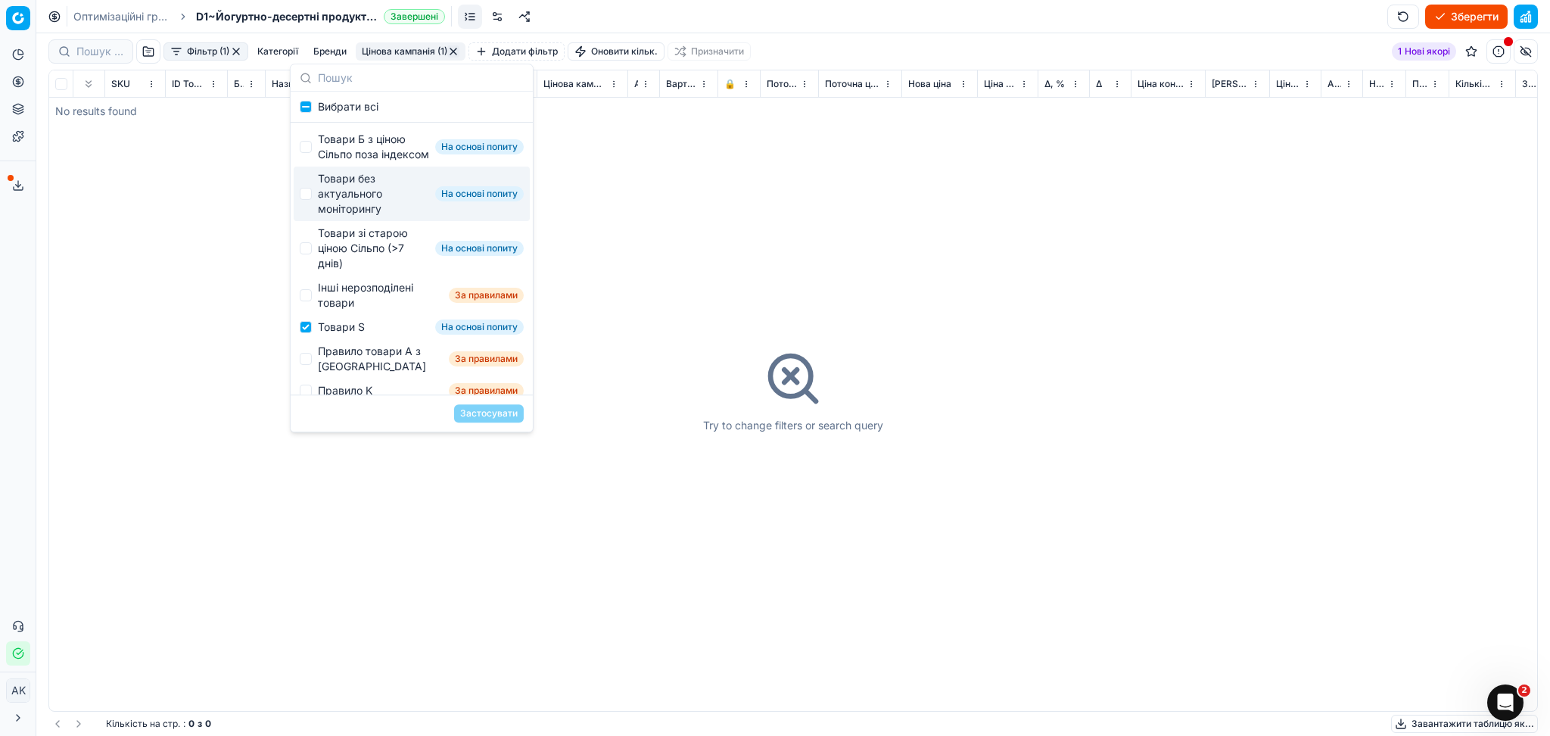
scroll to position [276, 0]
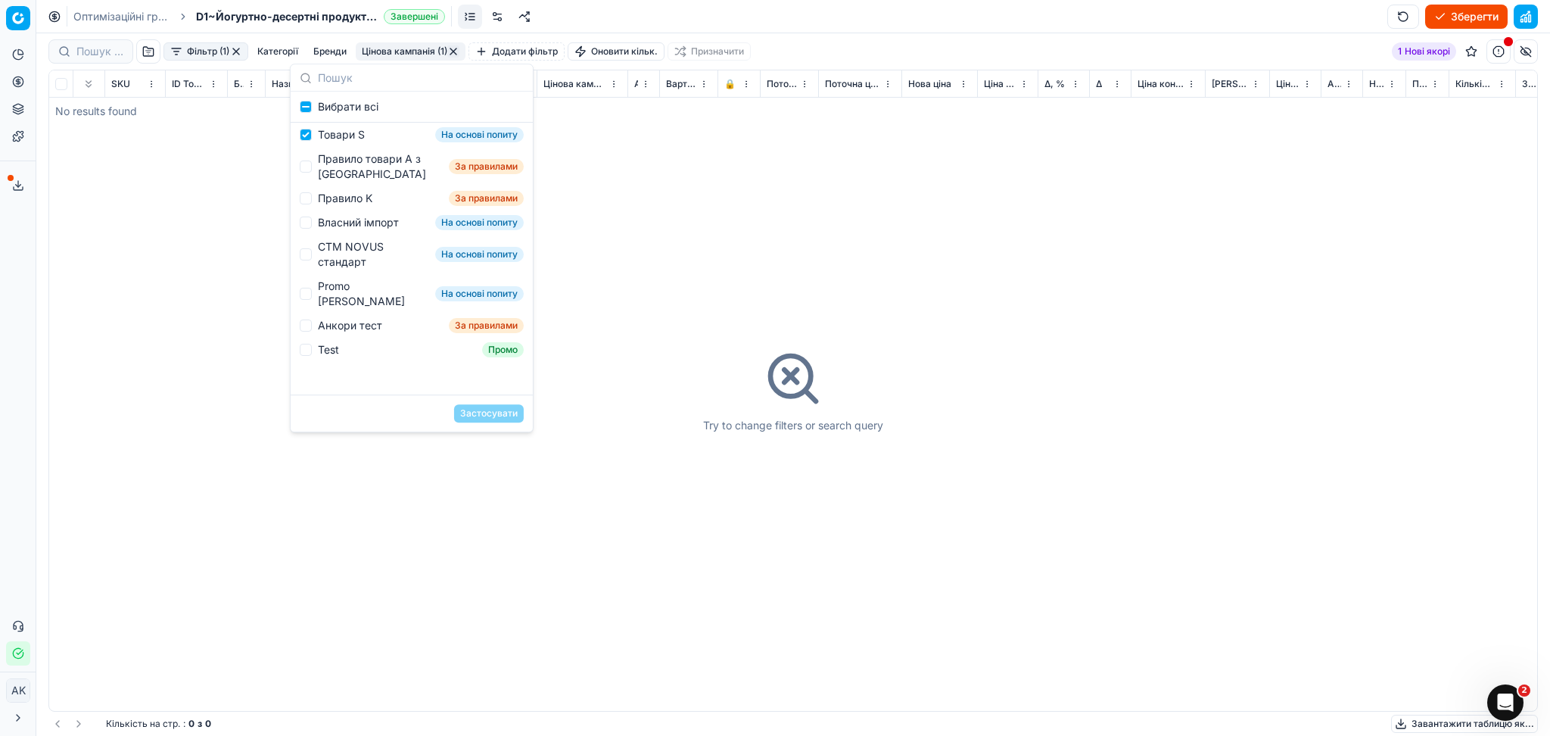
click at [329, 123] on div "Інші нерозподілені товари За правилами" at bounding box center [412, 102] width 236 height 39
click at [327, 118] on div "Інші нерозподілені товари" at bounding box center [380, 103] width 125 height 30
checkbox input "false"
click at [327, 142] on div "Товари S" at bounding box center [341, 134] width 47 height 15
checkbox input "false"
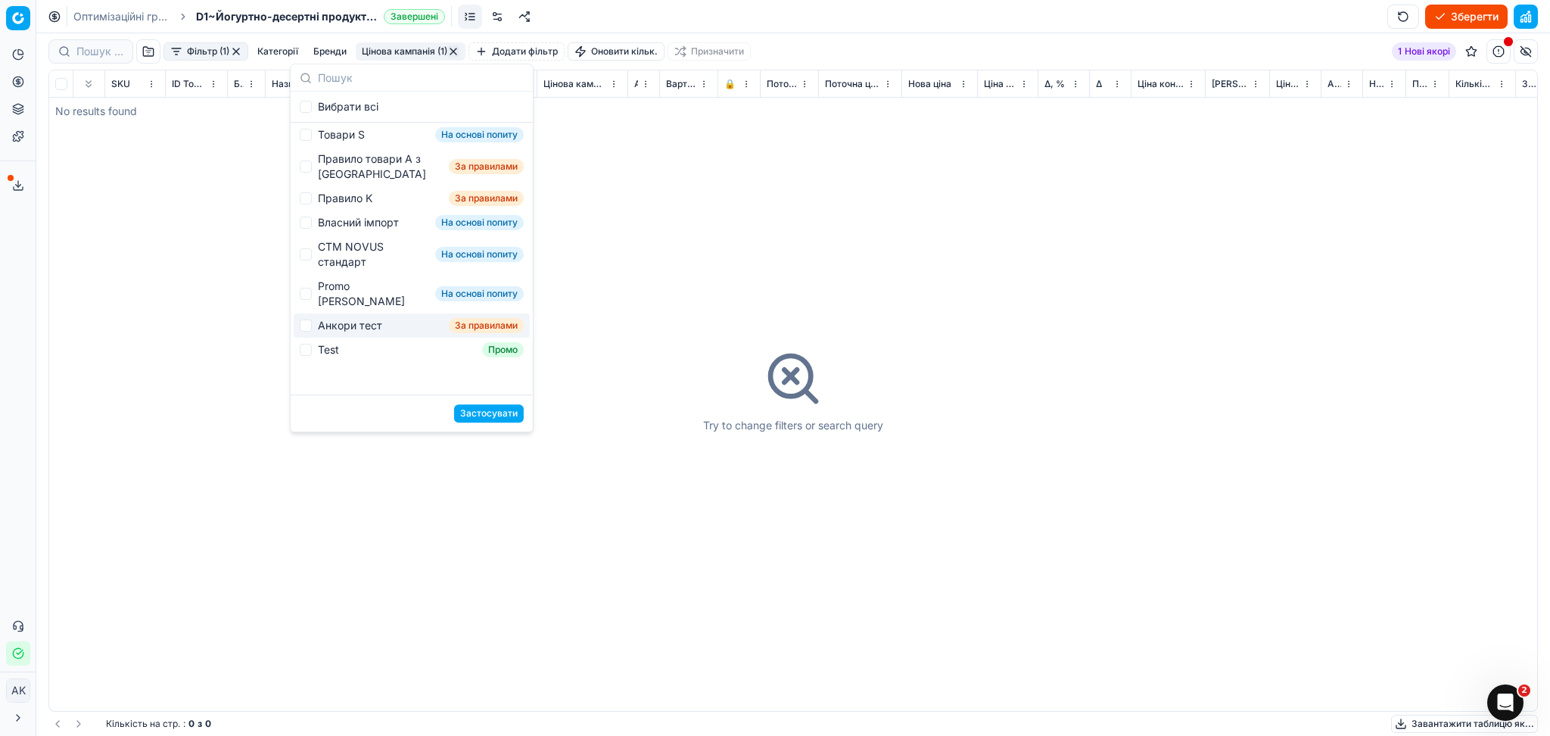
click at [350, 333] on div "Анкори тест" at bounding box center [350, 325] width 64 height 15
checkbox input "true"
click at [489, 413] on button "Застосувати" at bounding box center [489, 413] width 70 height 18
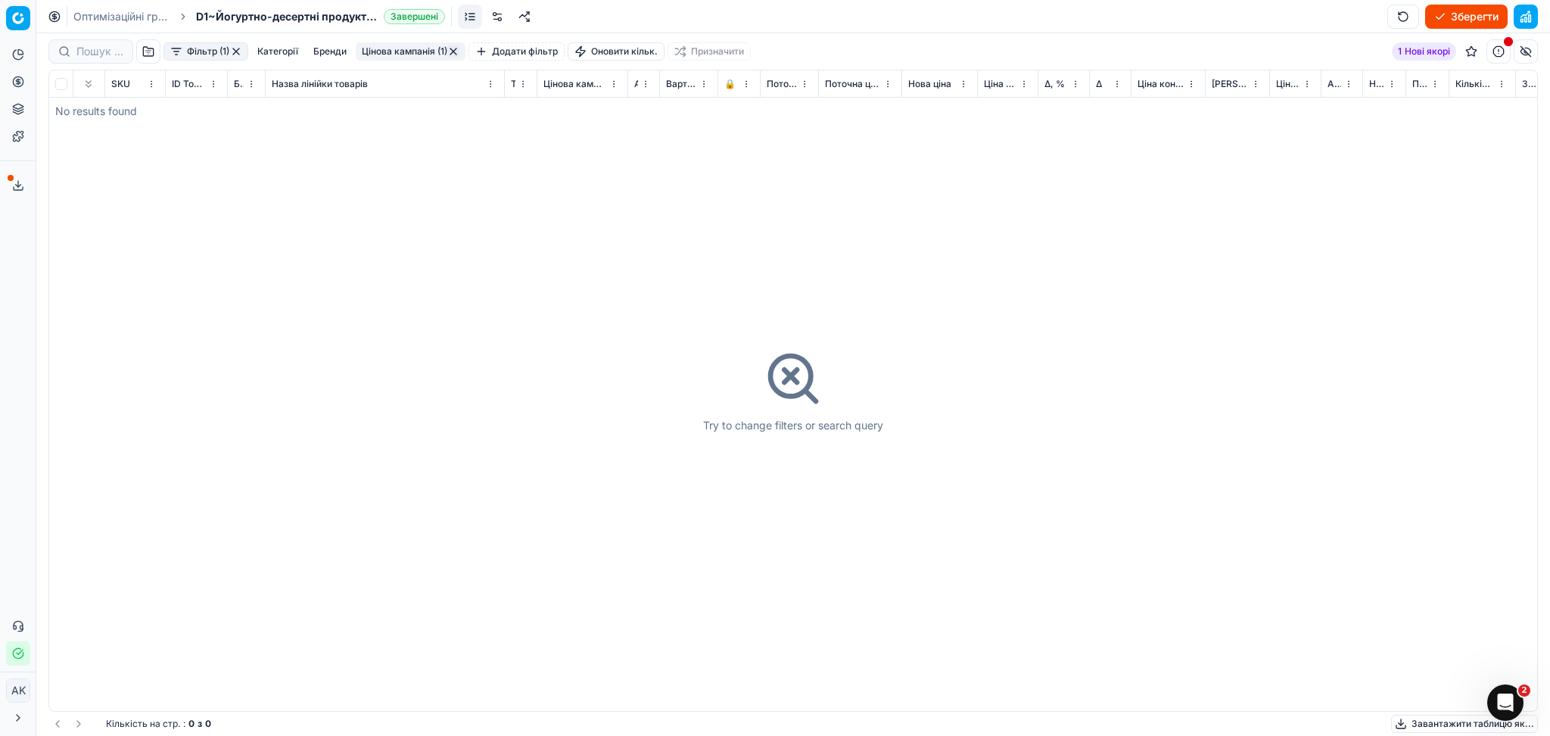
click at [395, 51] on button "Цінова кампанія (1)" at bounding box center [411, 51] width 110 height 18
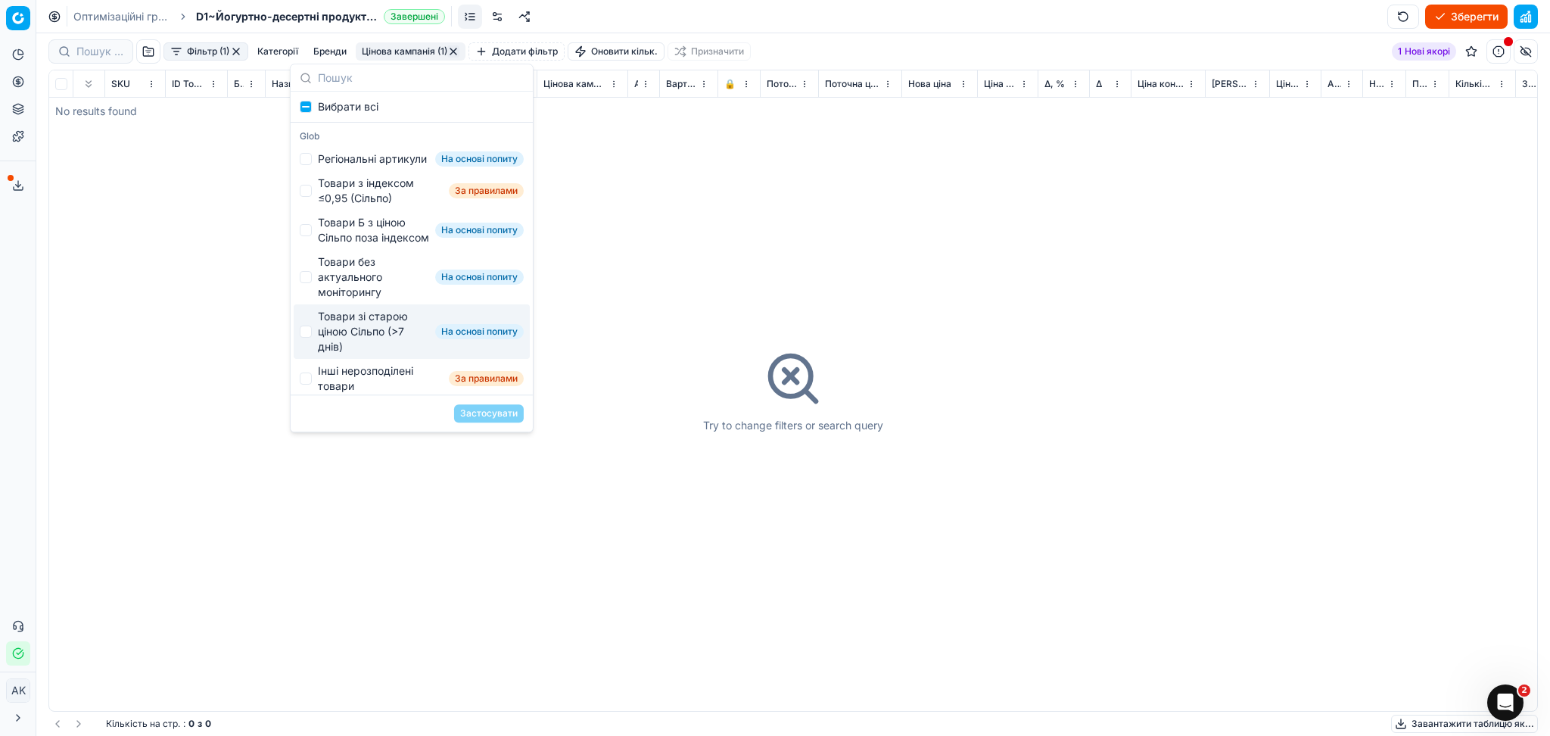
scroll to position [276, 0]
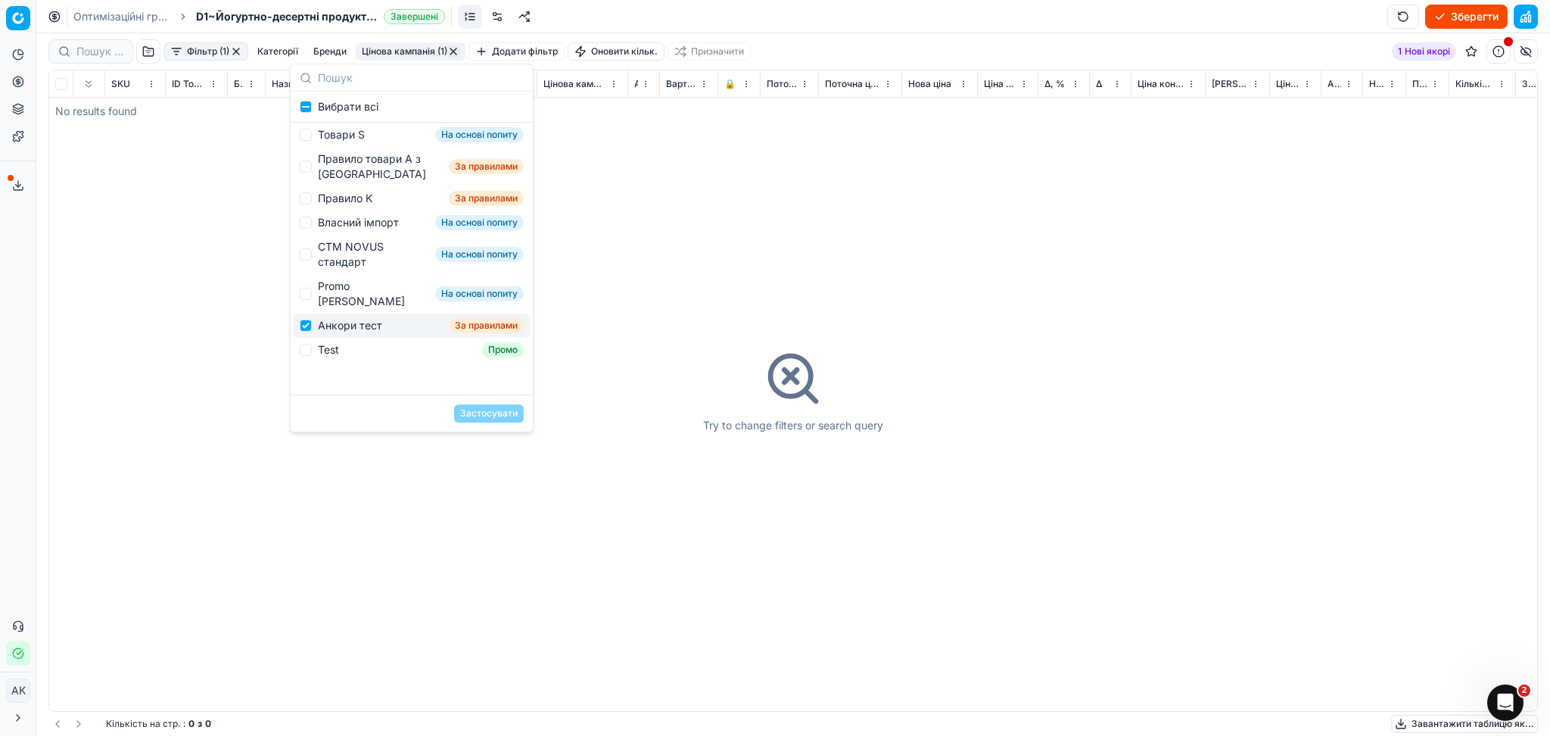
click at [412, 338] on div "Анкори тест За правилами" at bounding box center [412, 325] width 236 height 24
checkbox input "false"
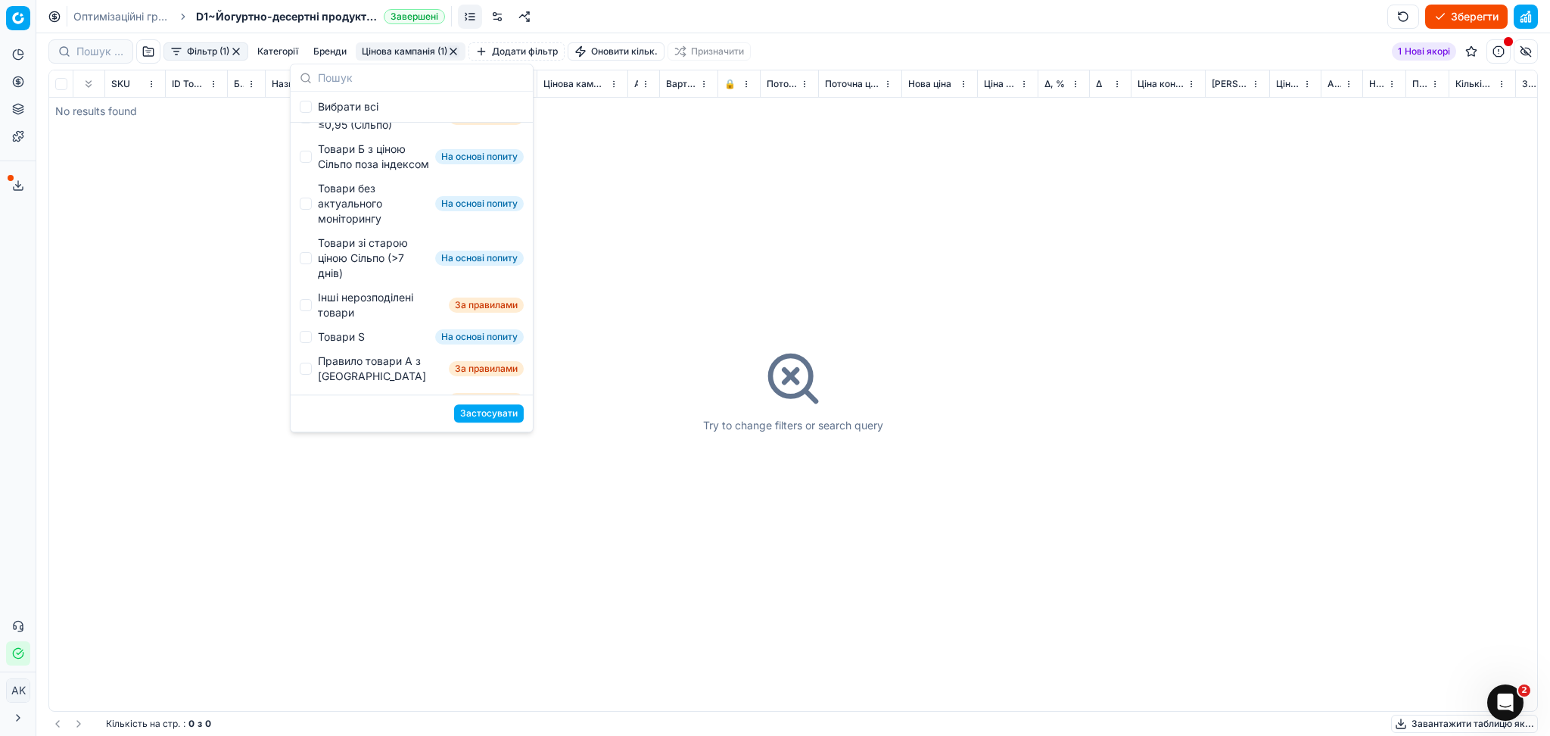
scroll to position [0, 0]
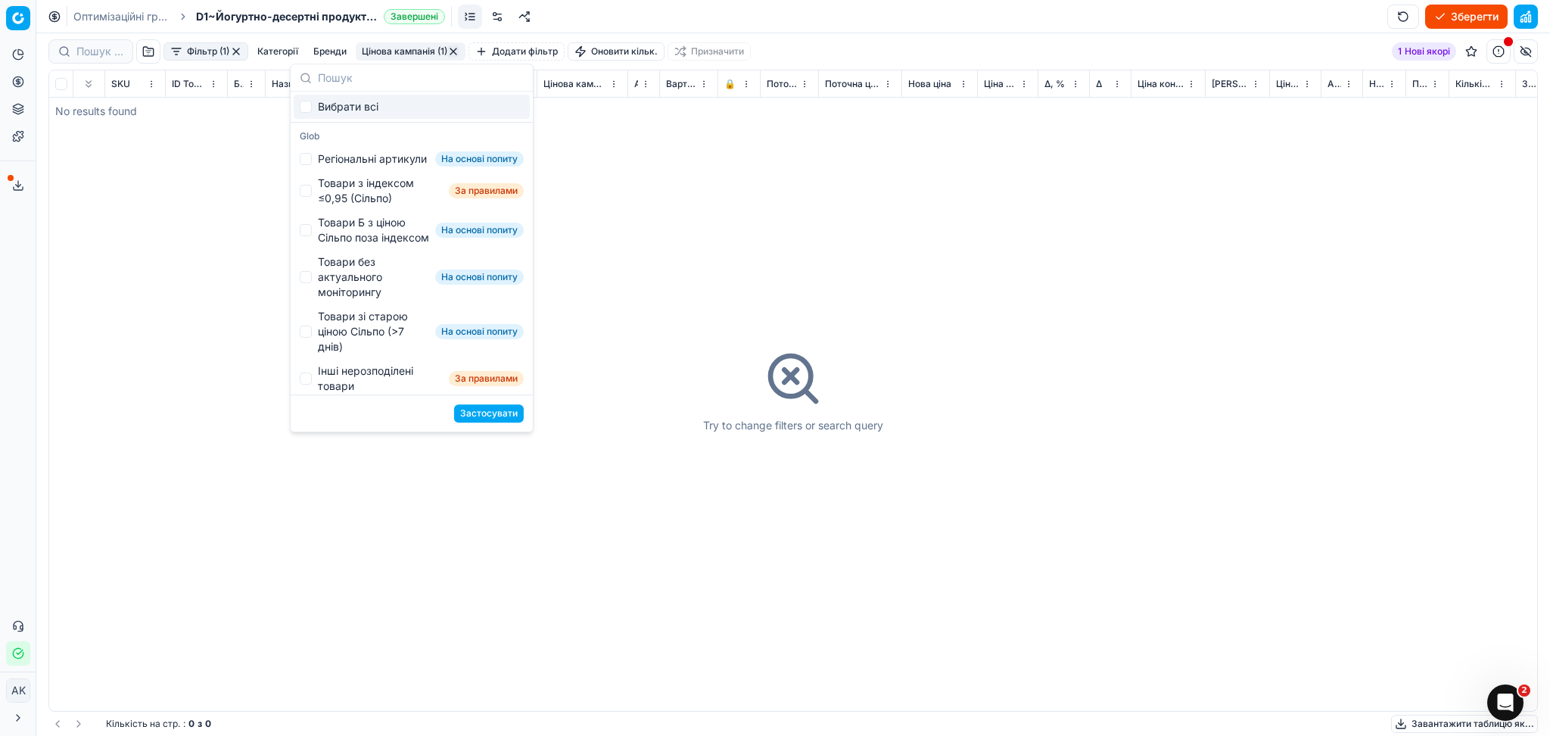
click at [310, 101] on div "Вибрати всі" at bounding box center [412, 107] width 236 height 24
checkbox input "true"
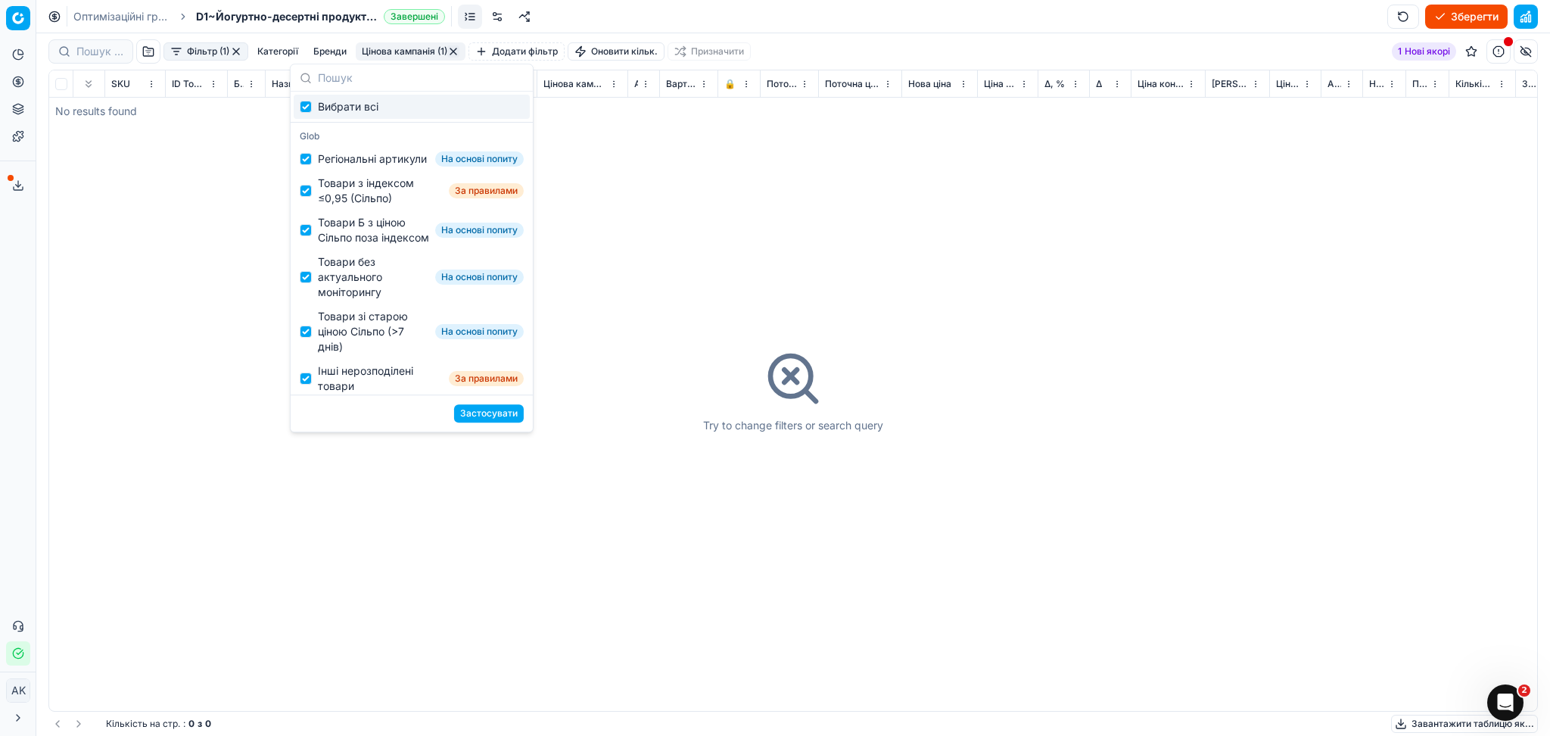
checkbox input "true"
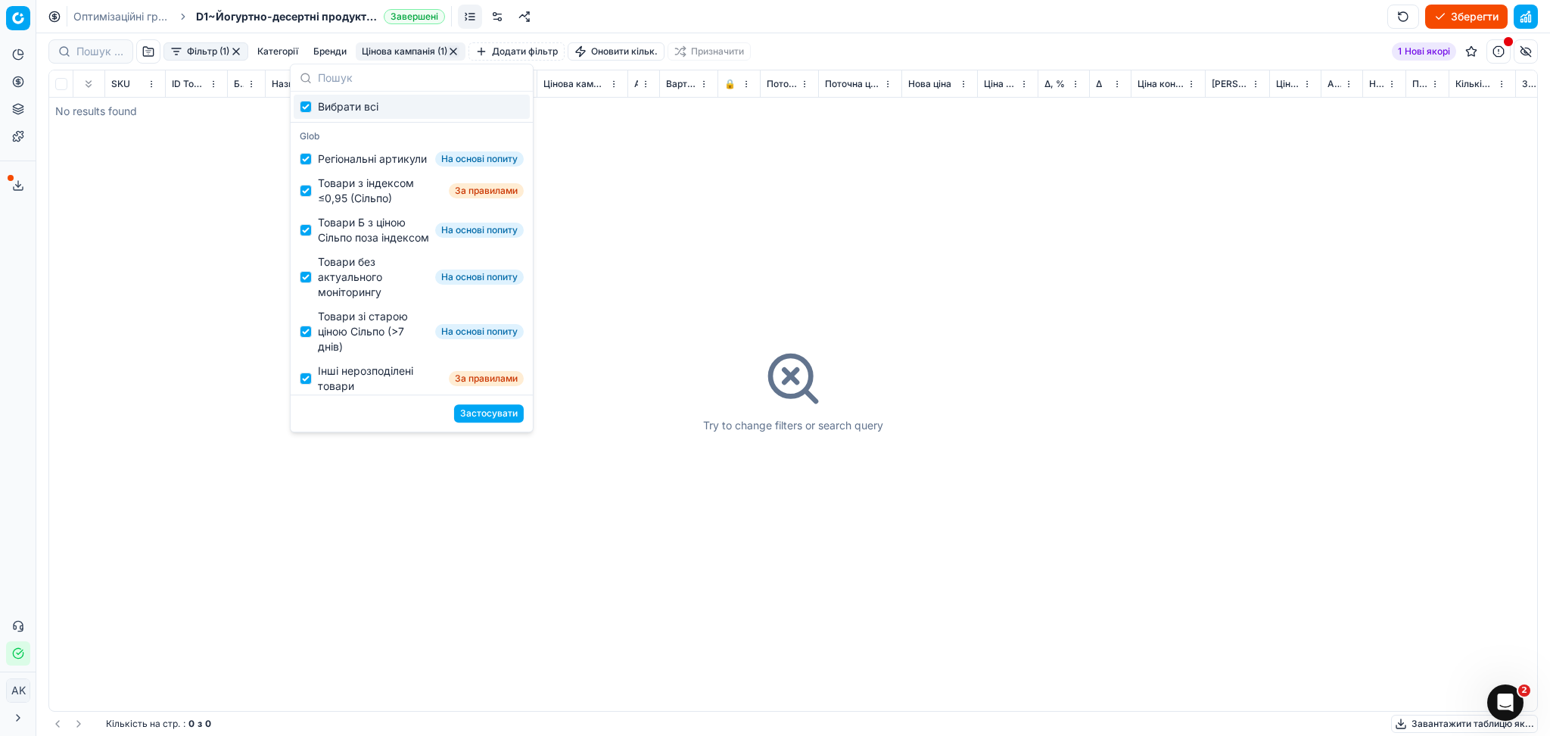
checkbox input "true"
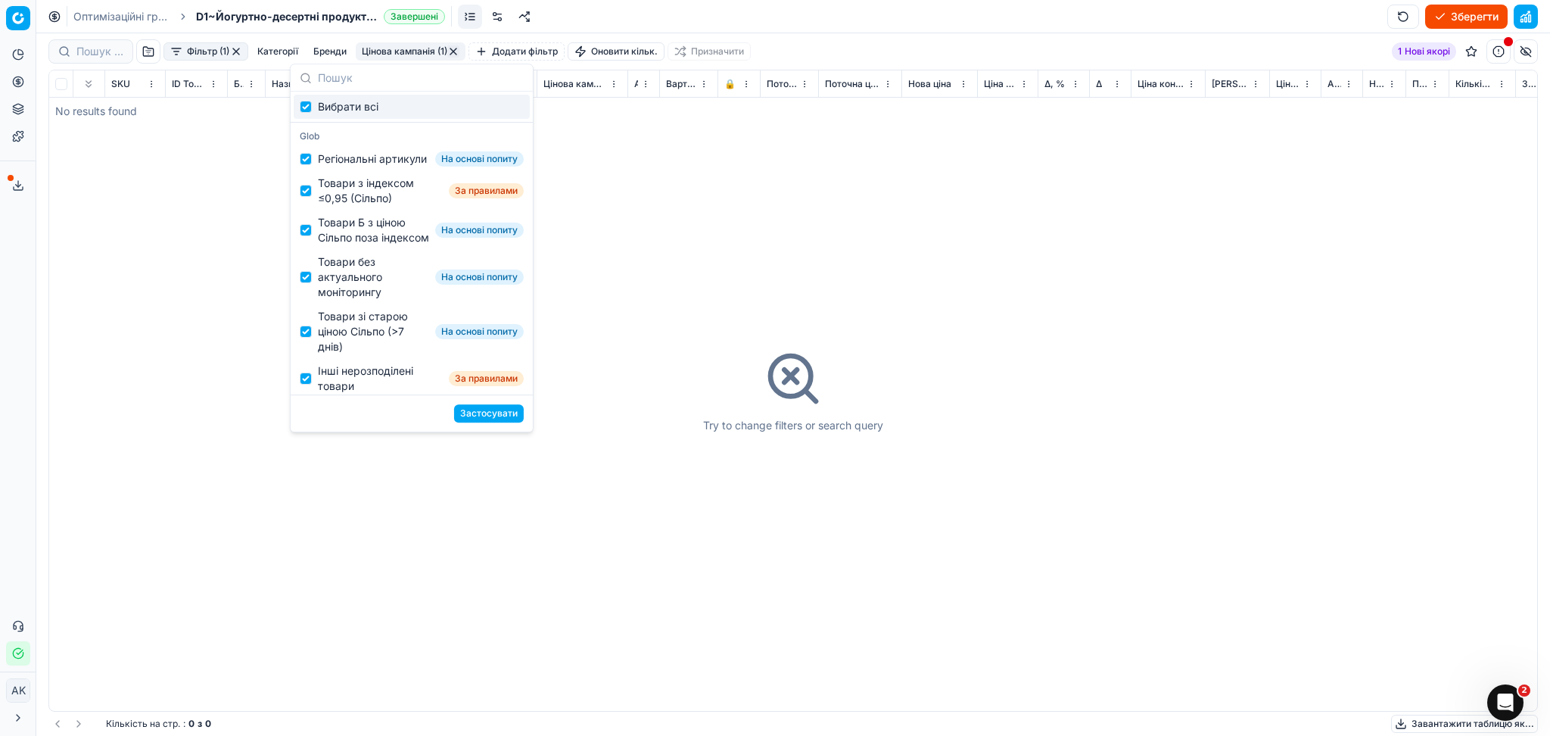
checkbox input "true"
click at [472, 413] on button "Застосувати" at bounding box center [489, 413] width 70 height 18
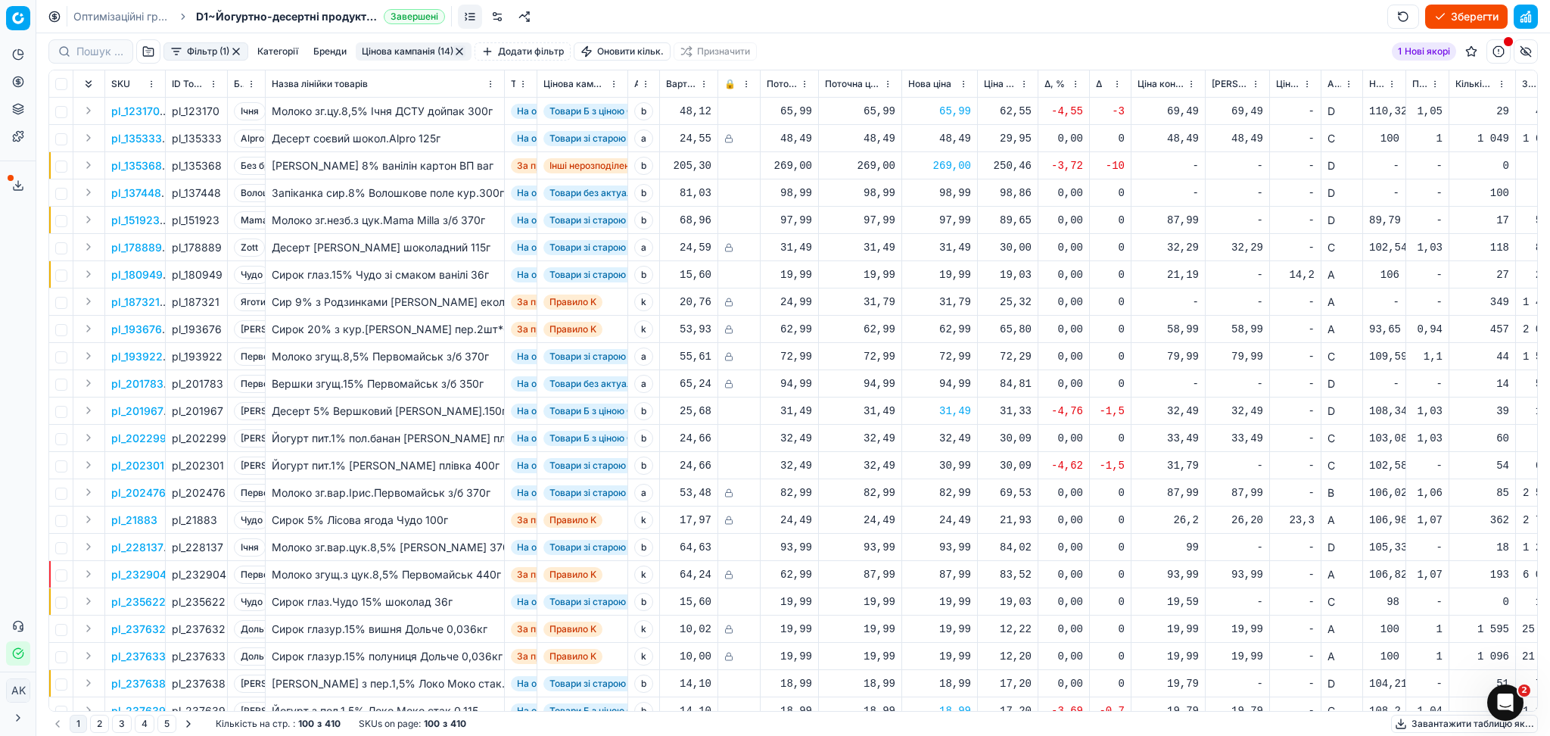
click at [245, 48] on button "Фільтр (1)" at bounding box center [206, 51] width 85 height 18
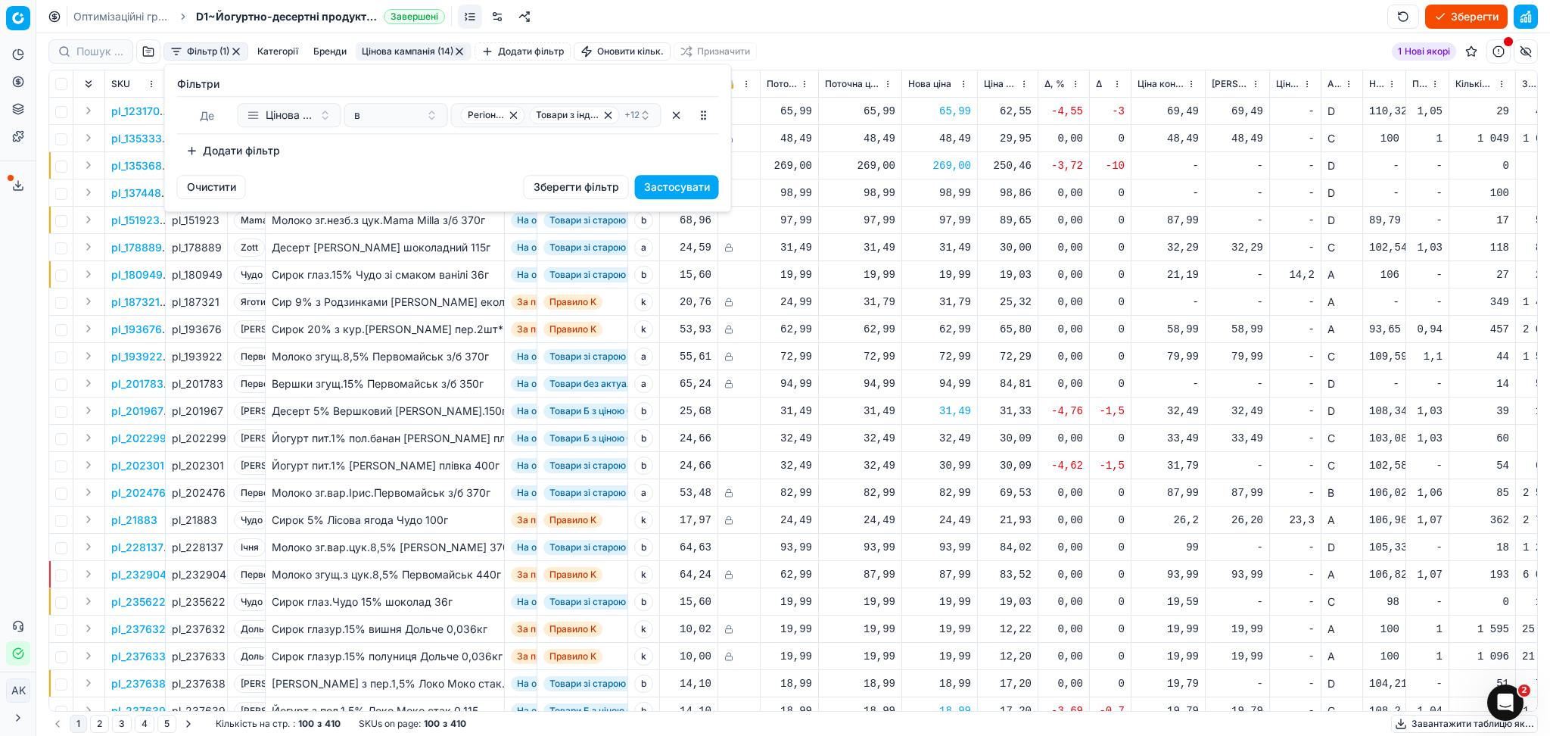
click at [235, 43] on html "Pricing platform Аналітика Цінова оптимізація Асортимент продукції Шаблони Серв…" at bounding box center [775, 368] width 1550 height 736
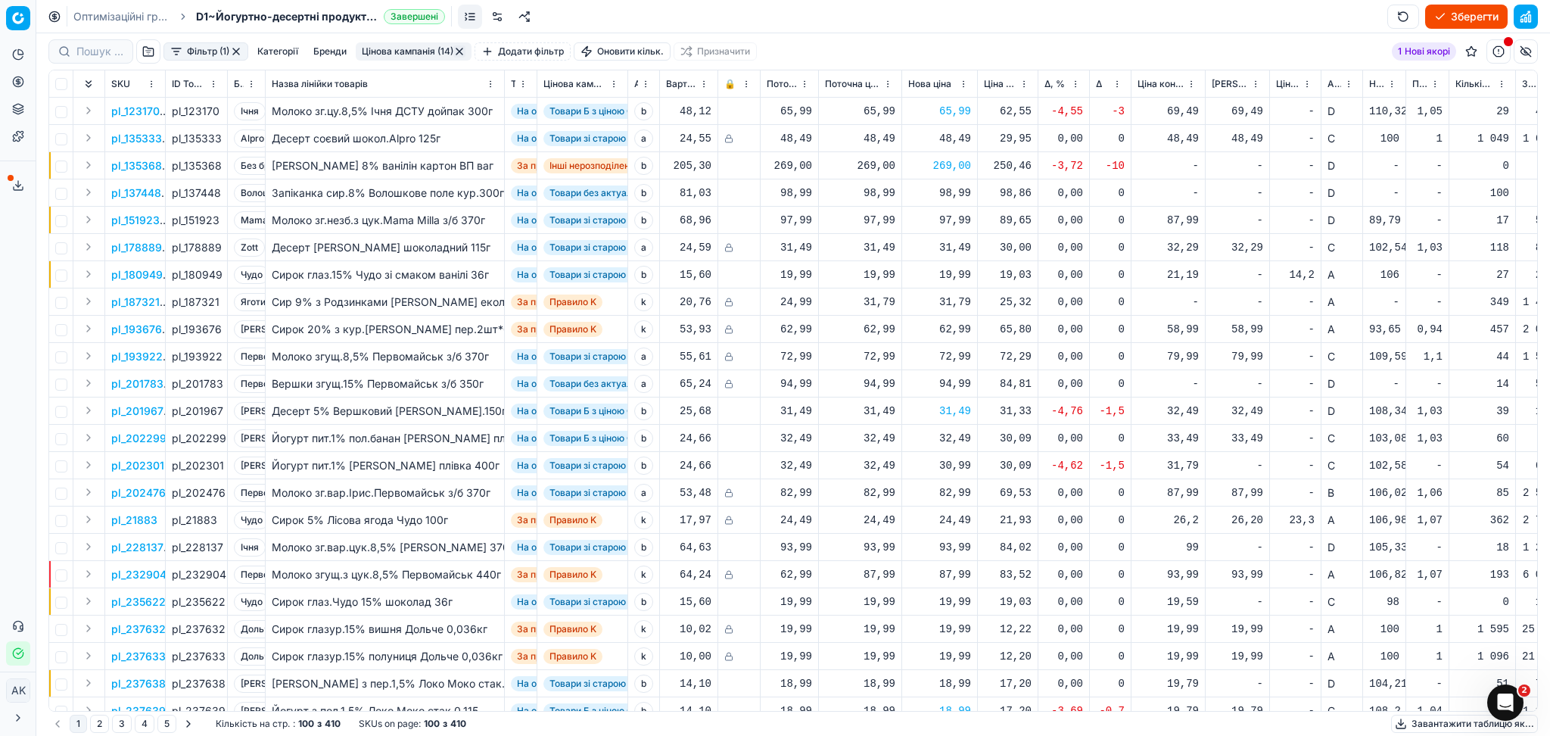
click at [236, 51] on button "button" at bounding box center [236, 51] width 12 height 12
click at [1098, 79] on span "Δ" at bounding box center [1099, 84] width 6 height 12
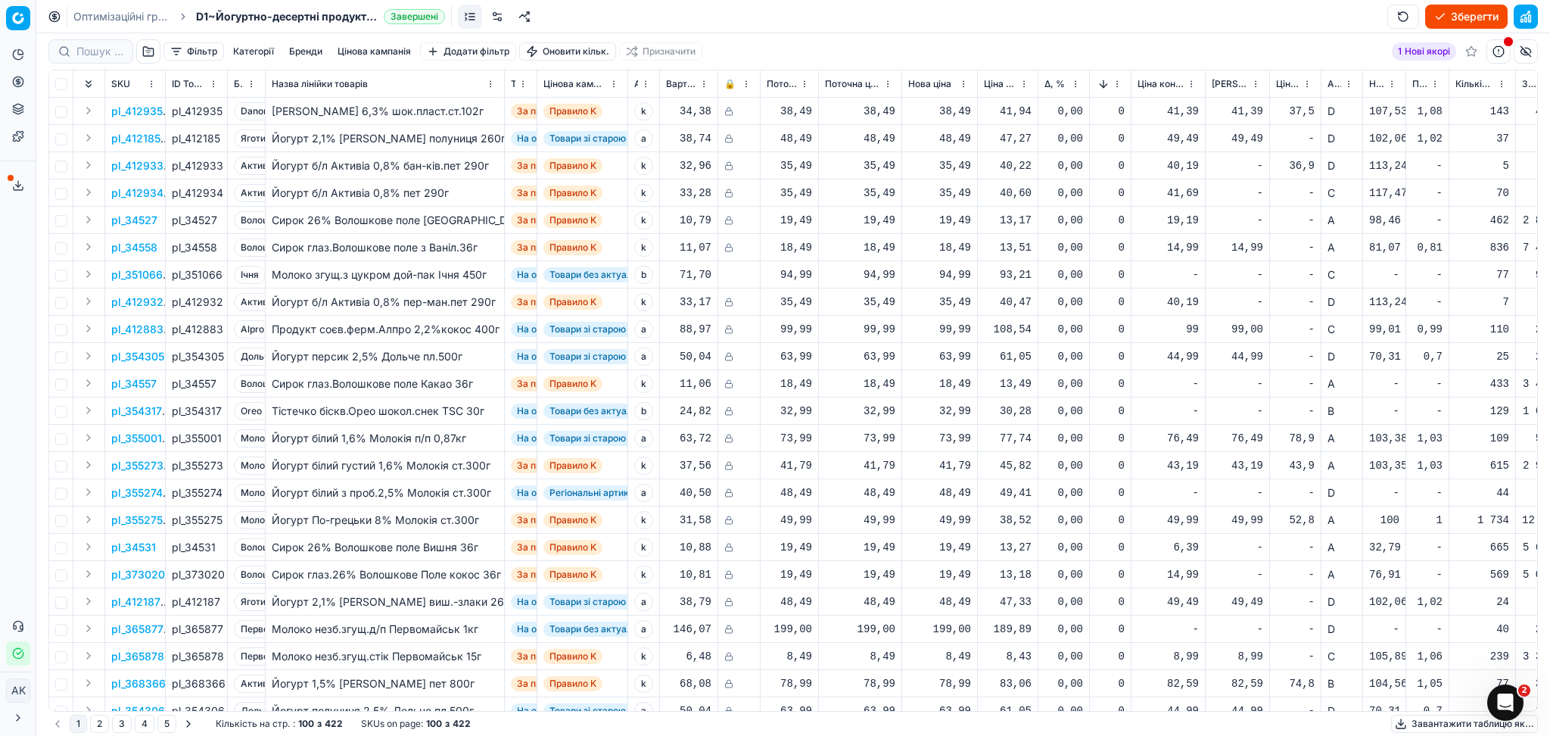
click at [1102, 86] on button "Sorted by Δ descending" at bounding box center [1103, 83] width 15 height 15
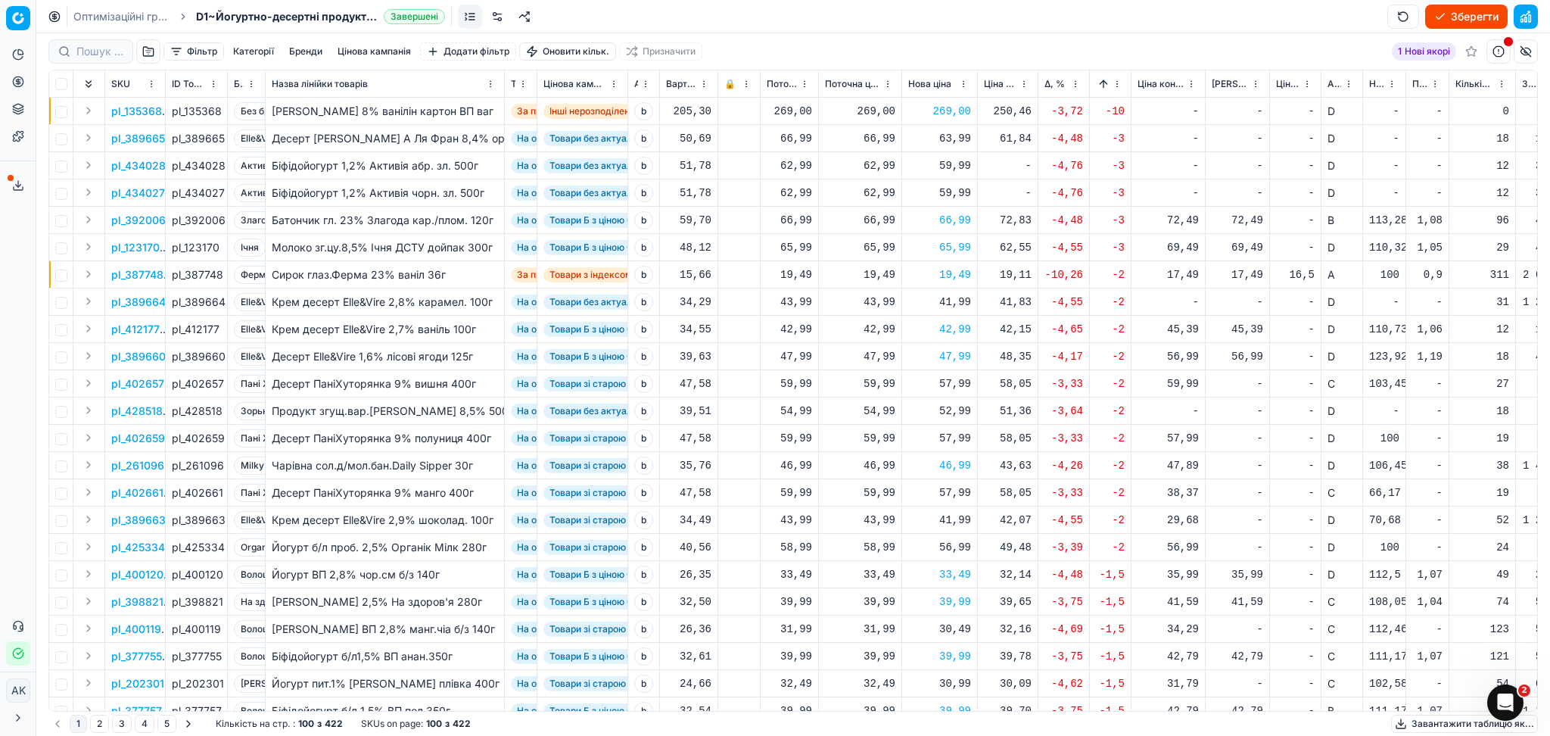
click at [1478, 20] on button "Зберегти" at bounding box center [1466, 17] width 83 height 24
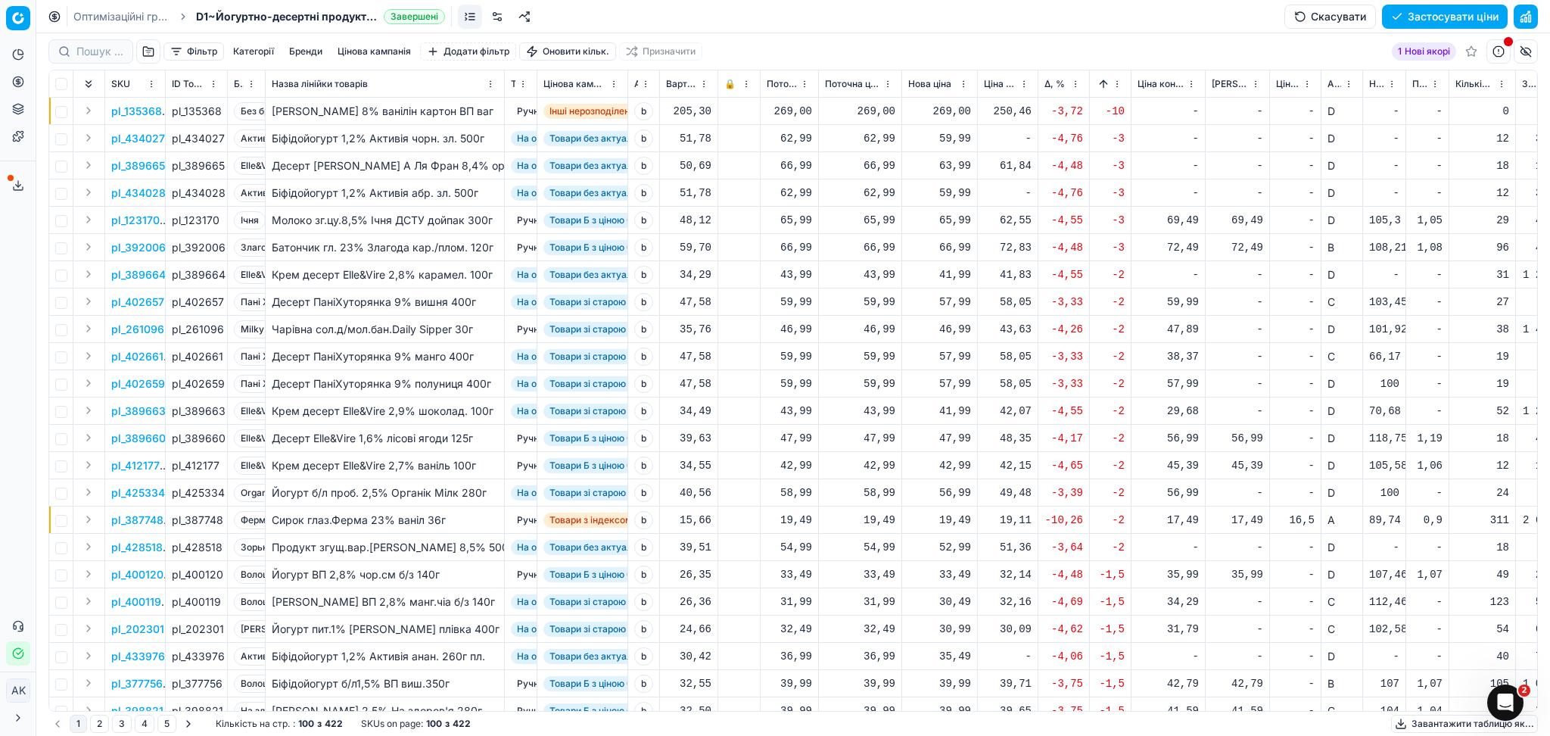
click at [1422, 724] on button "Завантажити таблицю як..." at bounding box center [1464, 724] width 147 height 18
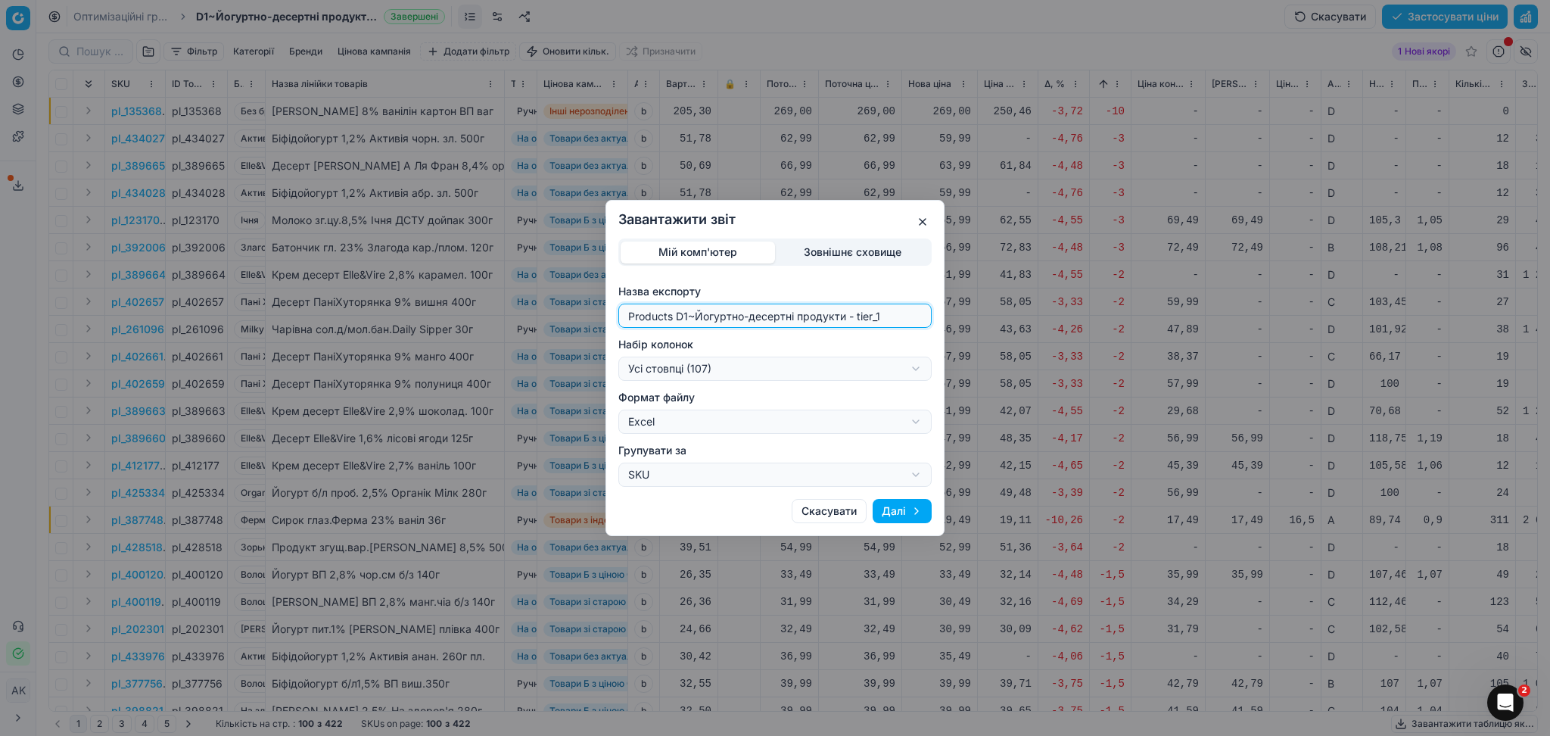
drag, startPoint x: 687, startPoint y: 315, endPoint x: 587, endPoint y: 324, distance: 99.6
click at [589, 324] on div "Завантажити звіт Мій комп'ютер Зовнішнє сховище Назва експорту Products D1~Йогу…" at bounding box center [775, 368] width 1550 height 736
type input "2025~Йогуртно-десертні продукти - tier_1"
click at [713, 368] on div "Завантажити звіт Мій комп'ютер Зовнішнє сховище Назва експорту 2025~Йогуртно-де…" at bounding box center [775, 368] width 1550 height 736
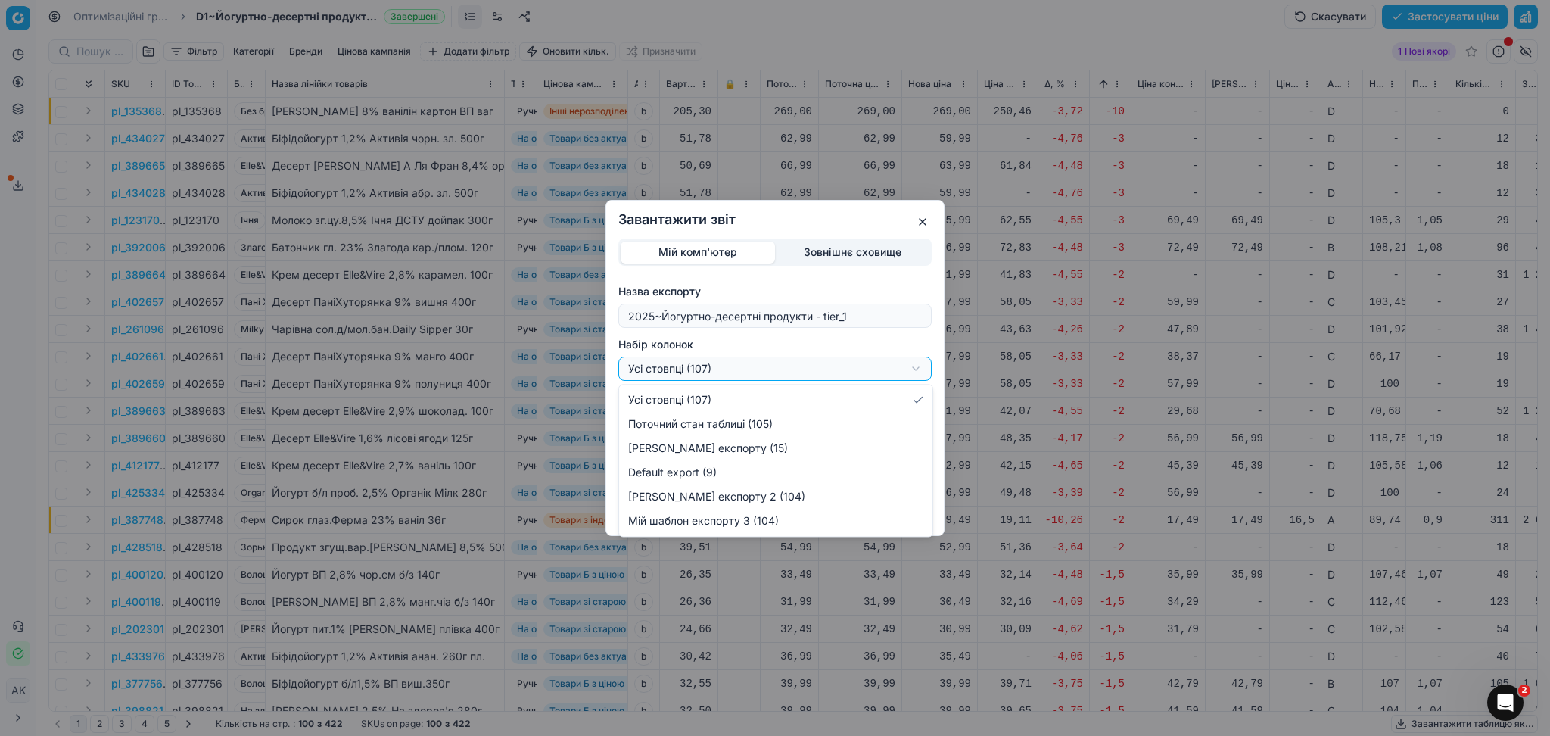
select select "custom"
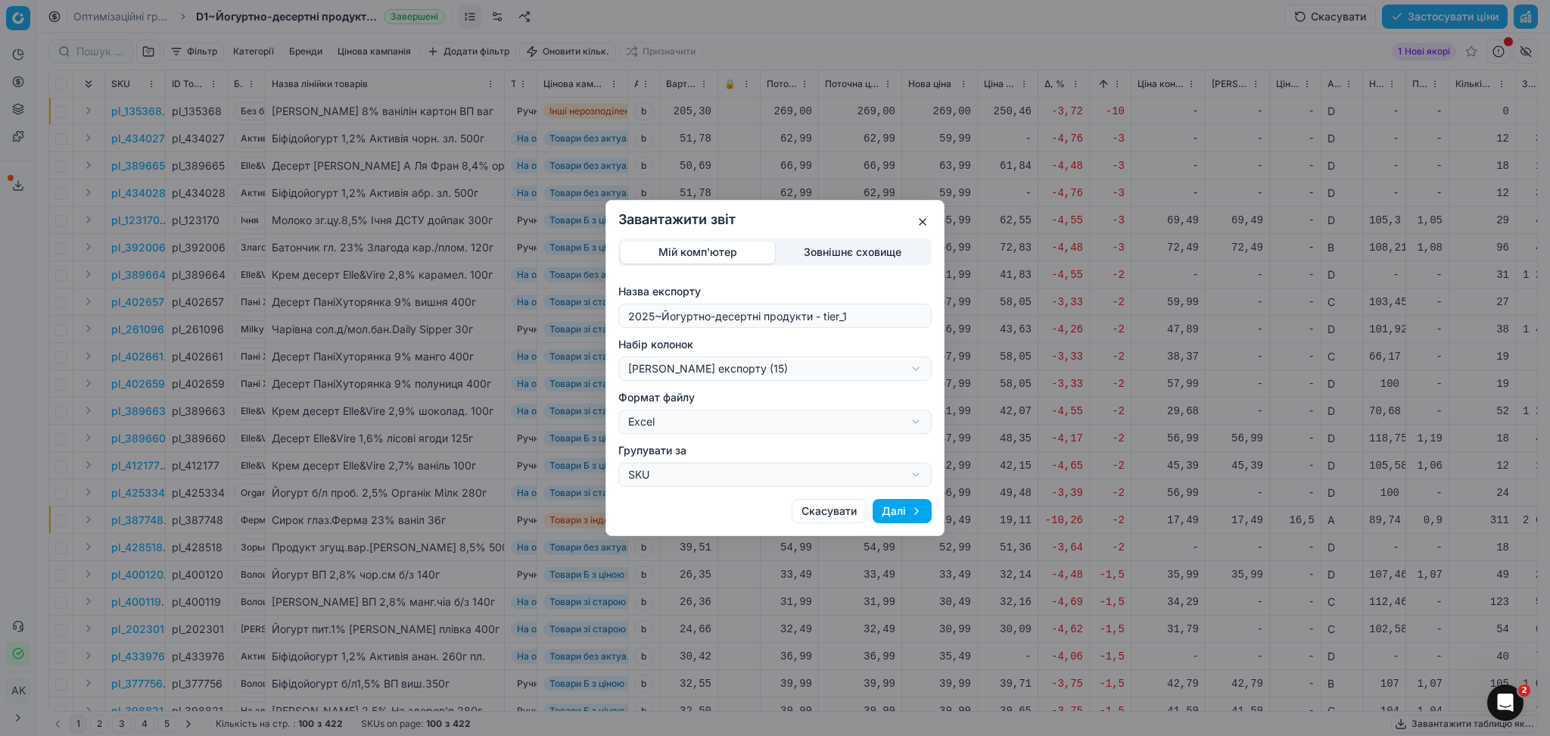
click at [914, 510] on button "Далі" at bounding box center [902, 511] width 59 height 24
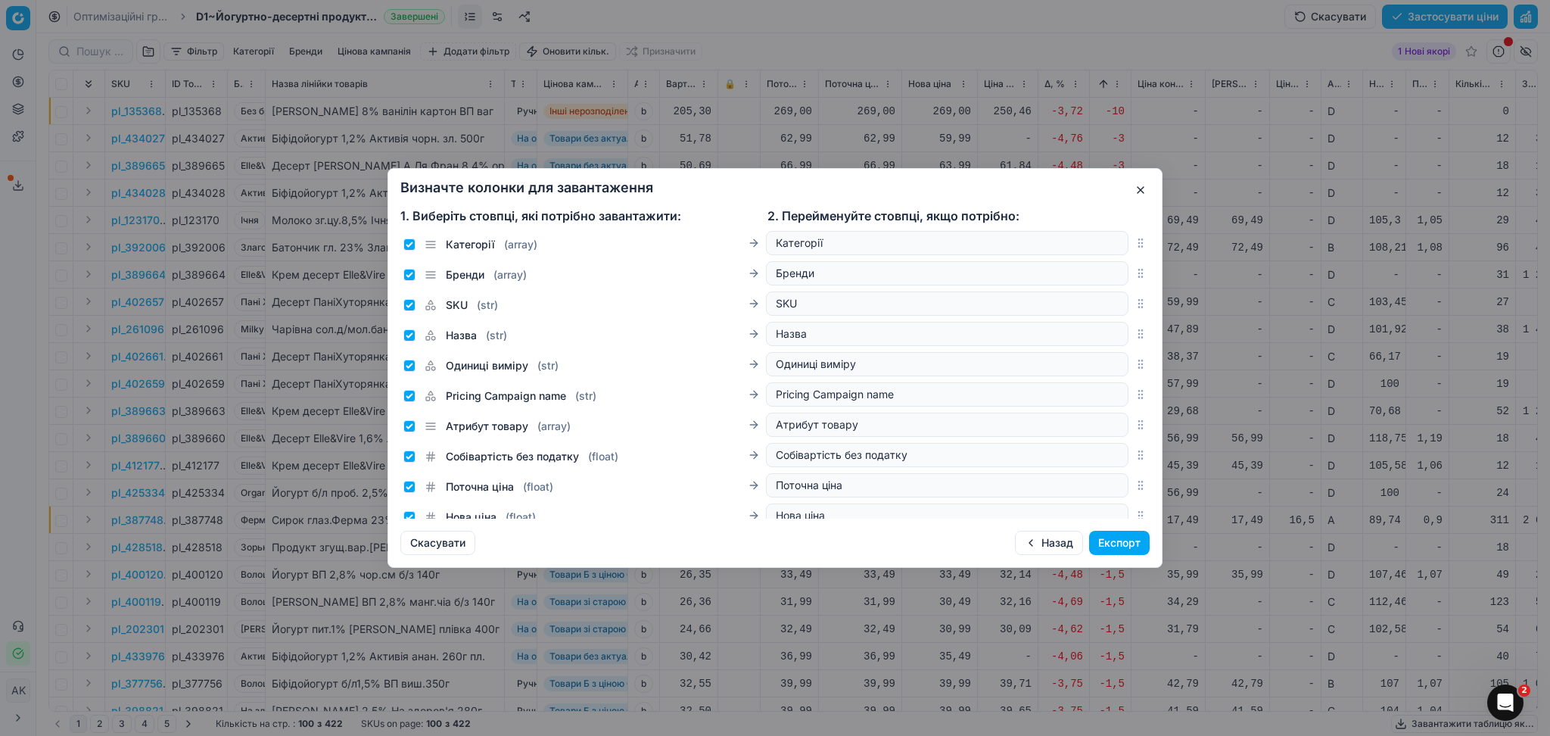
click at [1127, 540] on button "Експорт" at bounding box center [1119, 543] width 61 height 24
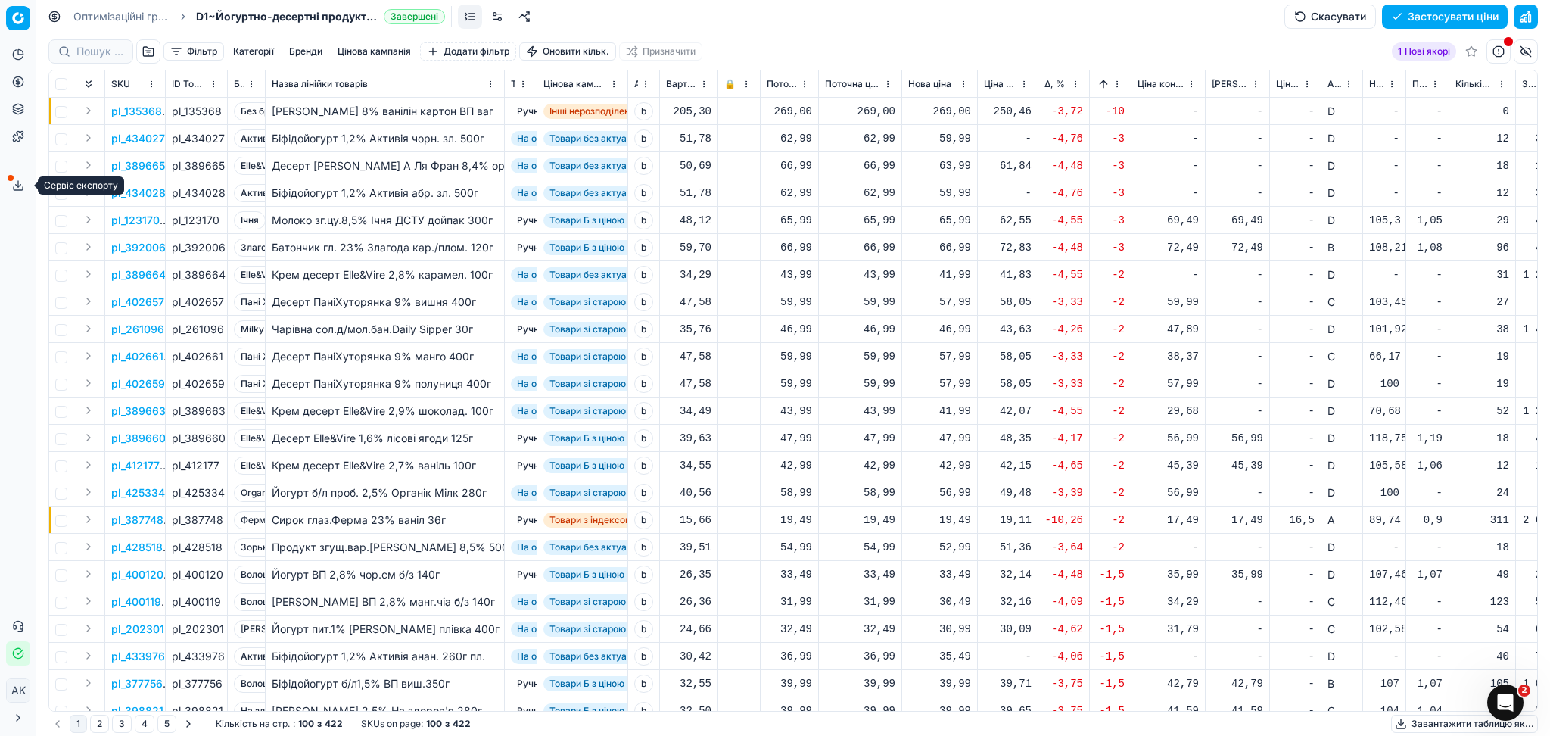
click at [24, 185] on button "Сервіс експорту" at bounding box center [18, 185] width 24 height 24
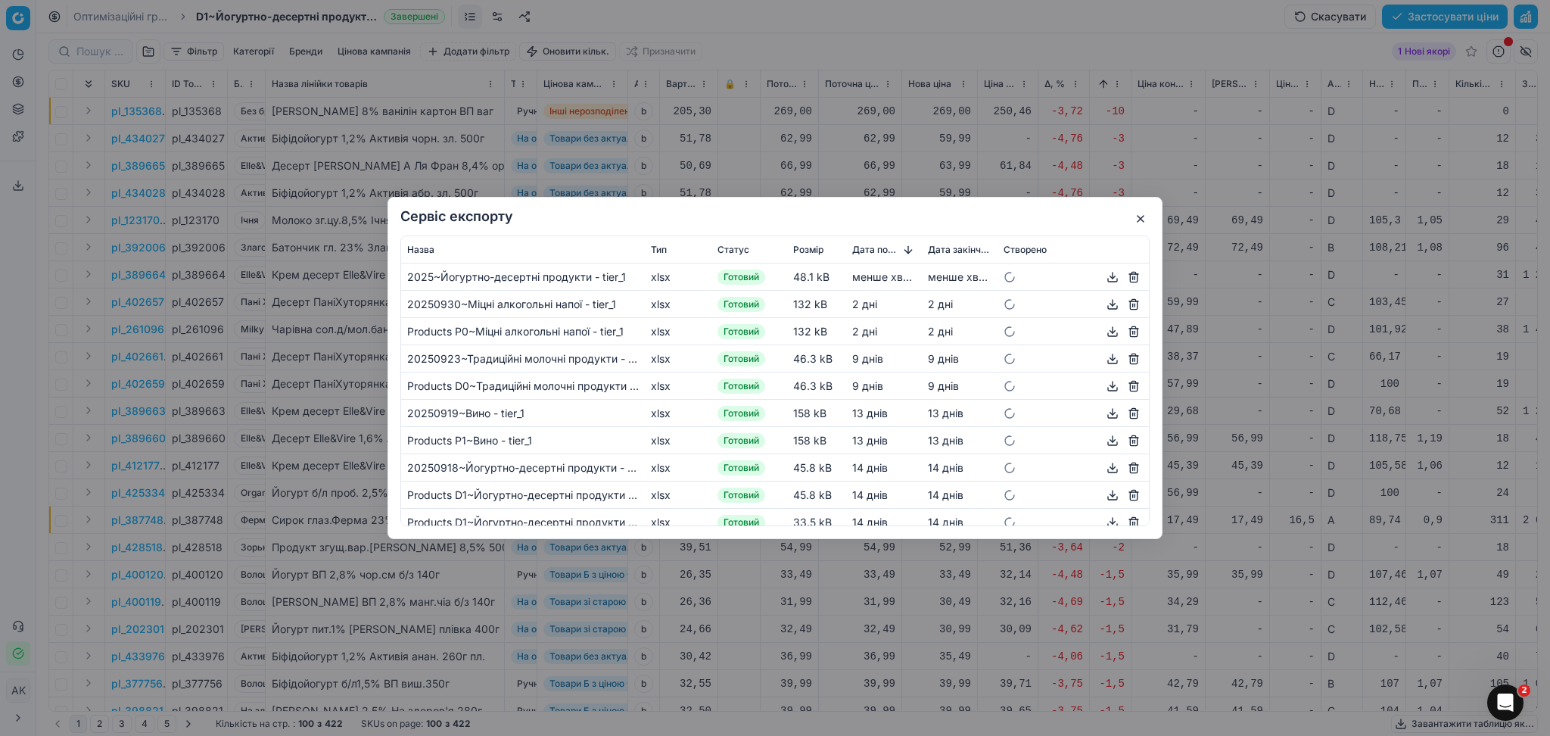
click at [1104, 278] on button "button" at bounding box center [1113, 277] width 18 height 18
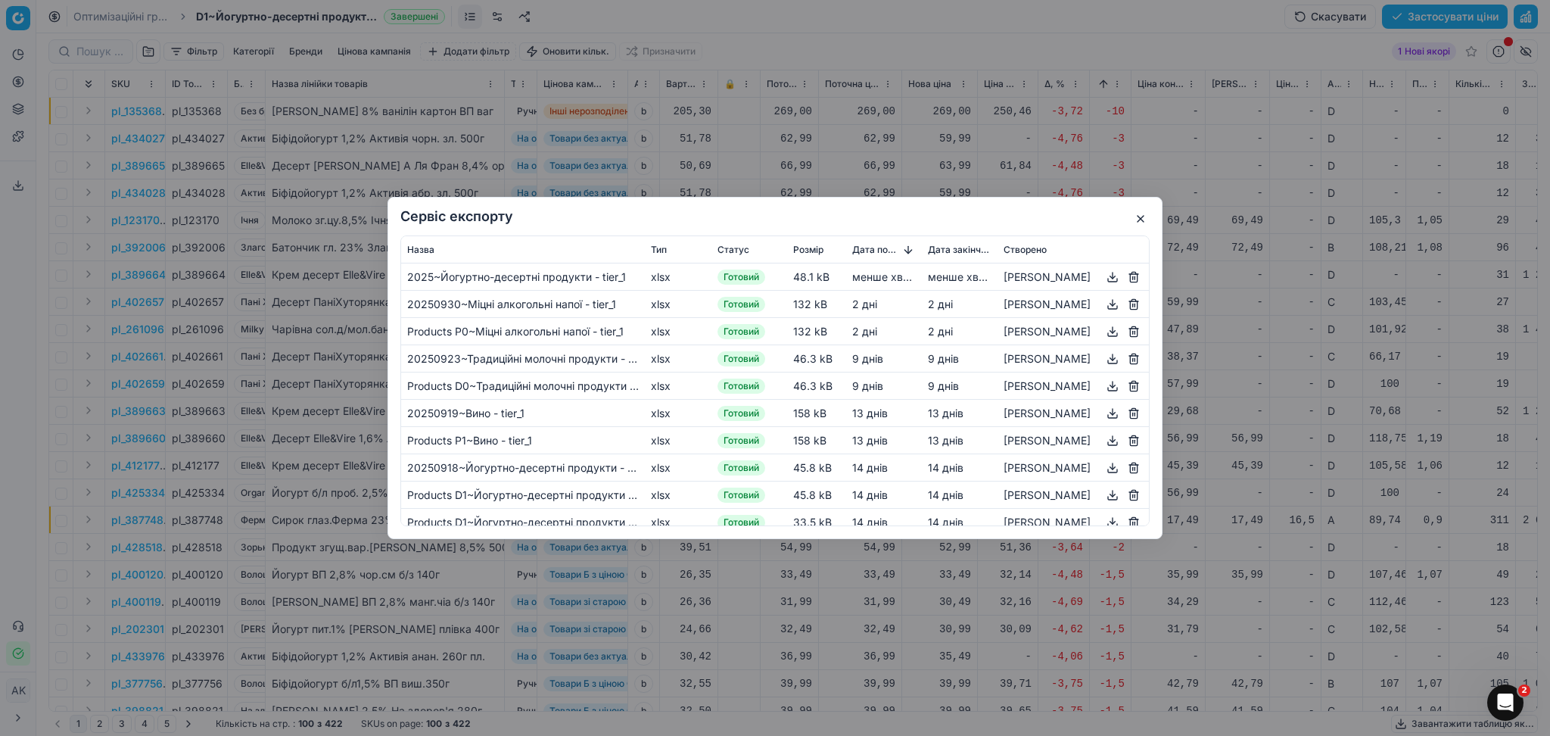
click at [1142, 216] on button "button" at bounding box center [1141, 219] width 18 height 18
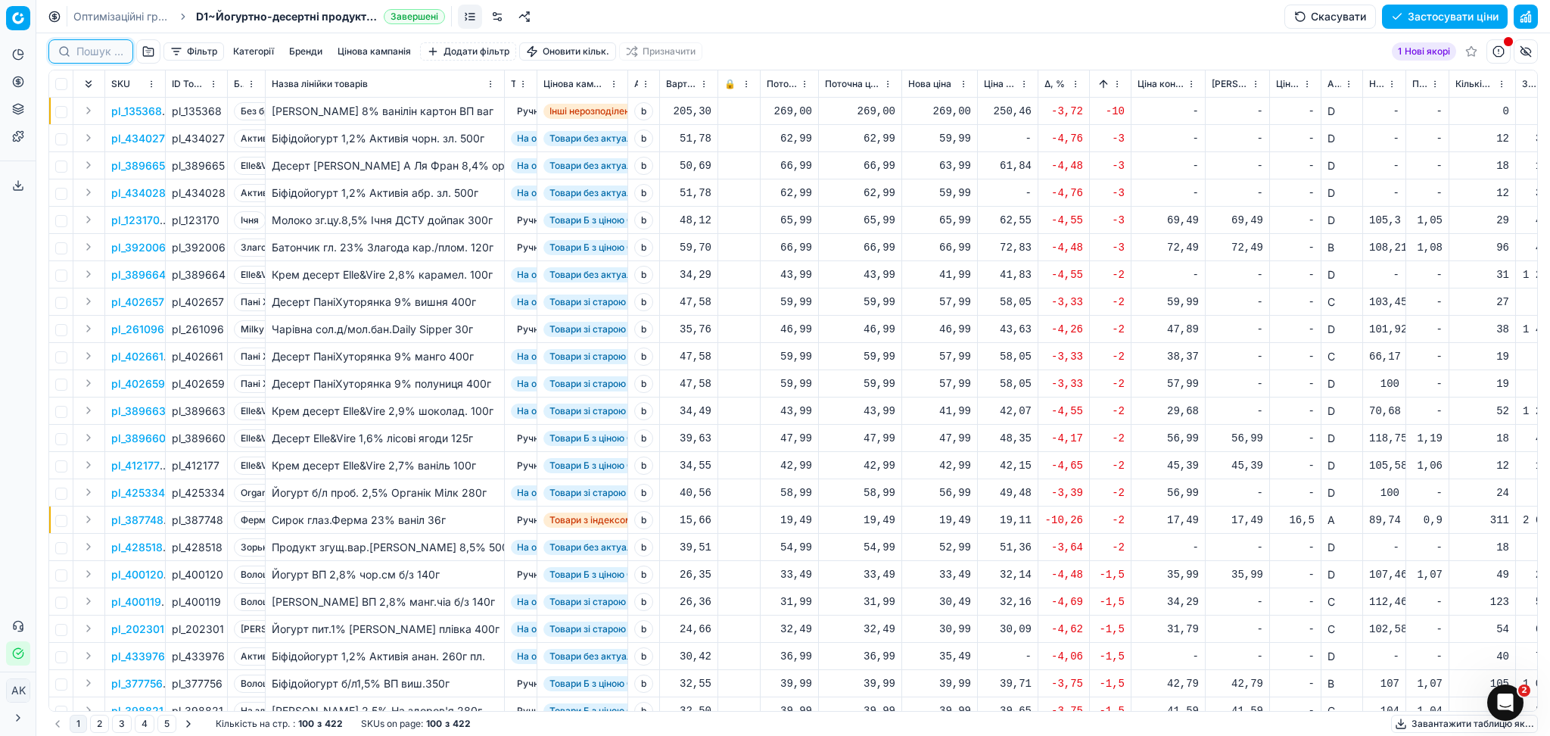
click at [93, 52] on input at bounding box center [99, 51] width 47 height 15
type input "1"
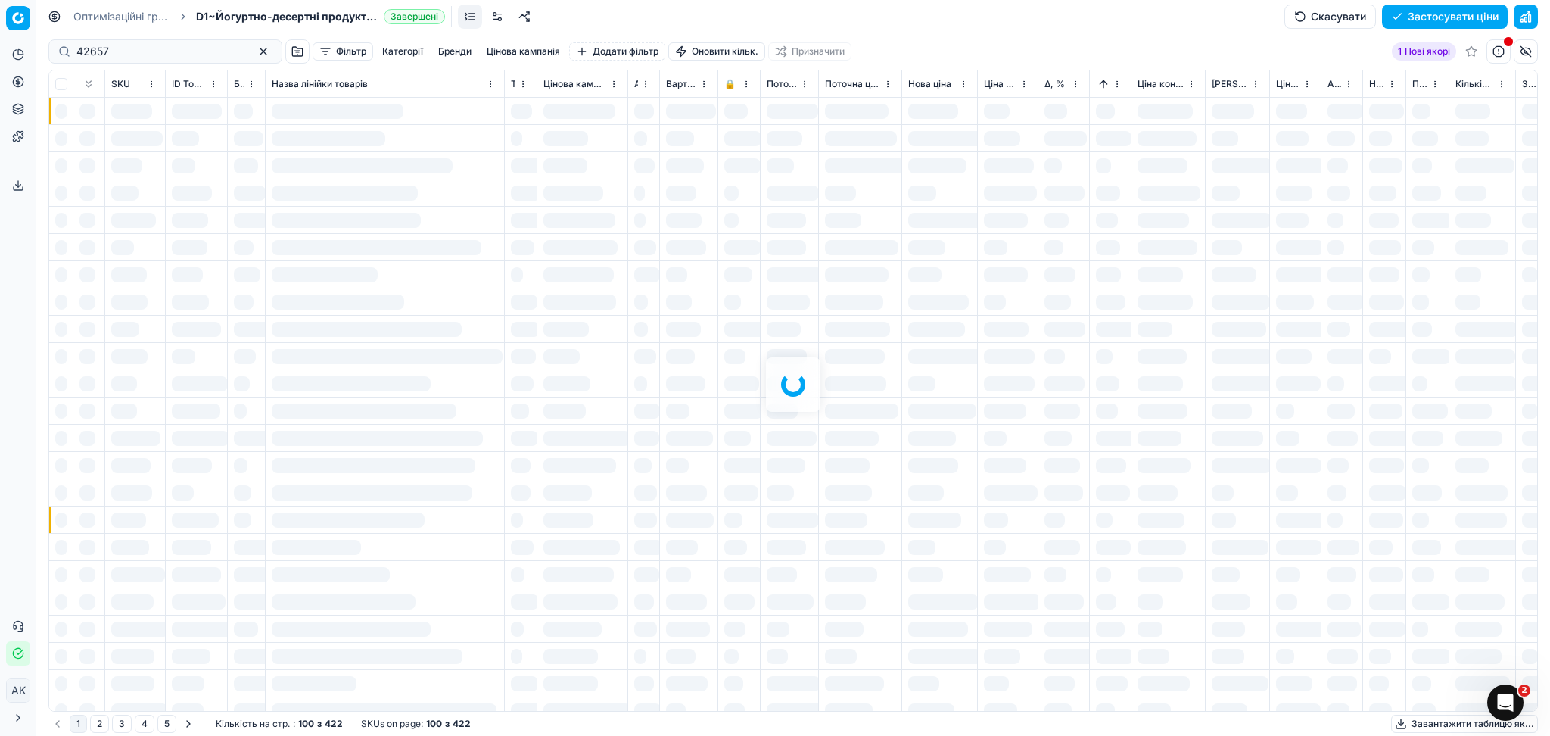
drag, startPoint x: 129, startPoint y: 47, endPoint x: 58, endPoint y: 49, distance: 70.4
click at [63, 48] on div at bounding box center [793, 384] width 1514 height 702
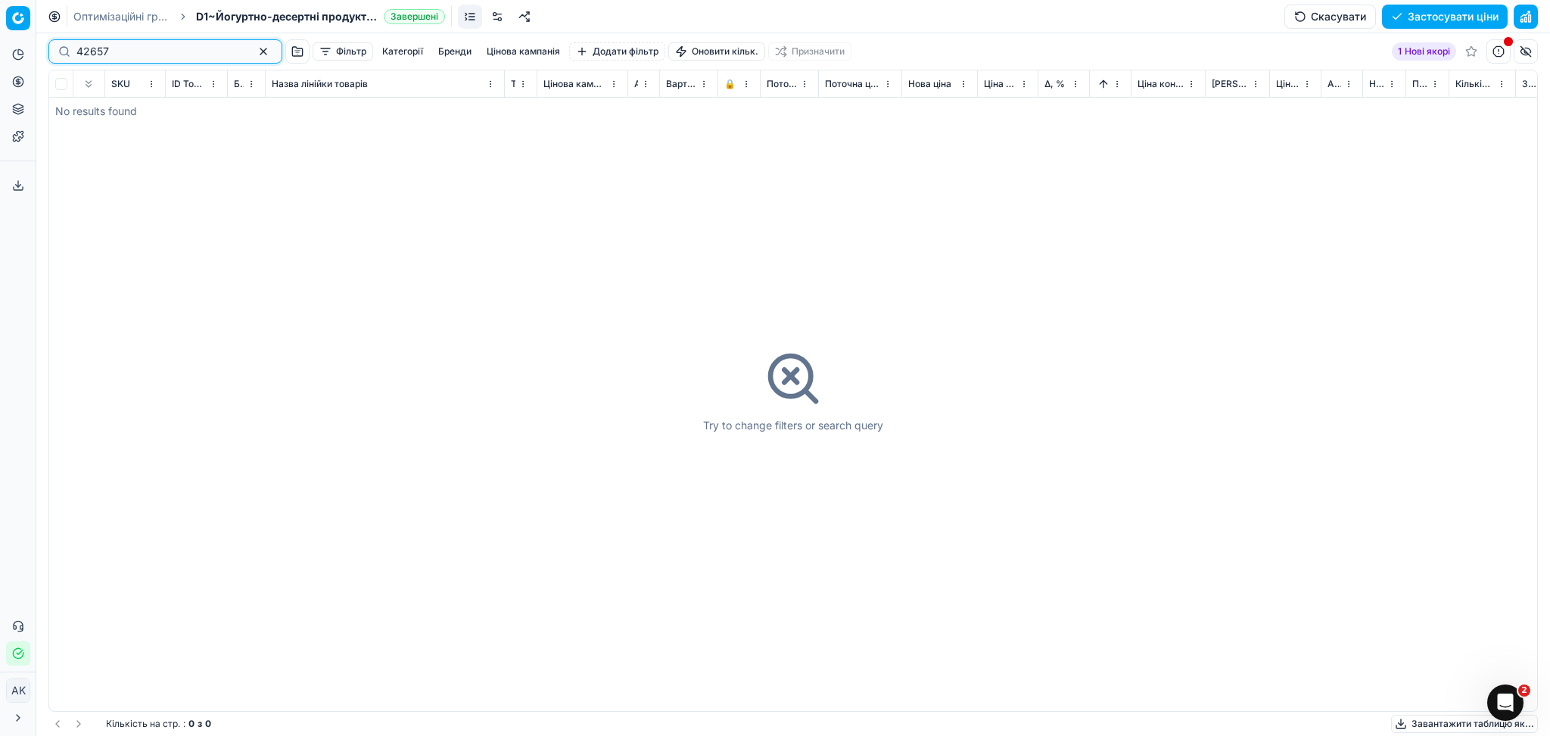
drag, startPoint x: 128, startPoint y: 52, endPoint x: 59, endPoint y: 56, distance: 69.0
click at [61, 55] on div "42657" at bounding box center [165, 51] width 234 height 24
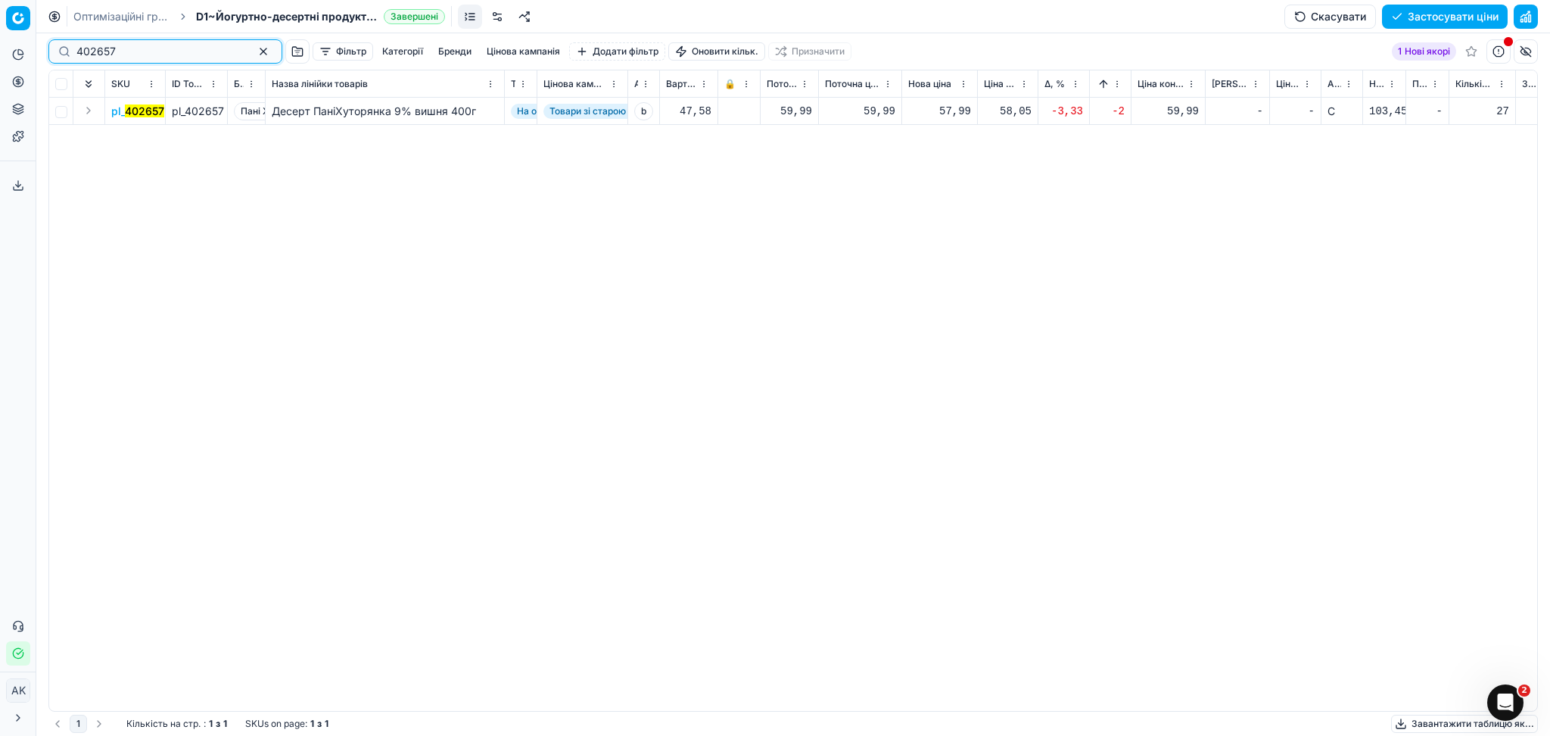
type input "402657"
click at [961, 115] on div "57,99" at bounding box center [939, 111] width 63 height 15
drag, startPoint x: 980, startPoint y: 244, endPoint x: 899, endPoint y: 247, distance: 81.1
click at [899, 247] on dl "Поточна: 59,99 Оптимум: 57,99 Вручну: 57.99" at bounding box center [940, 214] width 218 height 98
type input "59.99"
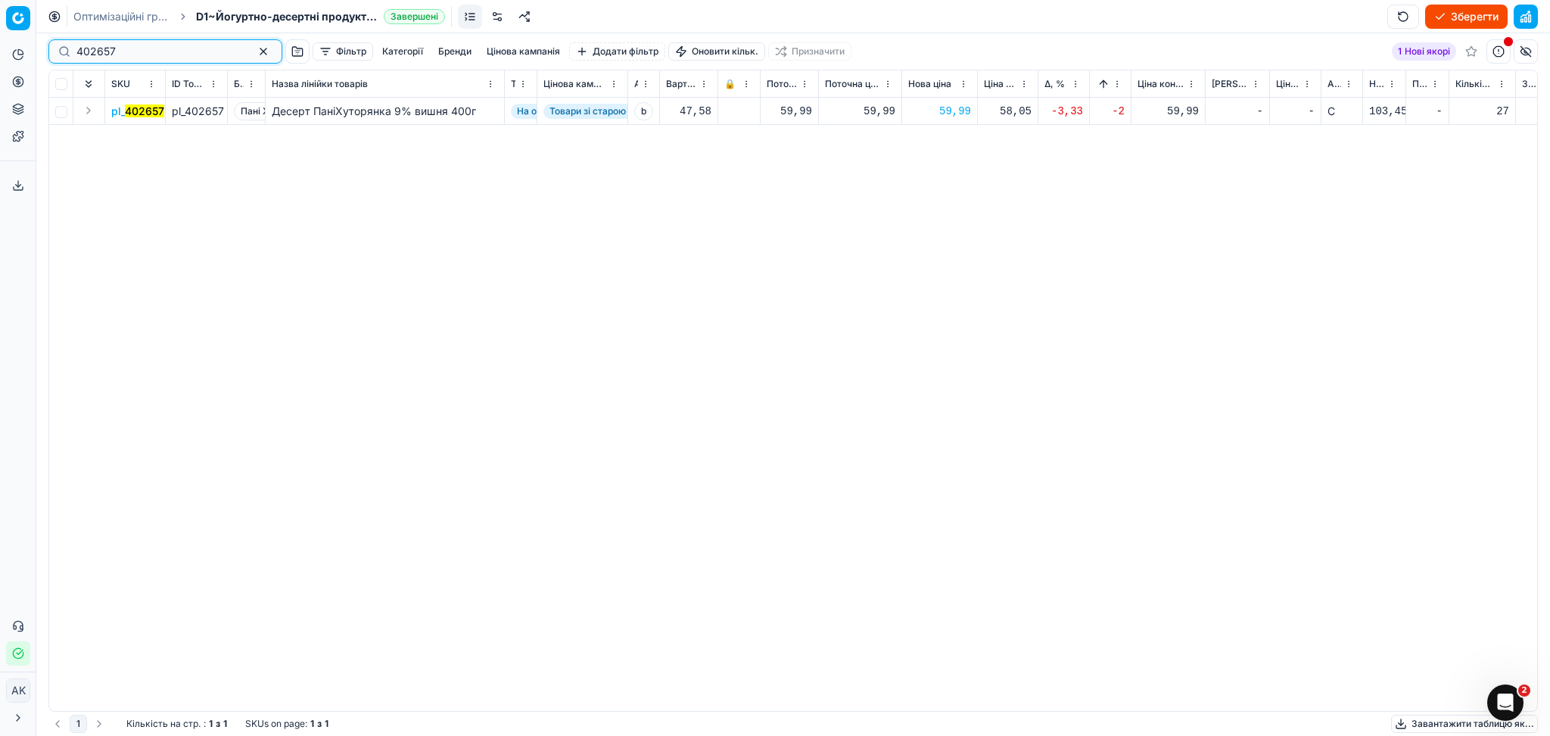
drag, startPoint x: 142, startPoint y: 58, endPoint x: 143, endPoint y: 48, distance: 9.9
click at [142, 53] on input "402657" at bounding box center [159, 51] width 166 height 15
type input "402659"
click at [957, 111] on div "57,99" at bounding box center [939, 111] width 63 height 15
click at [957, 244] on input "57.99" at bounding box center [994, 245] width 109 height 24
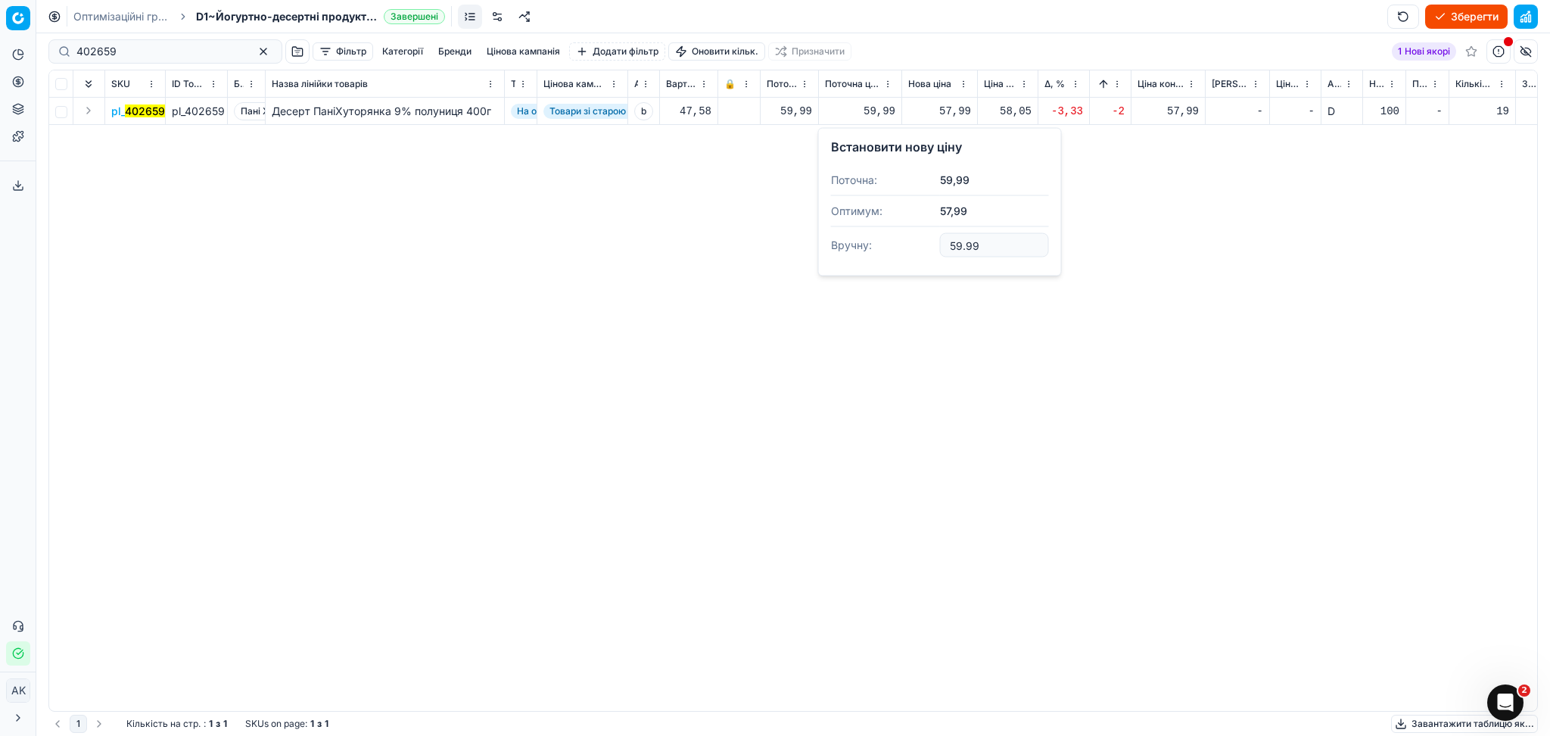
type input "59.99"
click at [162, 42] on div "402659" at bounding box center [165, 51] width 234 height 24
type input "402661"
click at [942, 111] on div "57,99" at bounding box center [939, 111] width 63 height 15
click at [961, 243] on input "57.99" at bounding box center [994, 245] width 109 height 24
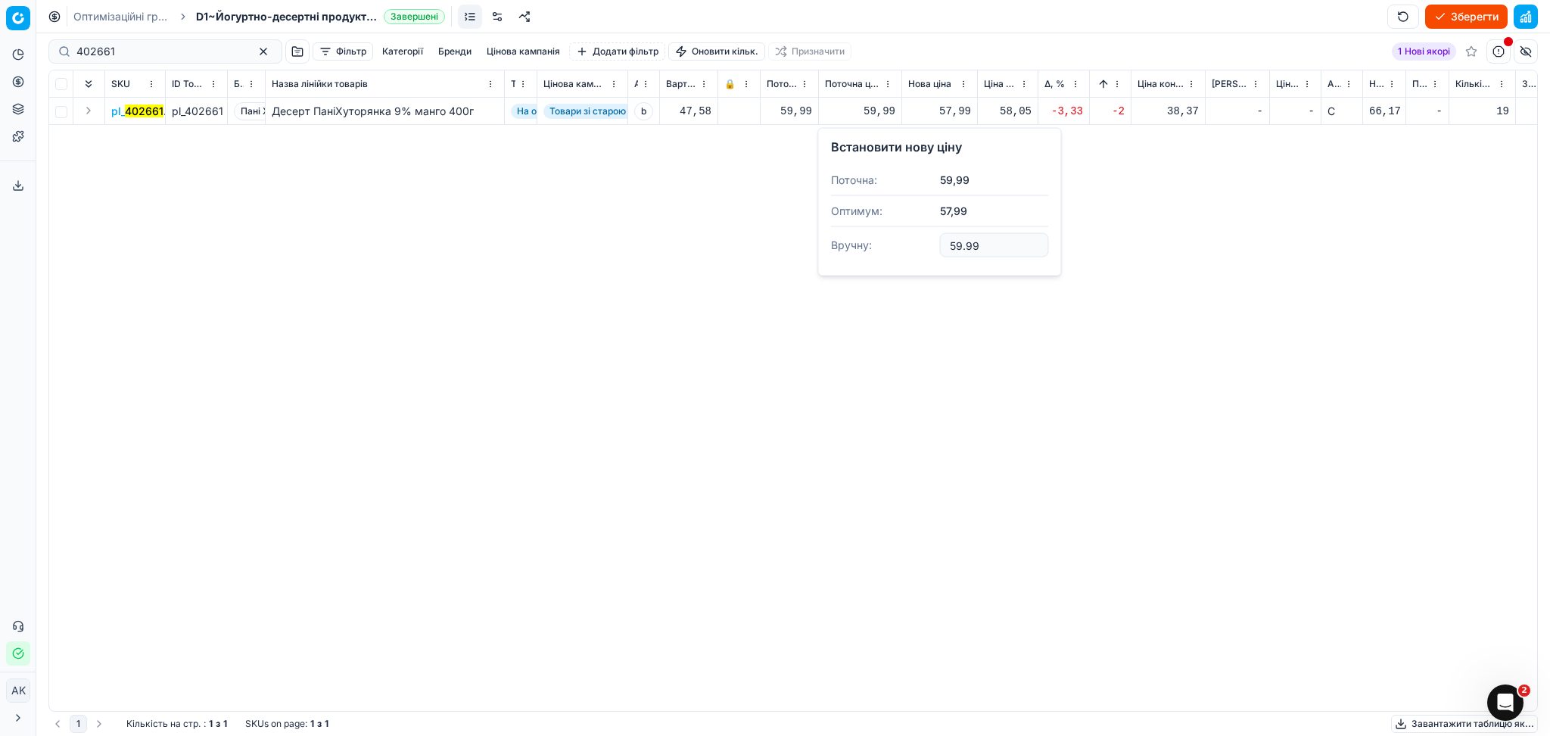
type input "59.99"
drag, startPoint x: 98, startPoint y: 42, endPoint x: 11, endPoint y: 51, distance: 87.5
click at [11, 50] on div "Pricing platform Аналітика Цінова оптимізація Асортимент продукції Шаблони Серв…" at bounding box center [775, 368] width 1550 height 736
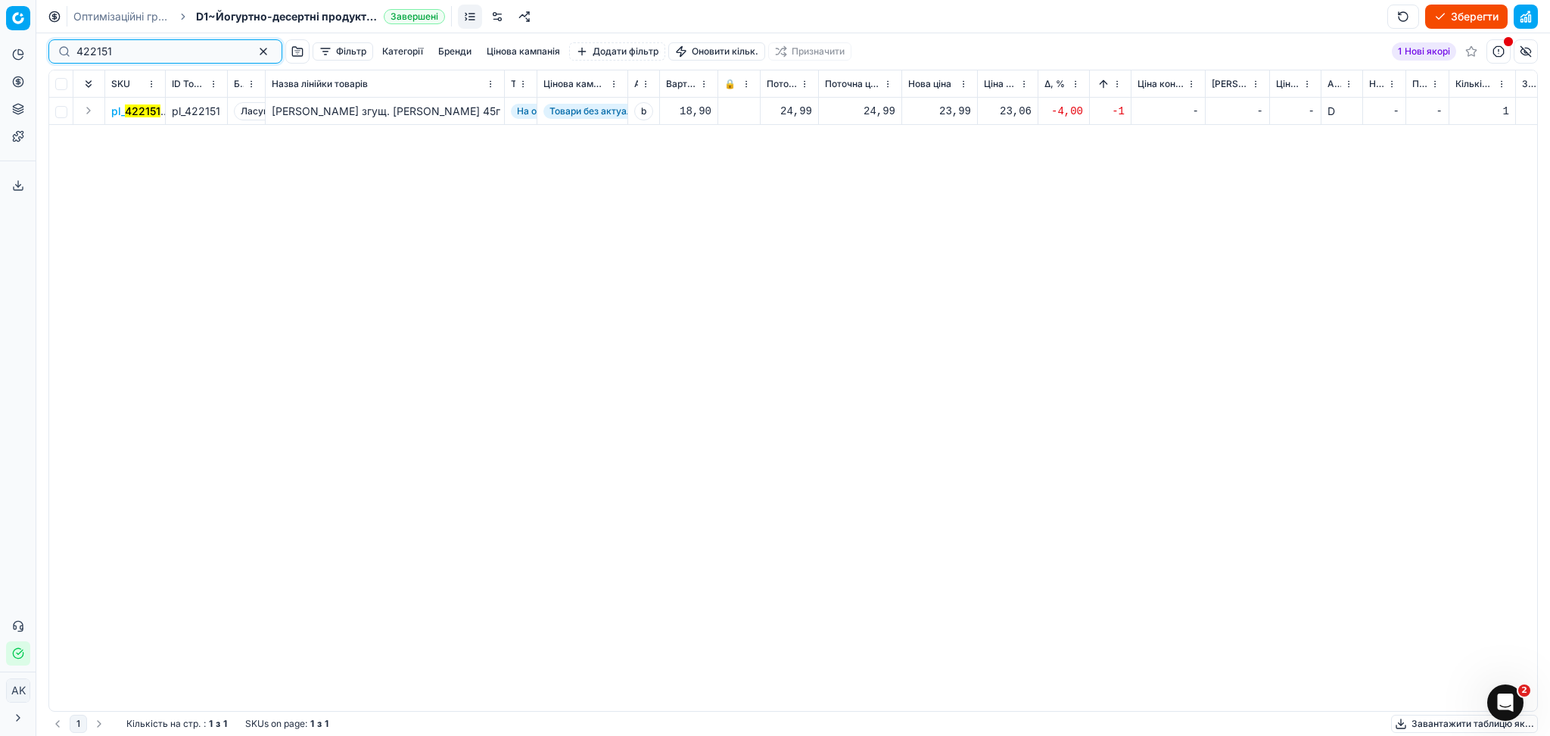
type input "422151"
click at [933, 114] on div "23,99" at bounding box center [939, 111] width 63 height 15
click at [958, 245] on input "23.99" at bounding box center [994, 245] width 109 height 24
type input "24.99"
click at [139, 48] on input "422151" at bounding box center [159, 51] width 166 height 15
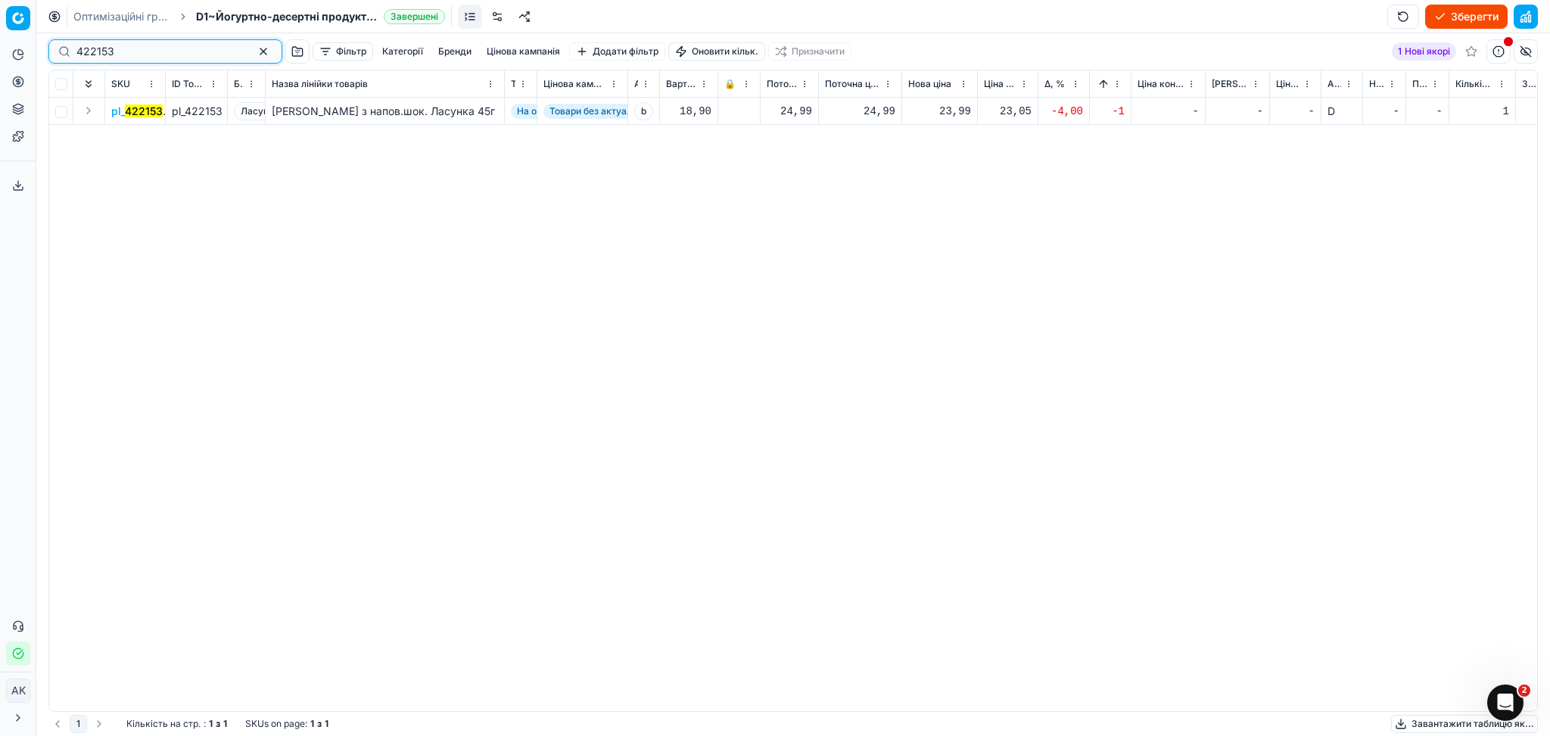
type input "422153"
click at [945, 112] on div "23,99" at bounding box center [939, 111] width 63 height 15
click at [961, 250] on input "23.99" at bounding box center [994, 245] width 109 height 24
type input "24.99"
click at [254, 50] on button "button" at bounding box center [263, 51] width 18 height 18
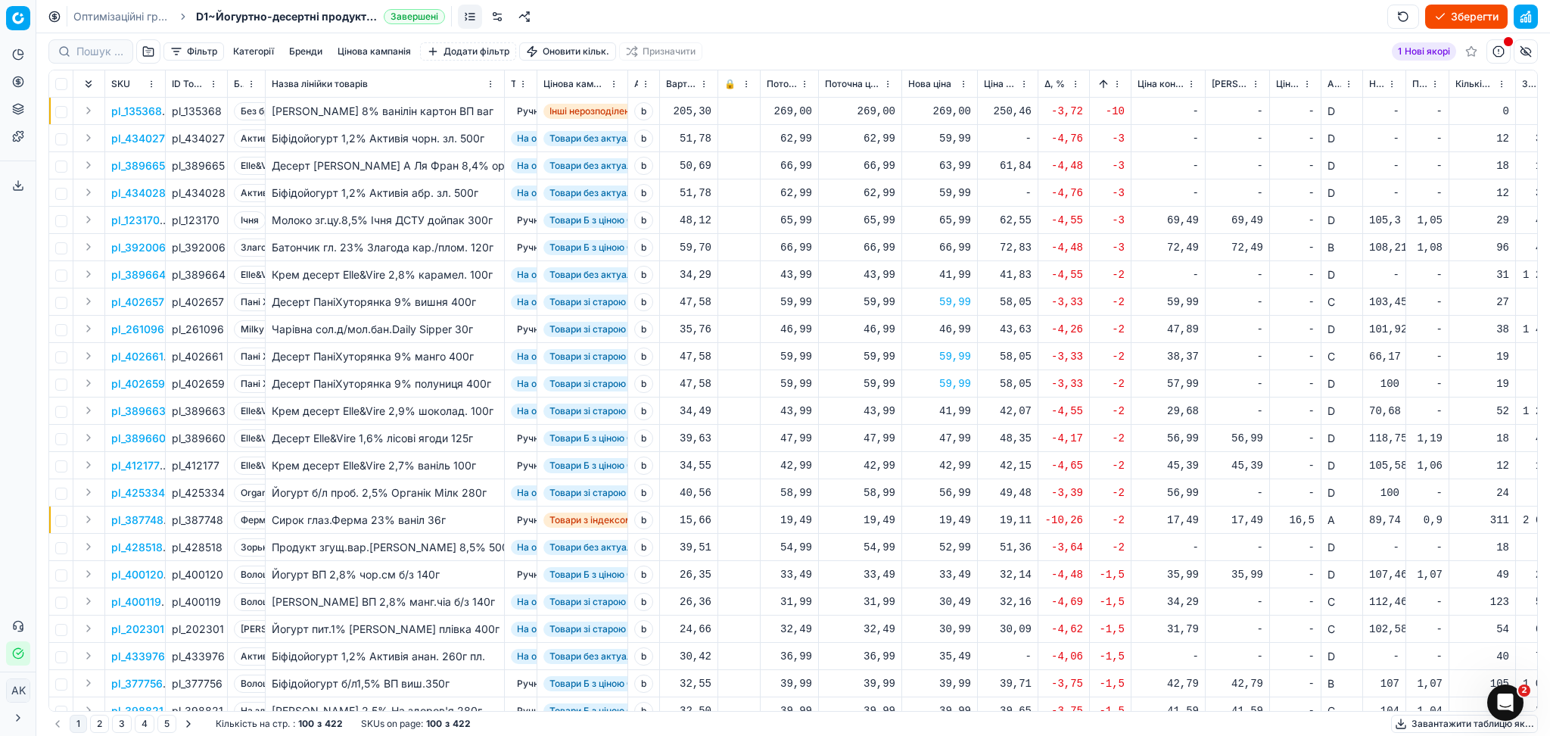
click at [1532, 20] on button "button" at bounding box center [1526, 17] width 24 height 24
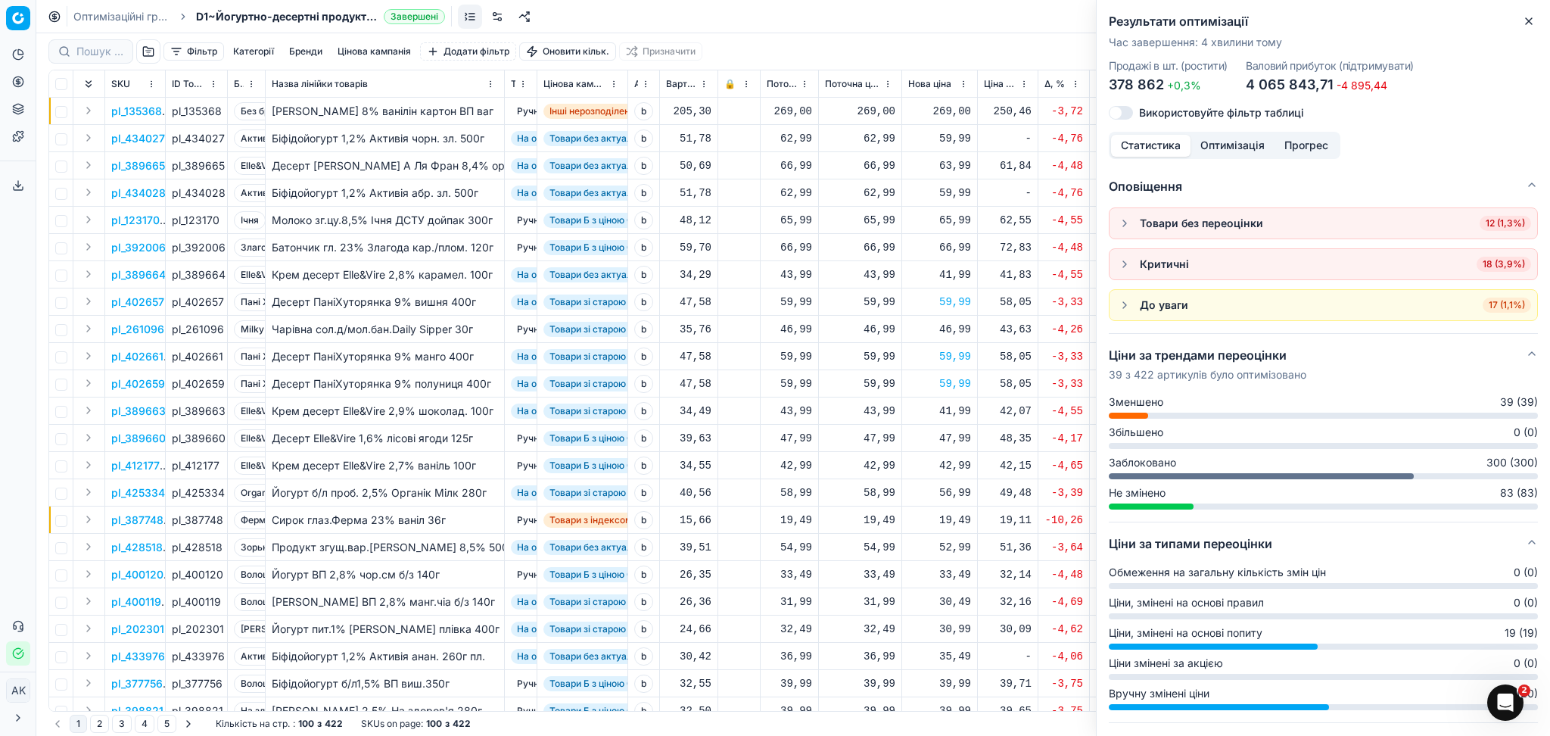
click at [1496, 260] on span "18 (3,9%)" at bounding box center [1504, 264] width 55 height 15
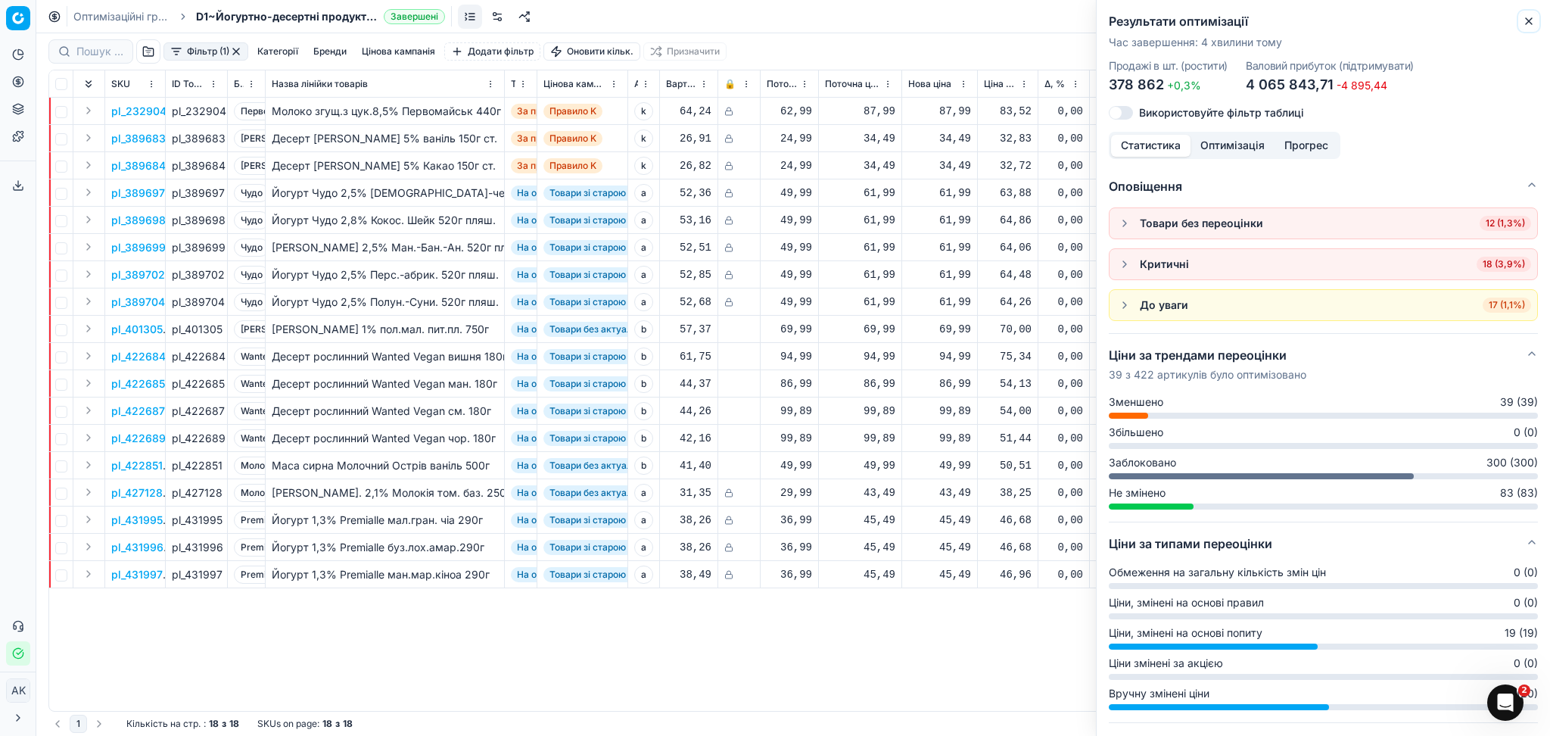
click at [1529, 16] on icon "button" at bounding box center [1529, 21] width 12 height 12
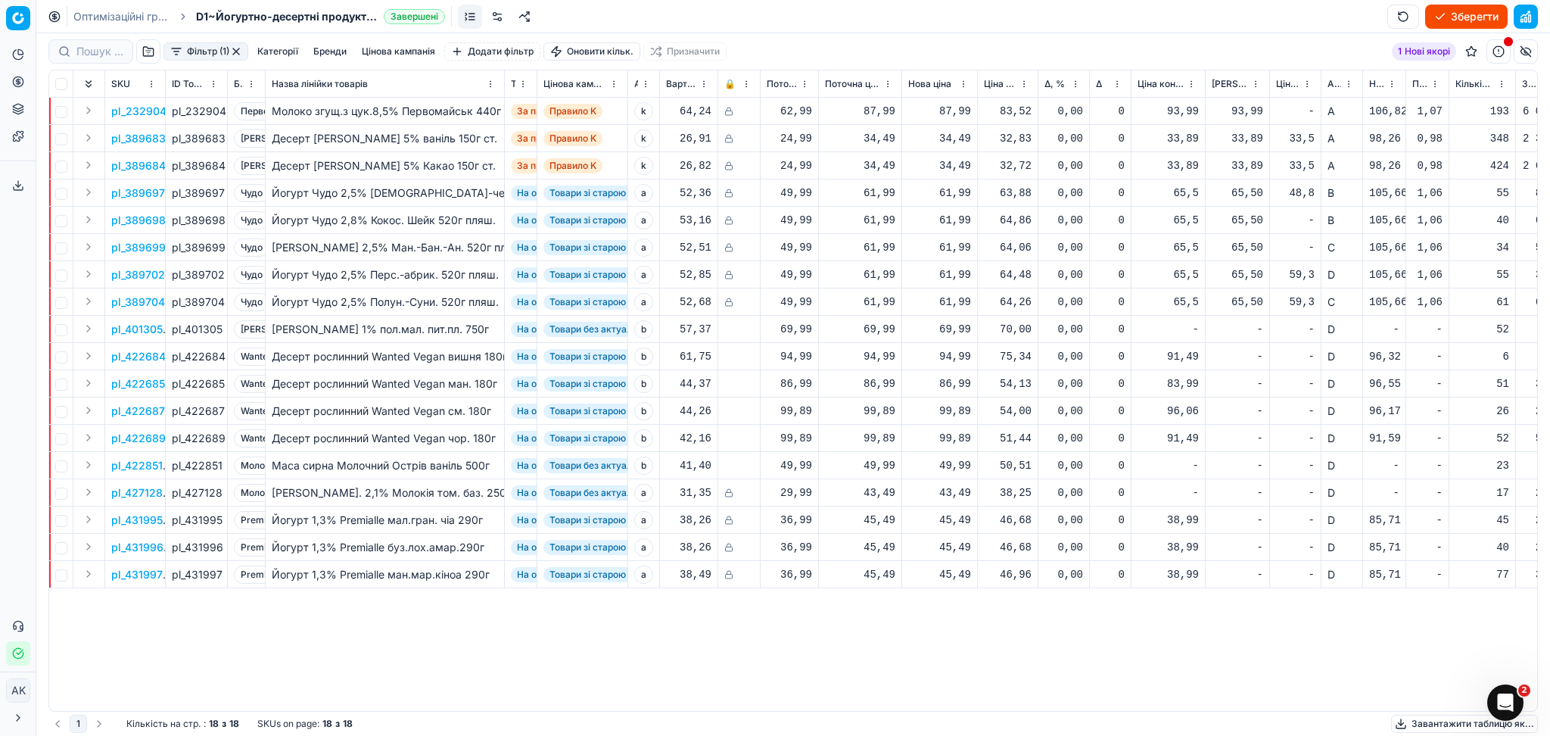
drag, startPoint x: 236, startPoint y: 47, endPoint x: 656, endPoint y: 154, distance: 432.9
click at [236, 48] on button "button" at bounding box center [236, 51] width 12 height 12
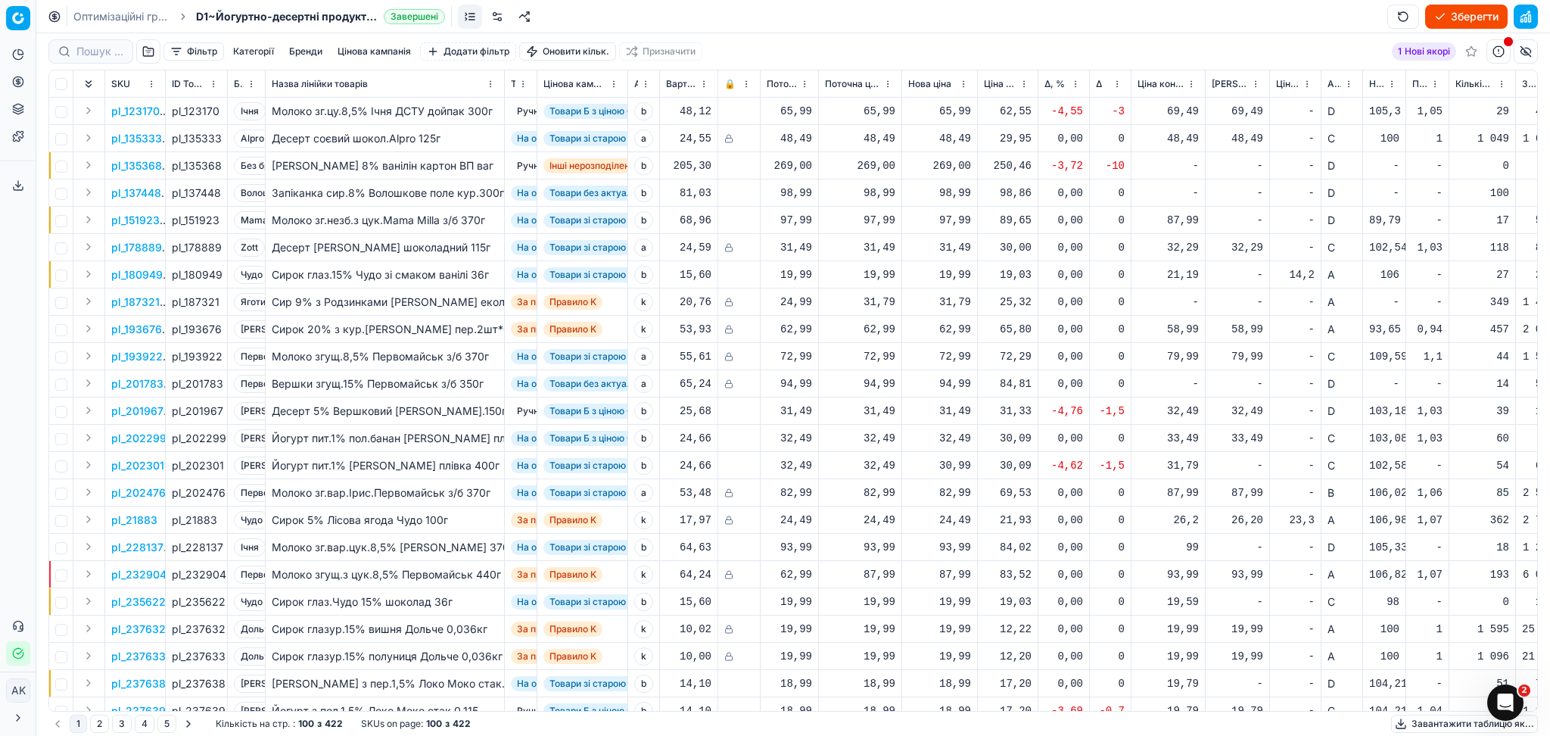
click at [1473, 14] on button "Зберегти" at bounding box center [1466, 17] width 83 height 24
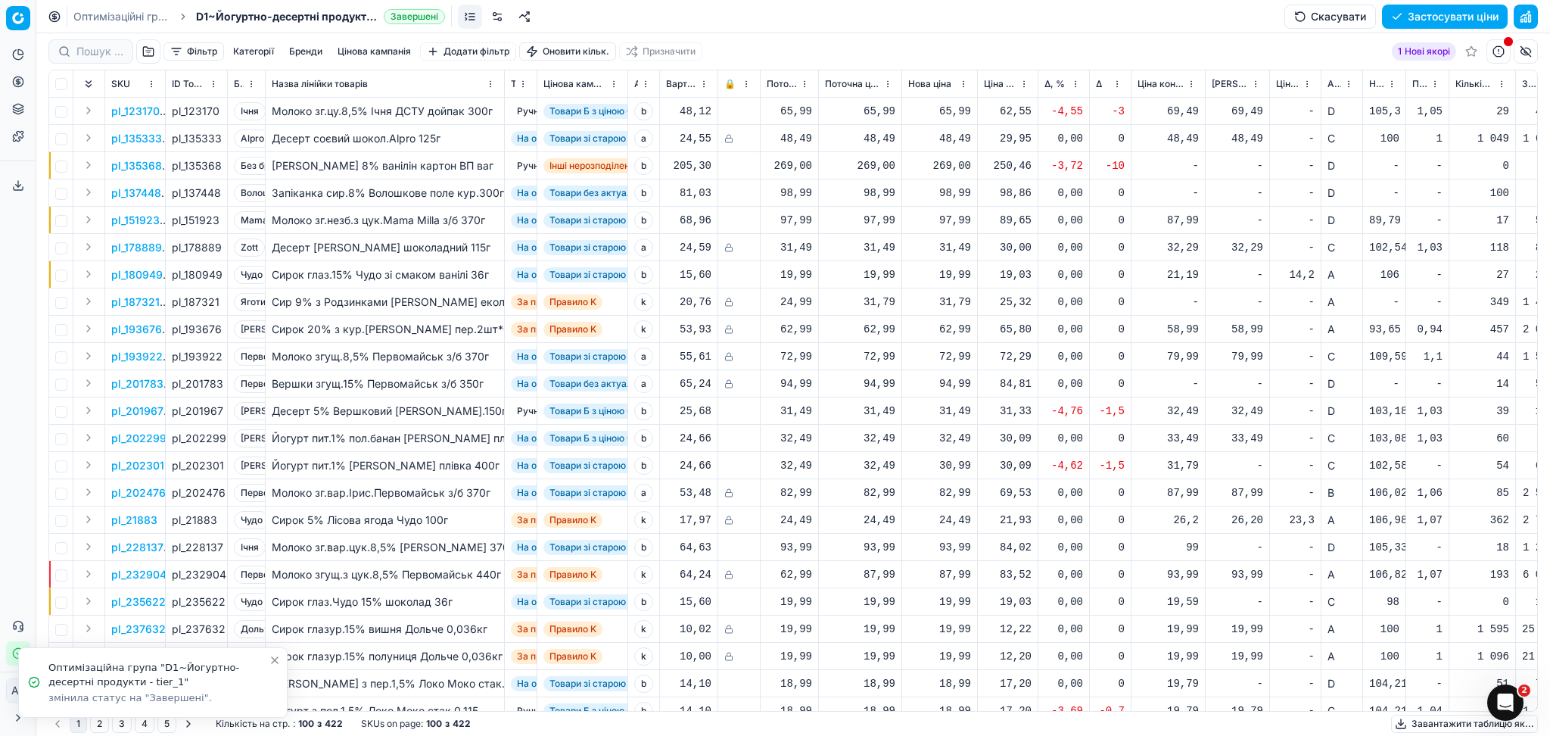
click at [1475, 13] on button "Застосувати ціни" at bounding box center [1445, 17] width 126 height 24
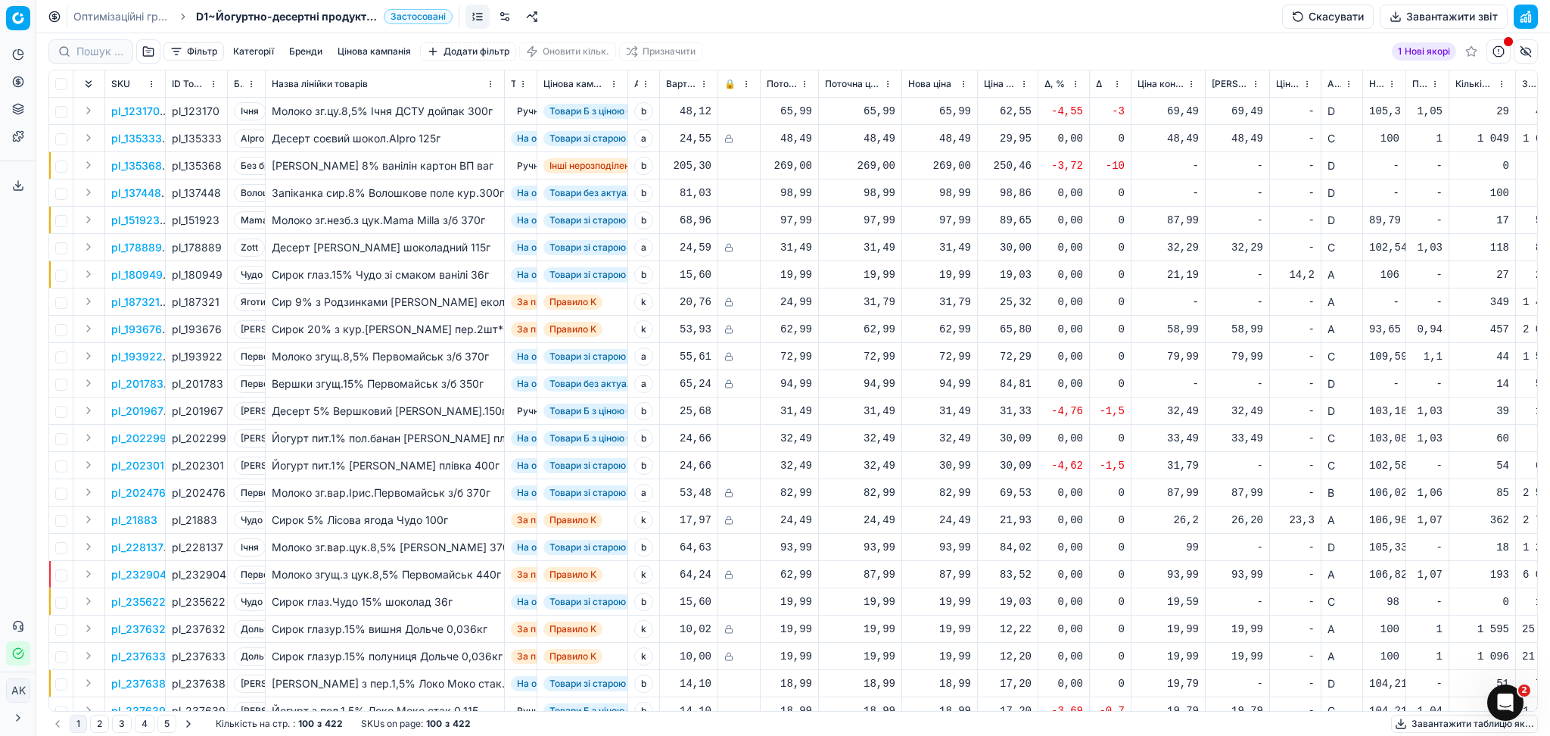
click at [1434, 17] on button "Завантажити звіт" at bounding box center [1444, 17] width 128 height 24
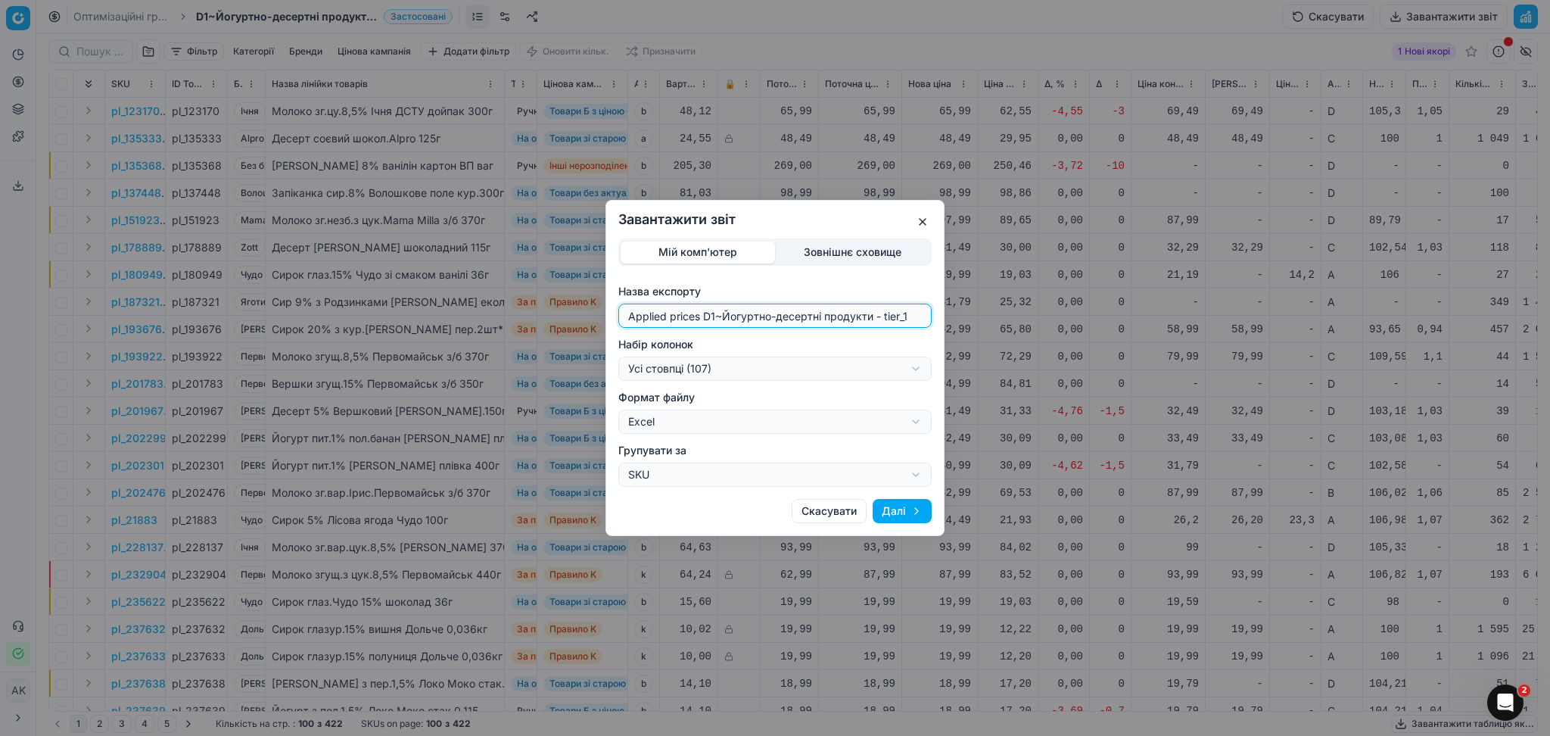
click at [717, 316] on input "Applied prices D1~Йогуртно-десертні продукти - tier_1" at bounding box center [775, 315] width 300 height 23
type input "20251002~Йогуртно-десертні продукти - tier_1"
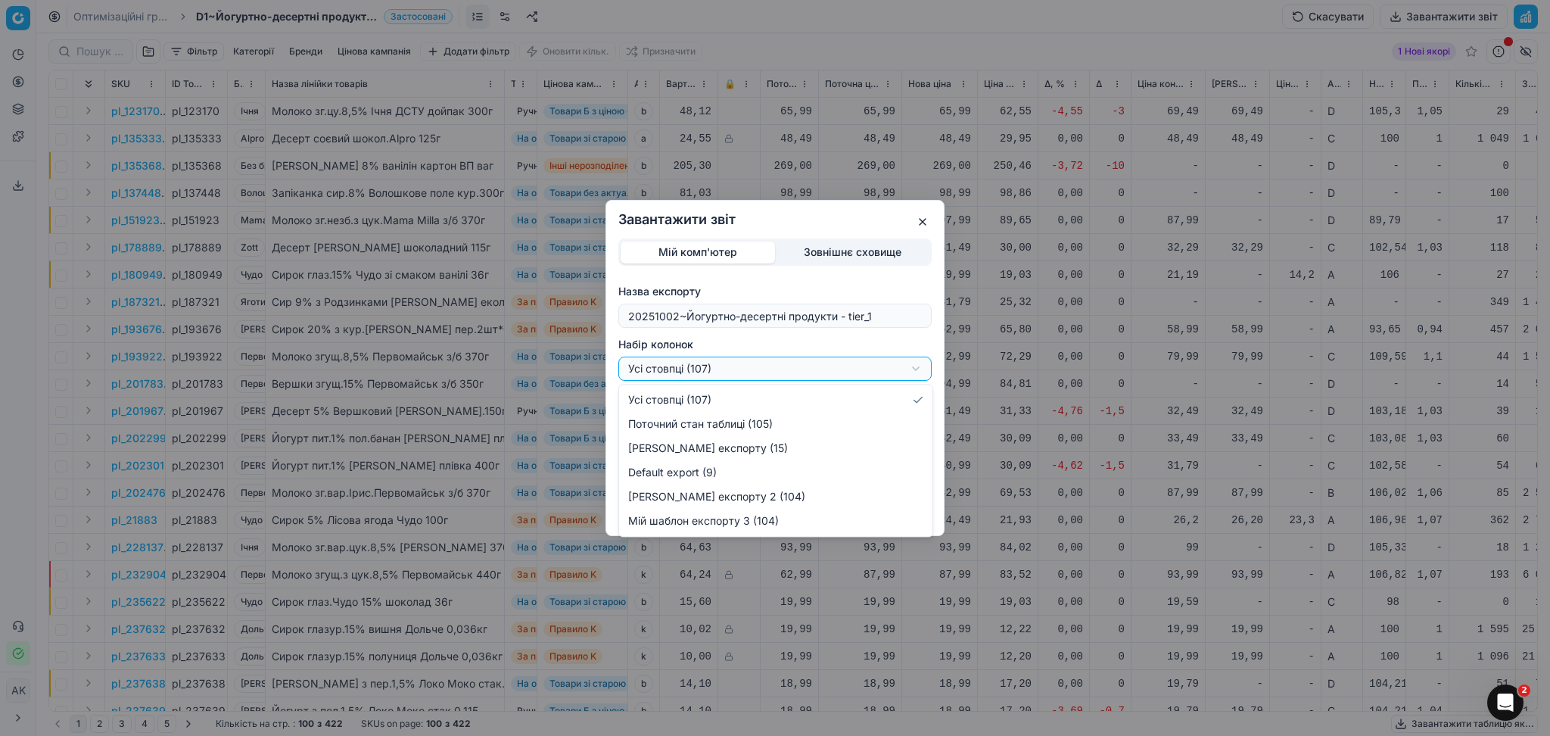
click at [808, 363] on div "Завантажити звіт Мій комп'ютер Зовнішнє сховище Назва експорту 20251002~Йогуртн…" at bounding box center [775, 368] width 1550 height 736
select select "custom"
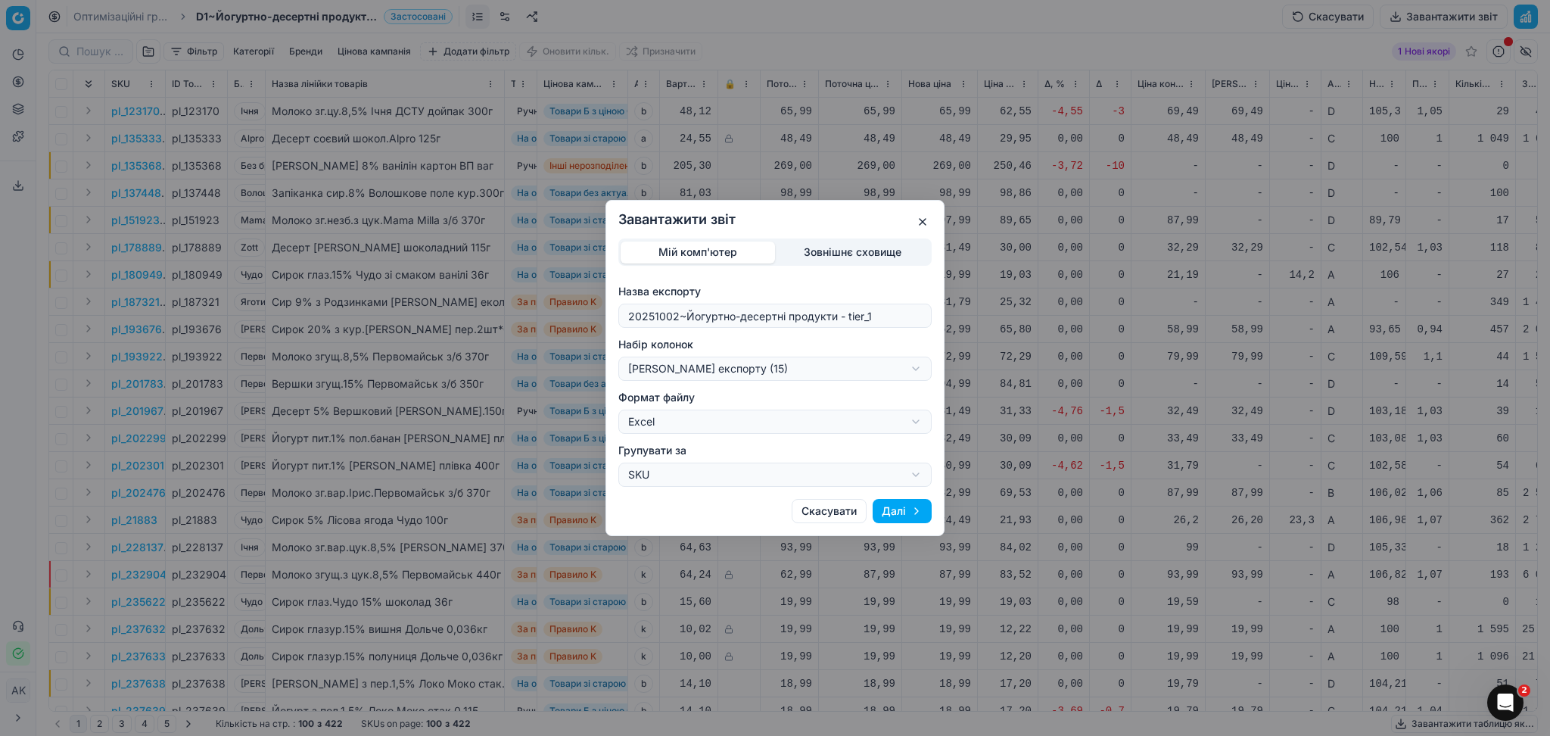
click at [892, 508] on button "Далі" at bounding box center [902, 511] width 59 height 24
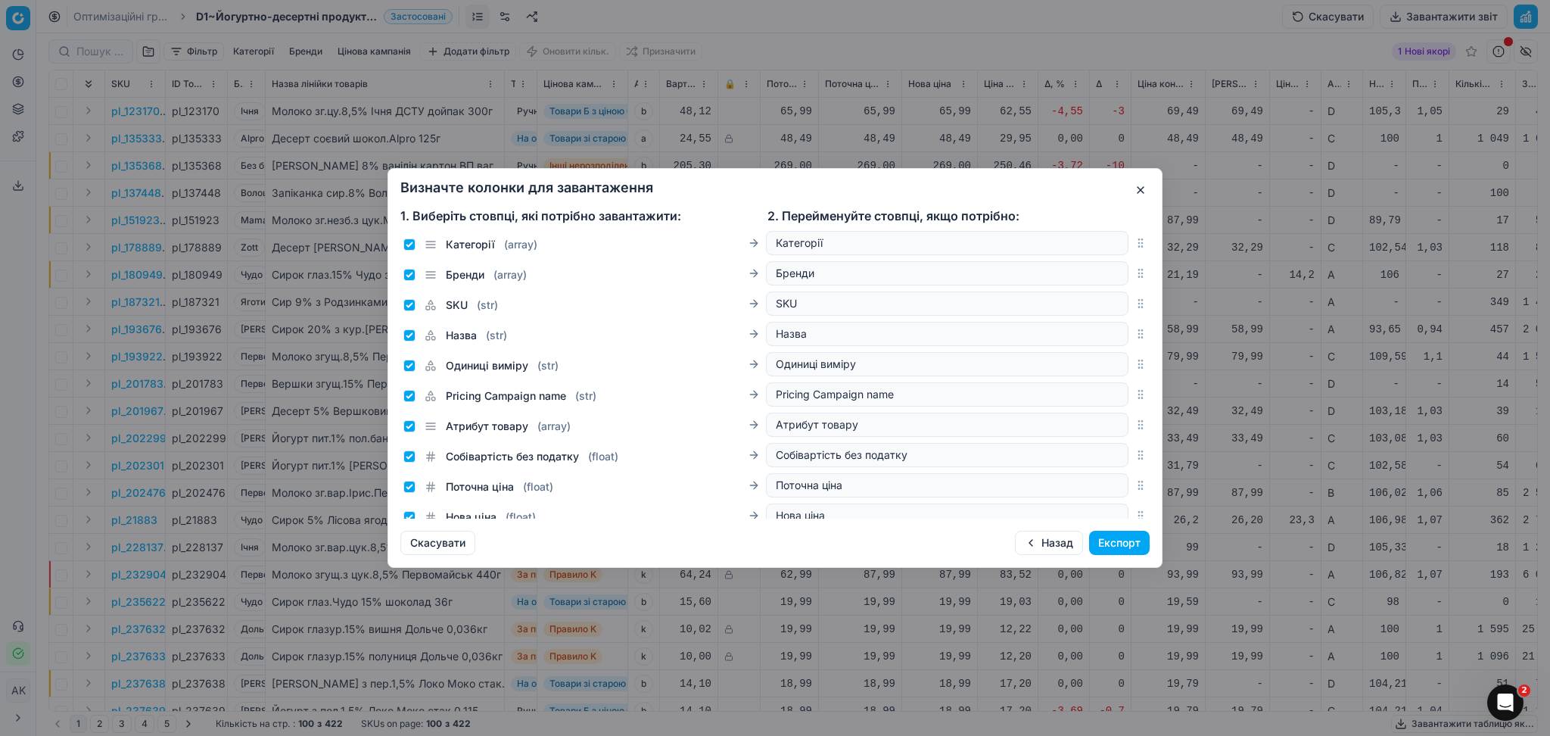
click at [1110, 537] on button "Експорт" at bounding box center [1119, 543] width 61 height 24
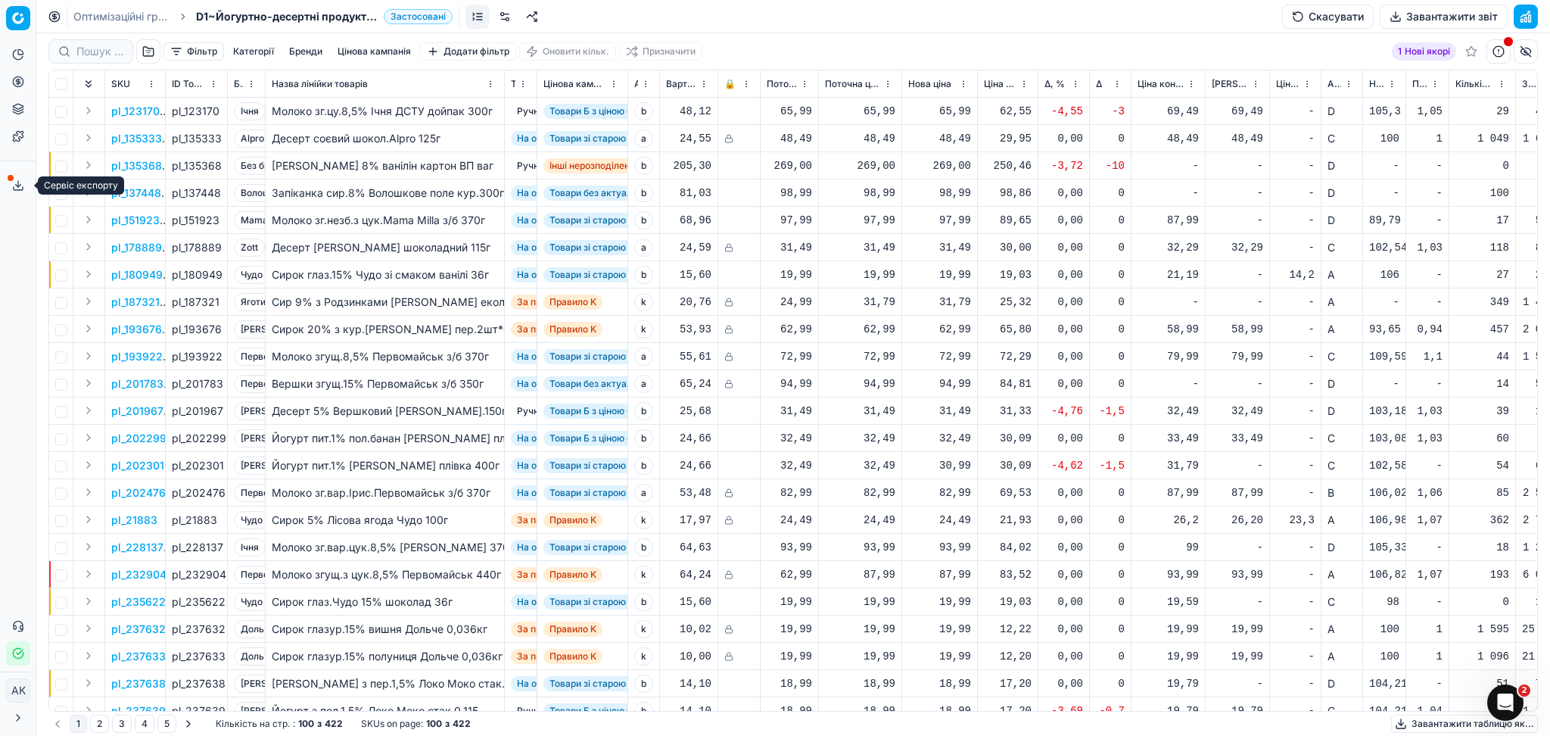
click at [11, 181] on button "Сервіс експорту" at bounding box center [18, 185] width 24 height 24
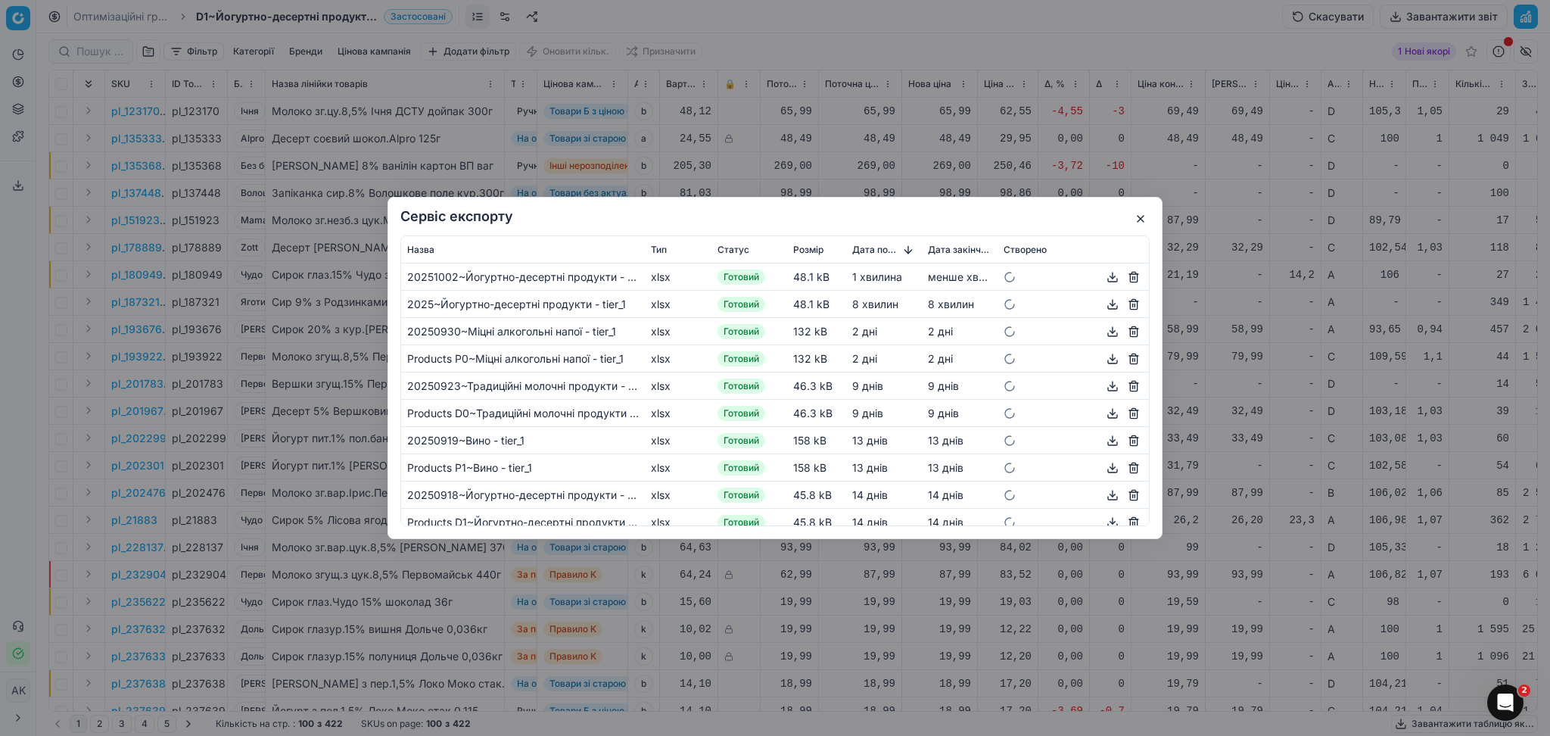
click at [1104, 276] on button "button" at bounding box center [1113, 277] width 18 height 18
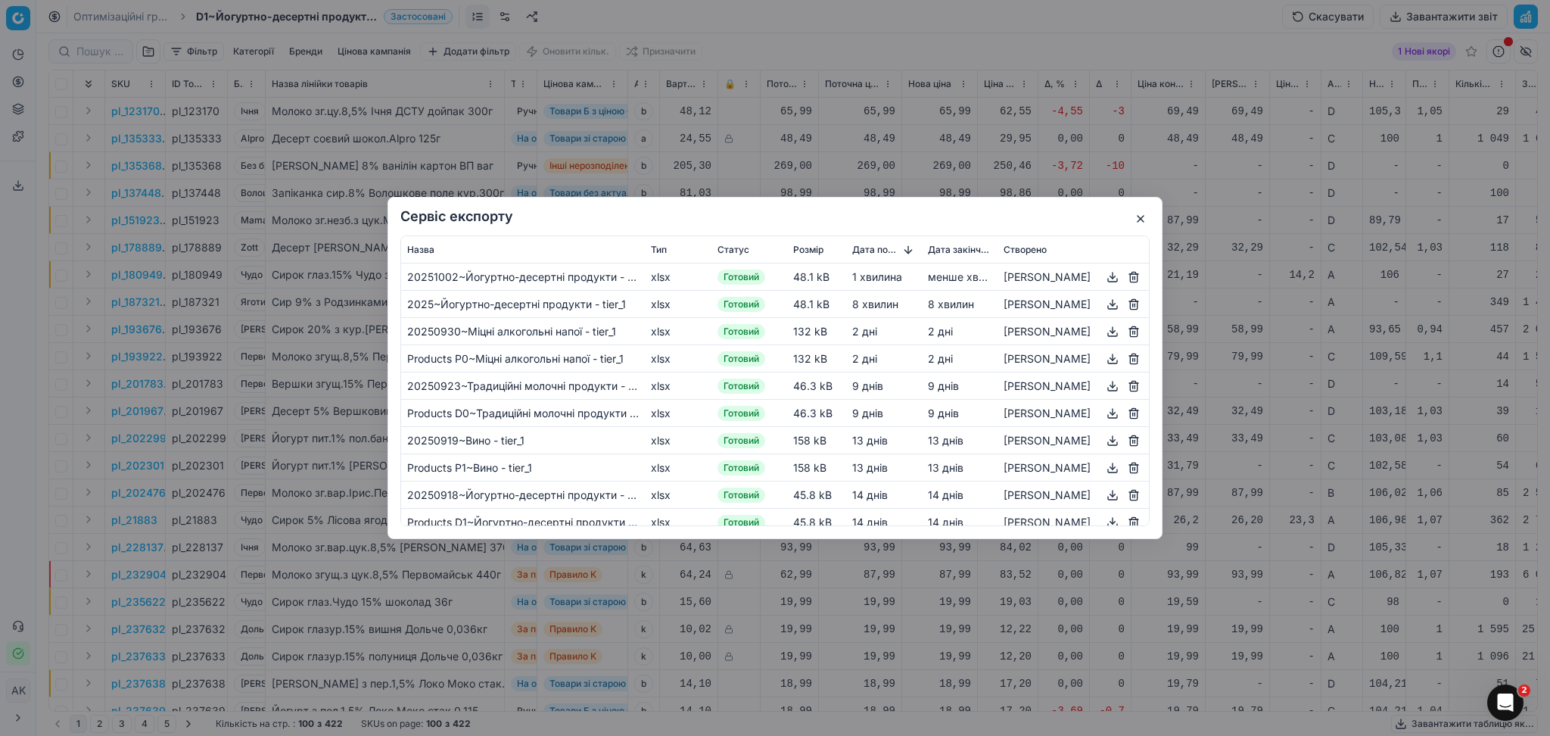
click at [1142, 213] on button "button" at bounding box center [1141, 219] width 18 height 18
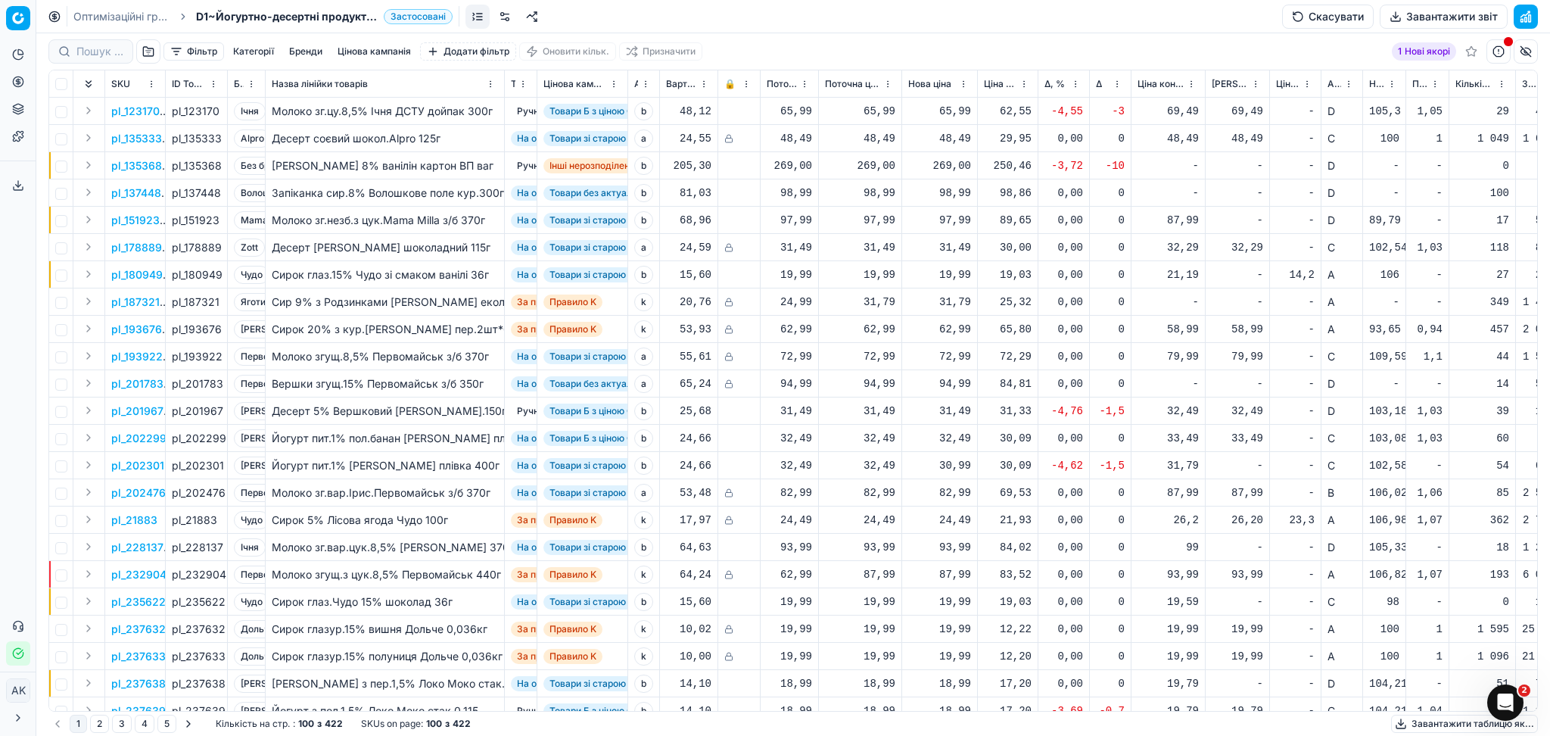
click at [17, 88] on button "Цінова оптимізація" at bounding box center [18, 82] width 24 height 24
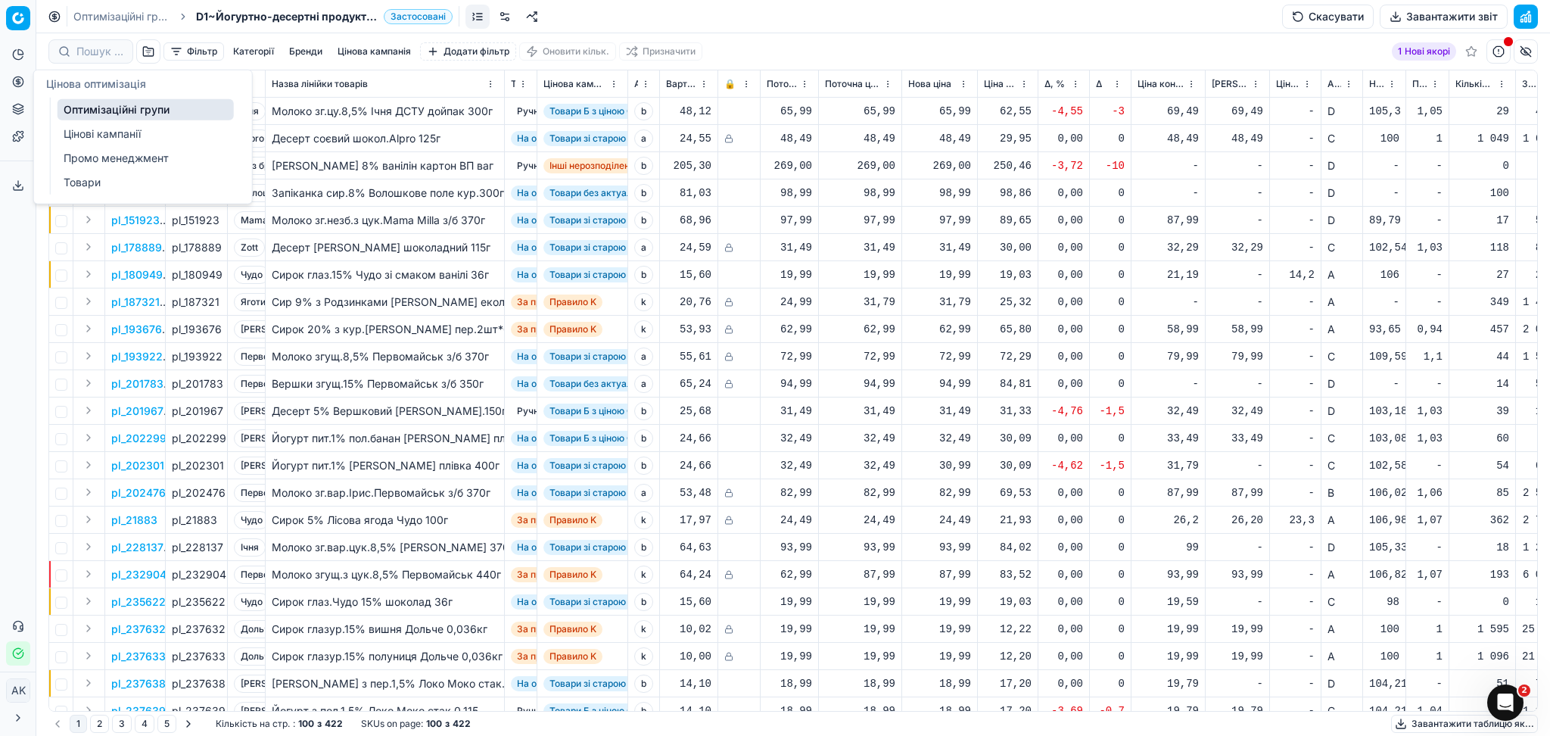
click at [115, 102] on link "Оптимізаційні групи" at bounding box center [146, 109] width 176 height 21
